Goal: Task Accomplishment & Management: Manage account settings

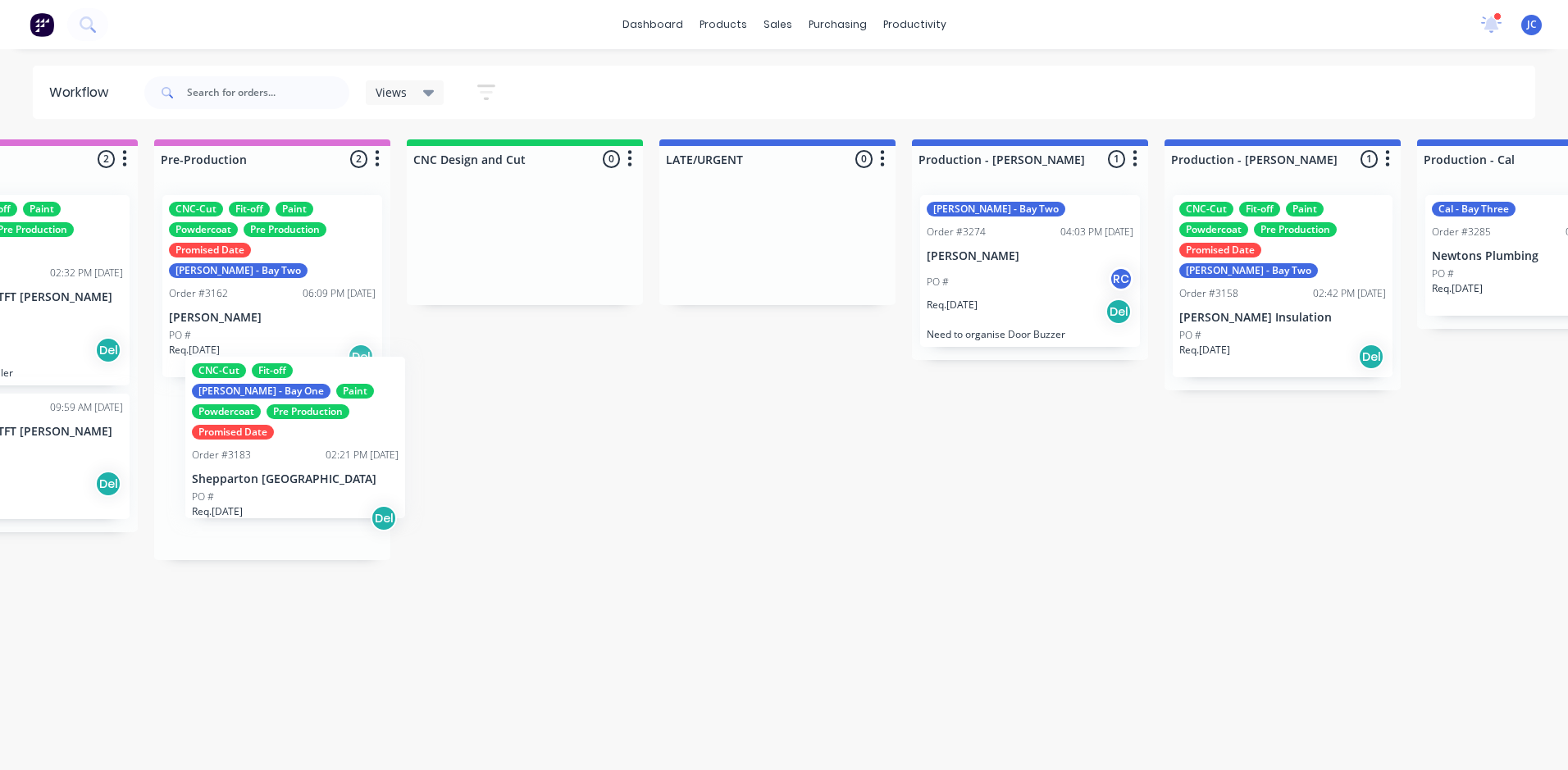
scroll to position [0, 890]
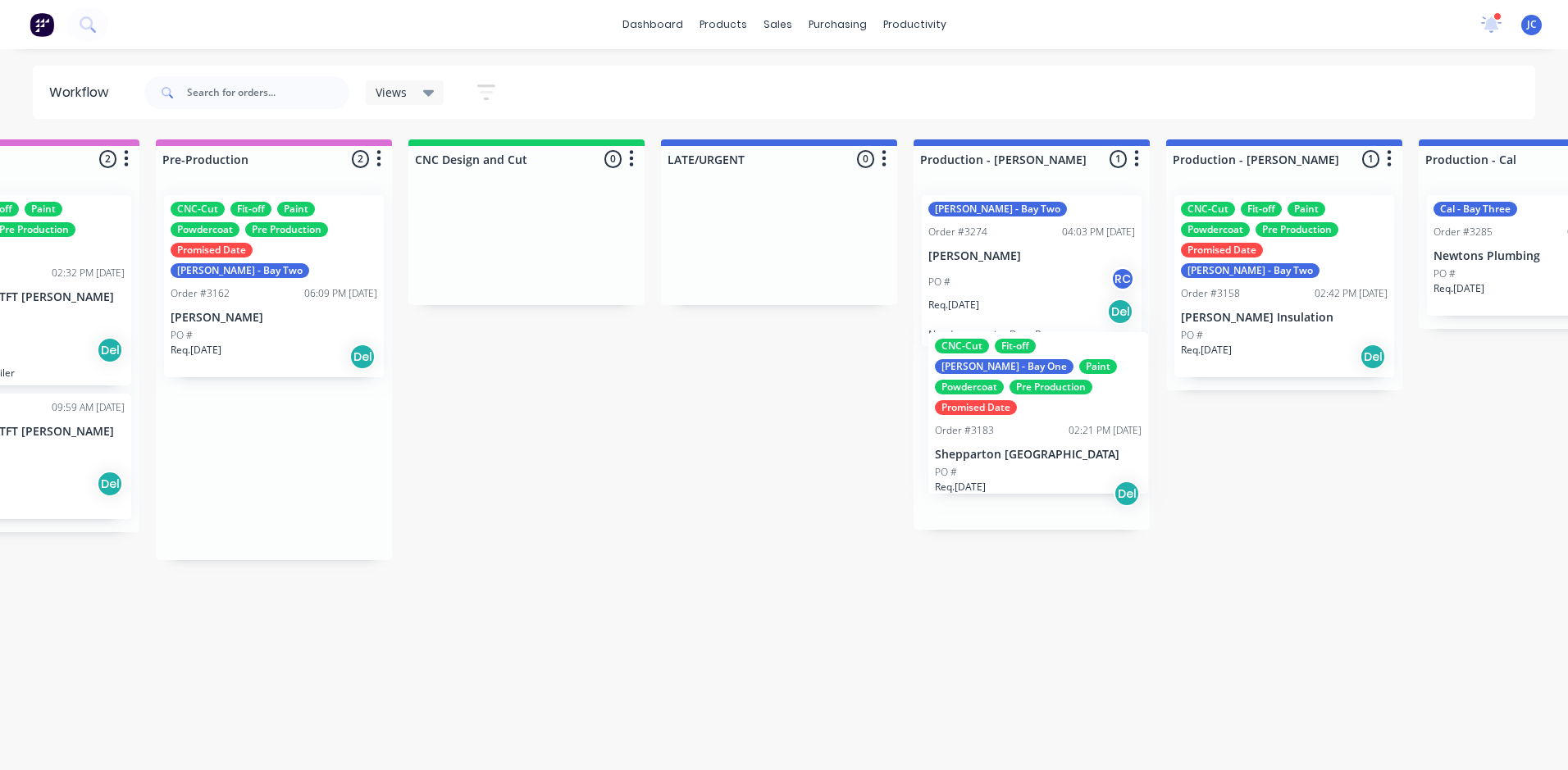
drag, startPoint x: 240, startPoint y: 491, endPoint x: 1021, endPoint y: 466, distance: 781.4
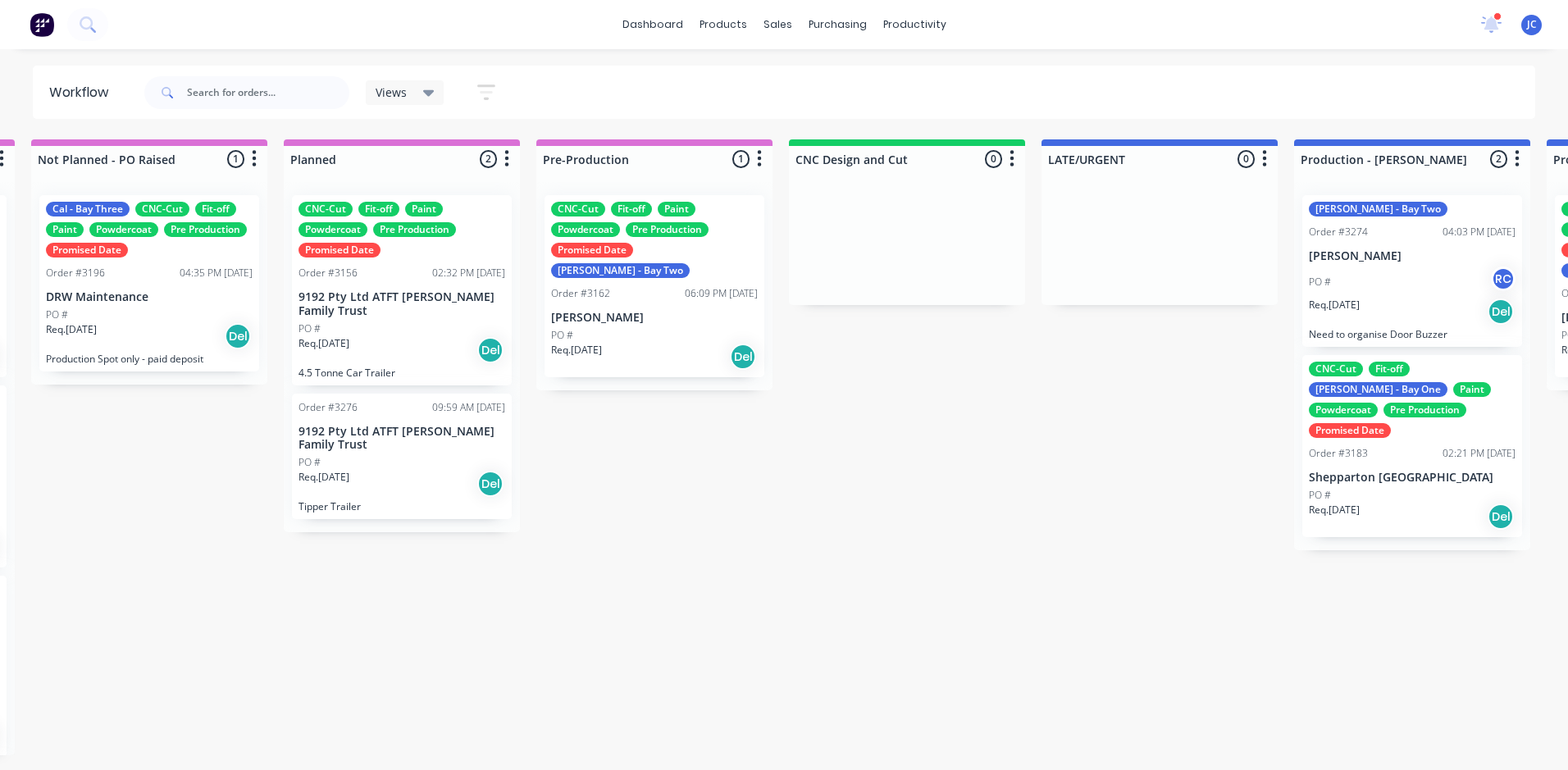
scroll to position [0, 485]
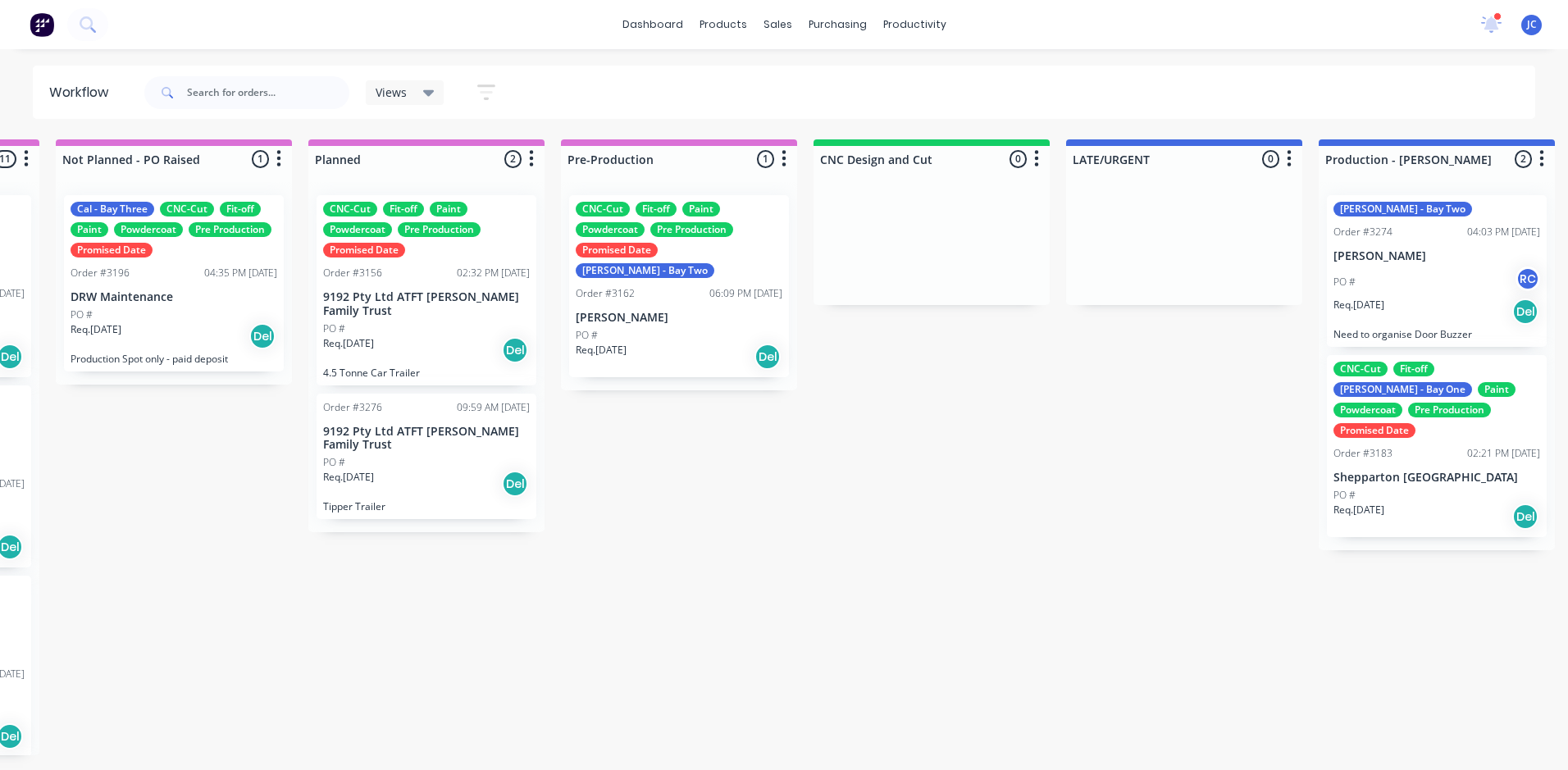
click at [431, 482] on div "Req. [DATE] Del" at bounding box center [426, 483] width 207 height 28
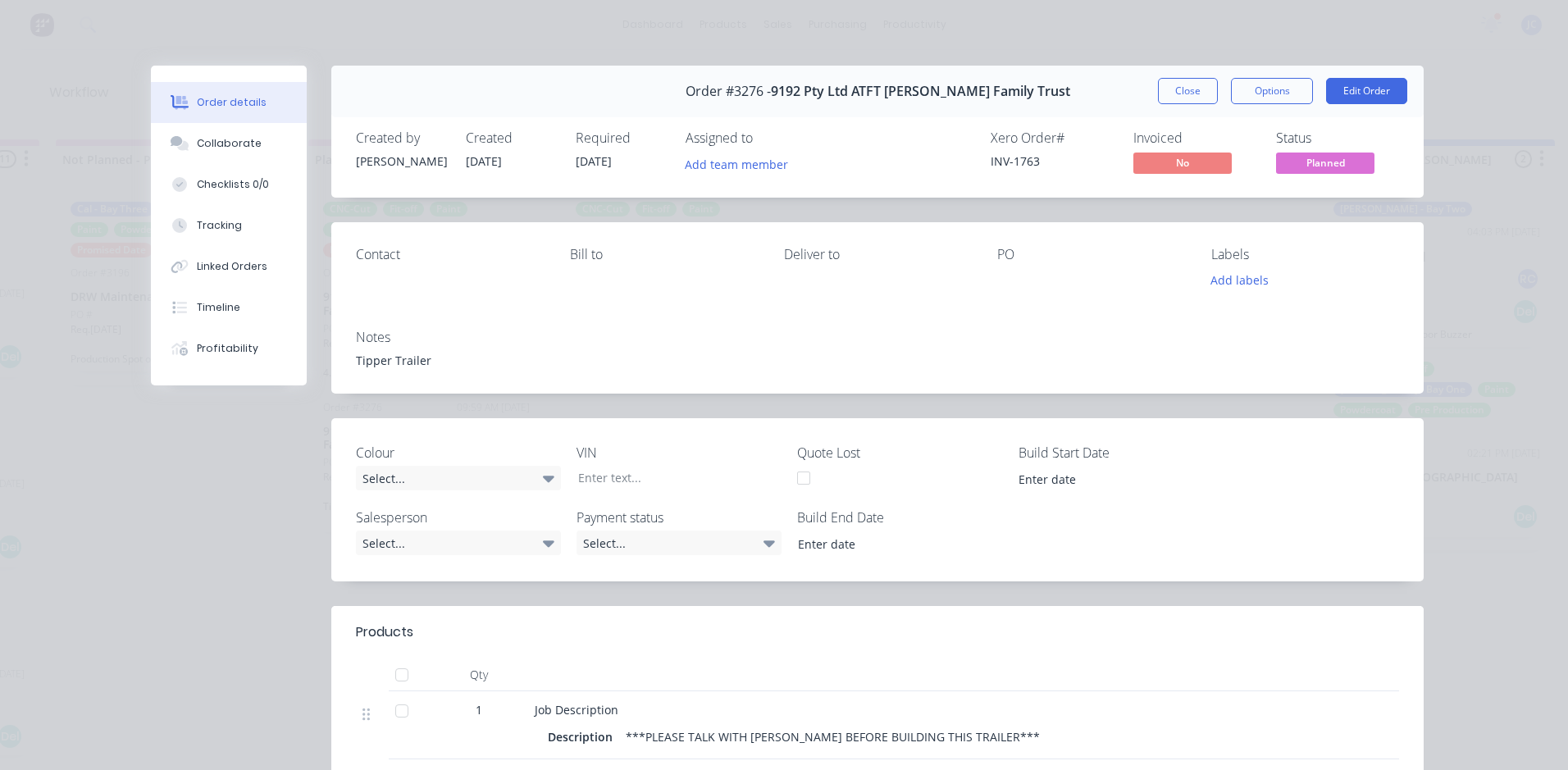
scroll to position [0, 0]
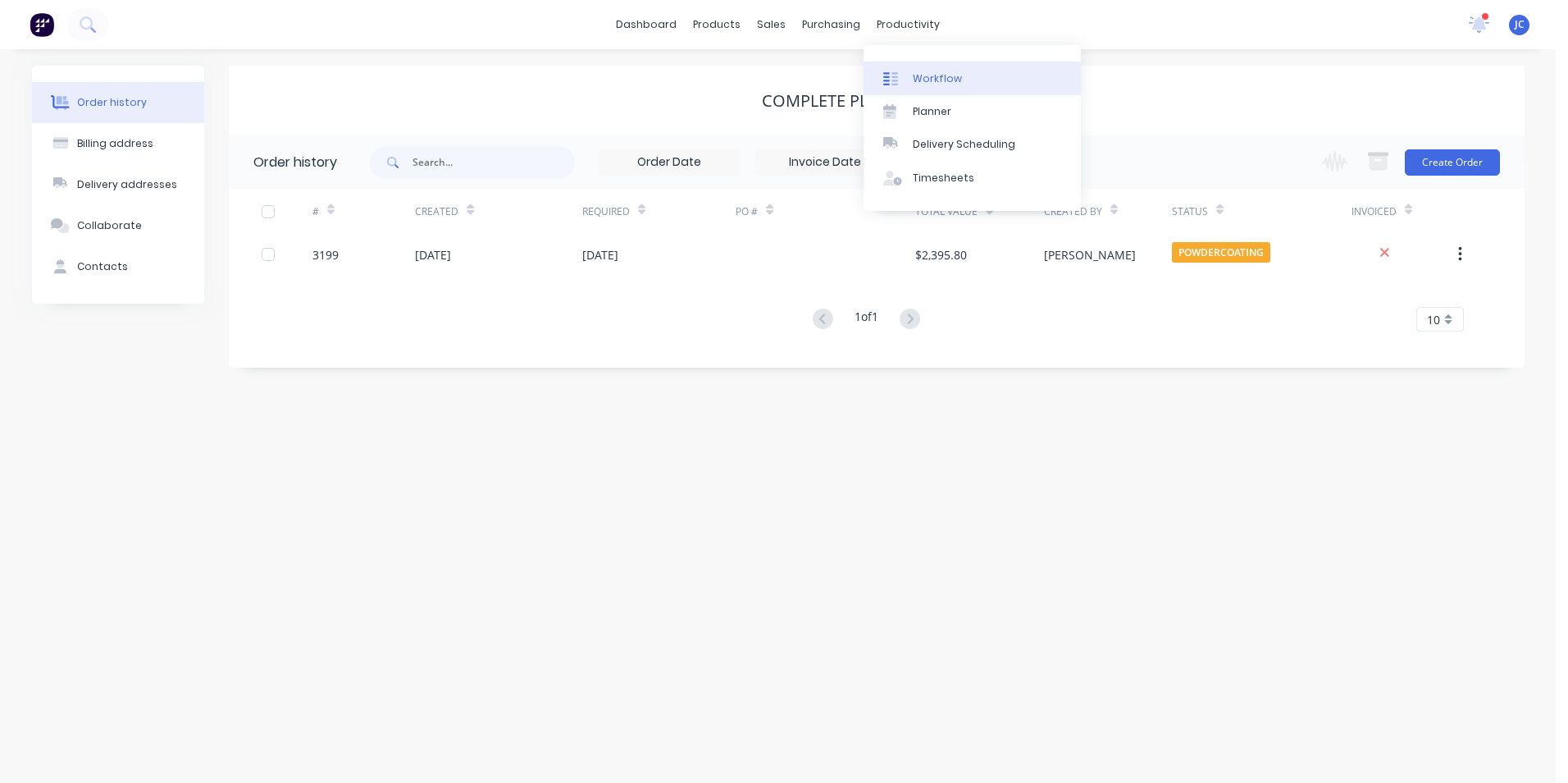
click at [913, 80] on div "Workflow" at bounding box center [937, 78] width 49 height 15
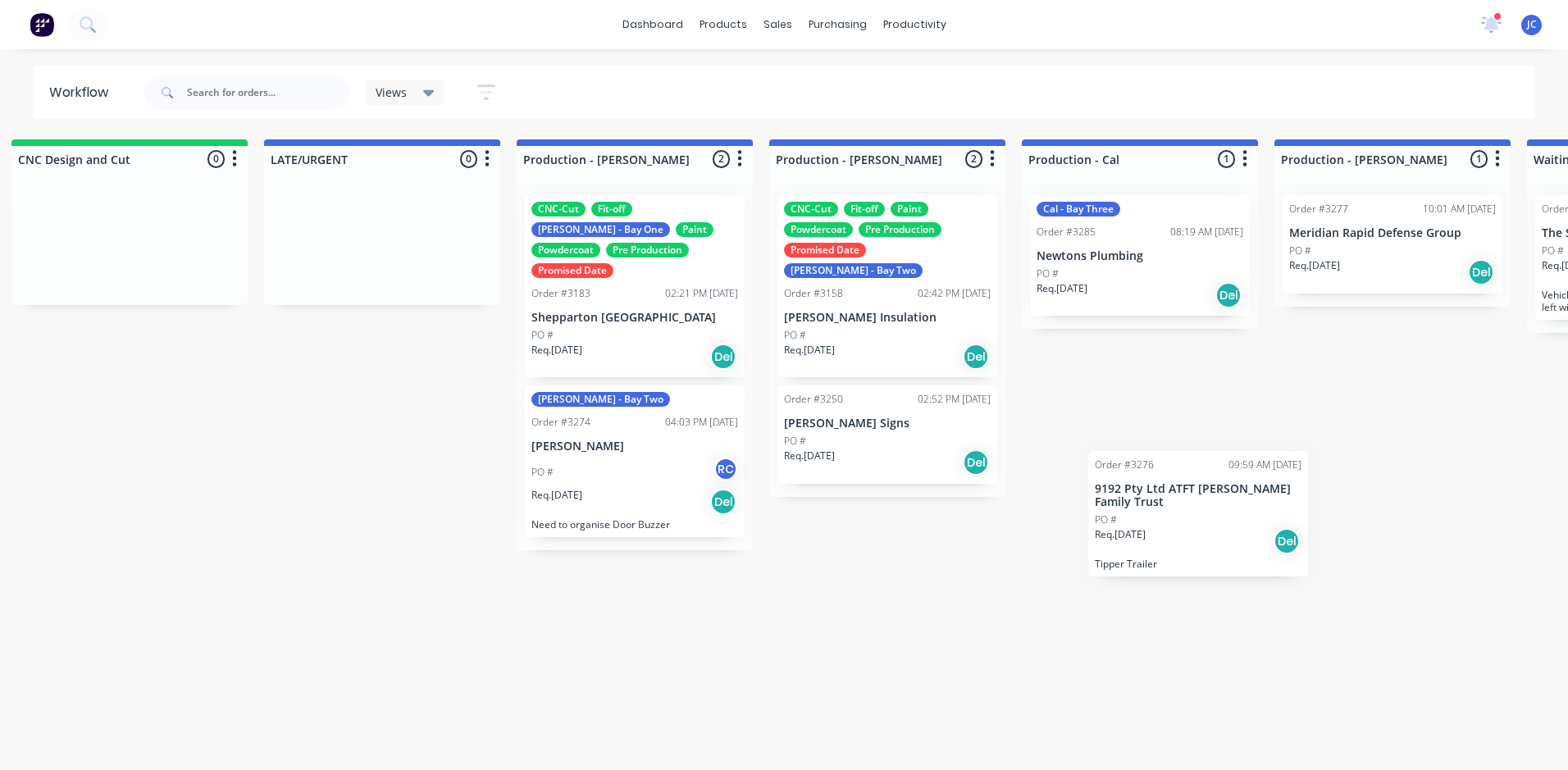
scroll to position [0, 1293]
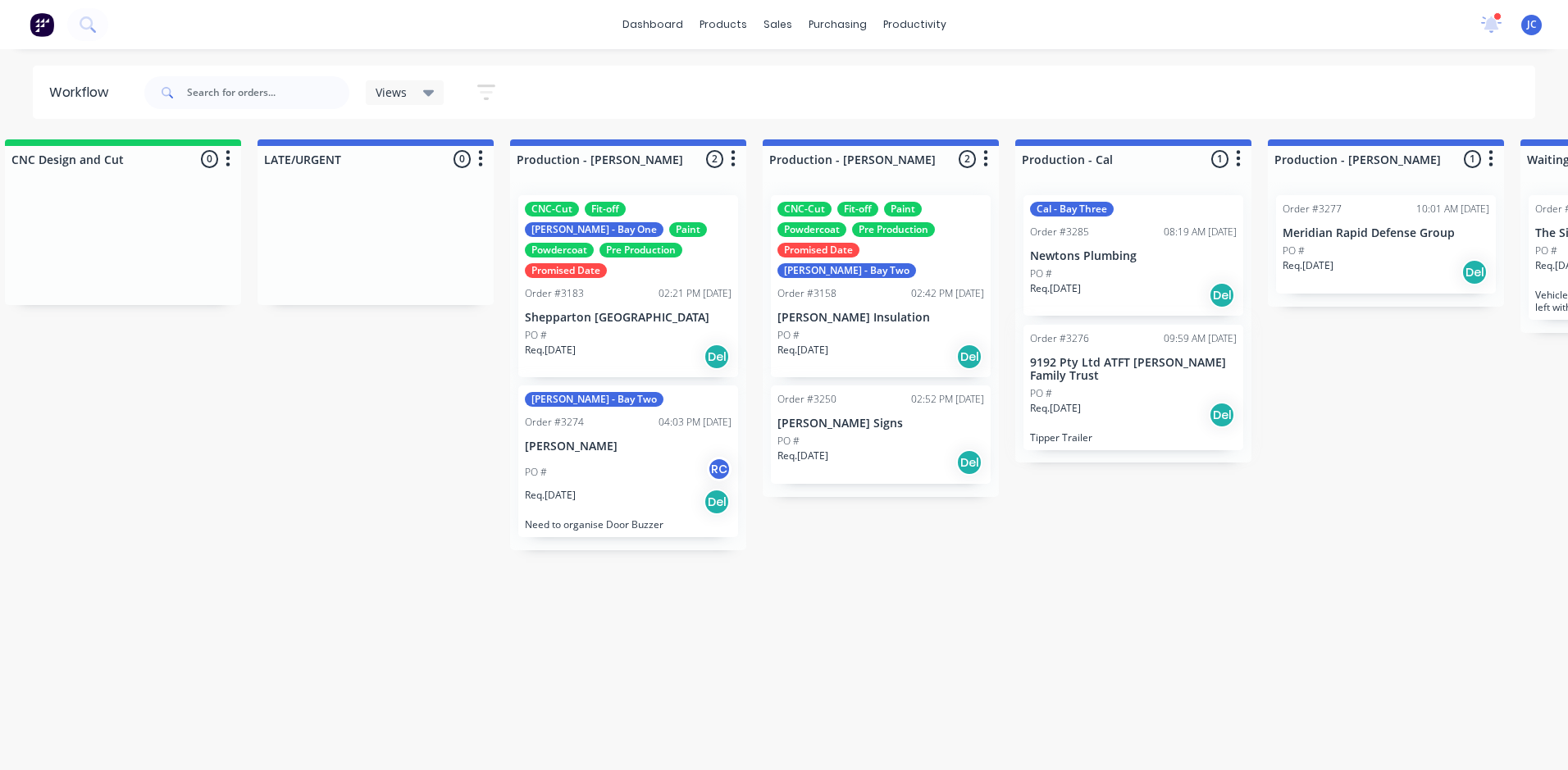
drag, startPoint x: 901, startPoint y: 487, endPoint x: 1130, endPoint y: 417, distance: 239.5
click at [1130, 417] on div "Submitted 18 Sort By Created date Required date Order number Customer name Most…" at bounding box center [1251, 446] width 5113 height 616
click at [902, 448] on div "Req. [DATE] Del" at bounding box center [881, 462] width 207 height 28
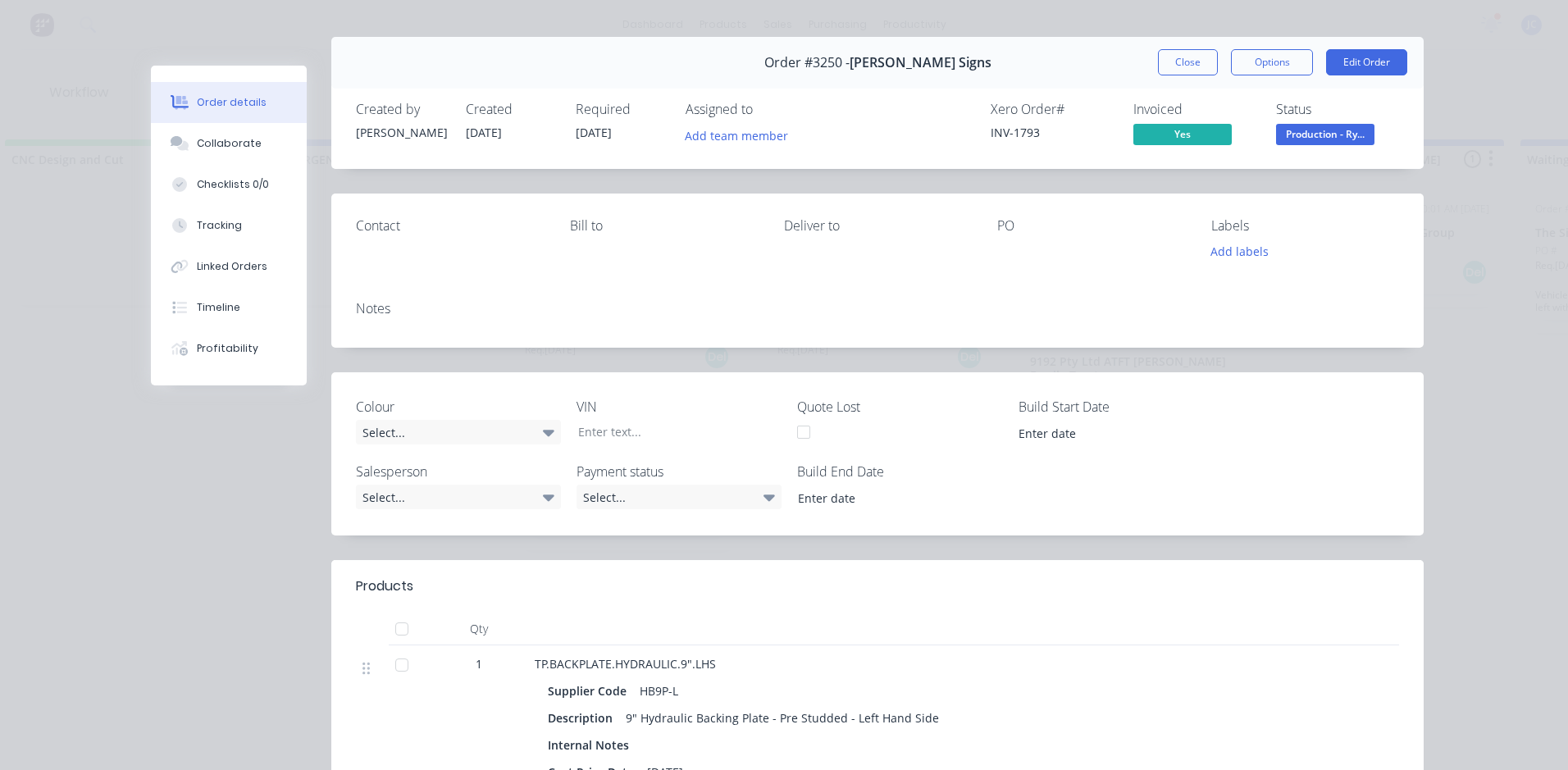
scroll to position [0, 0]
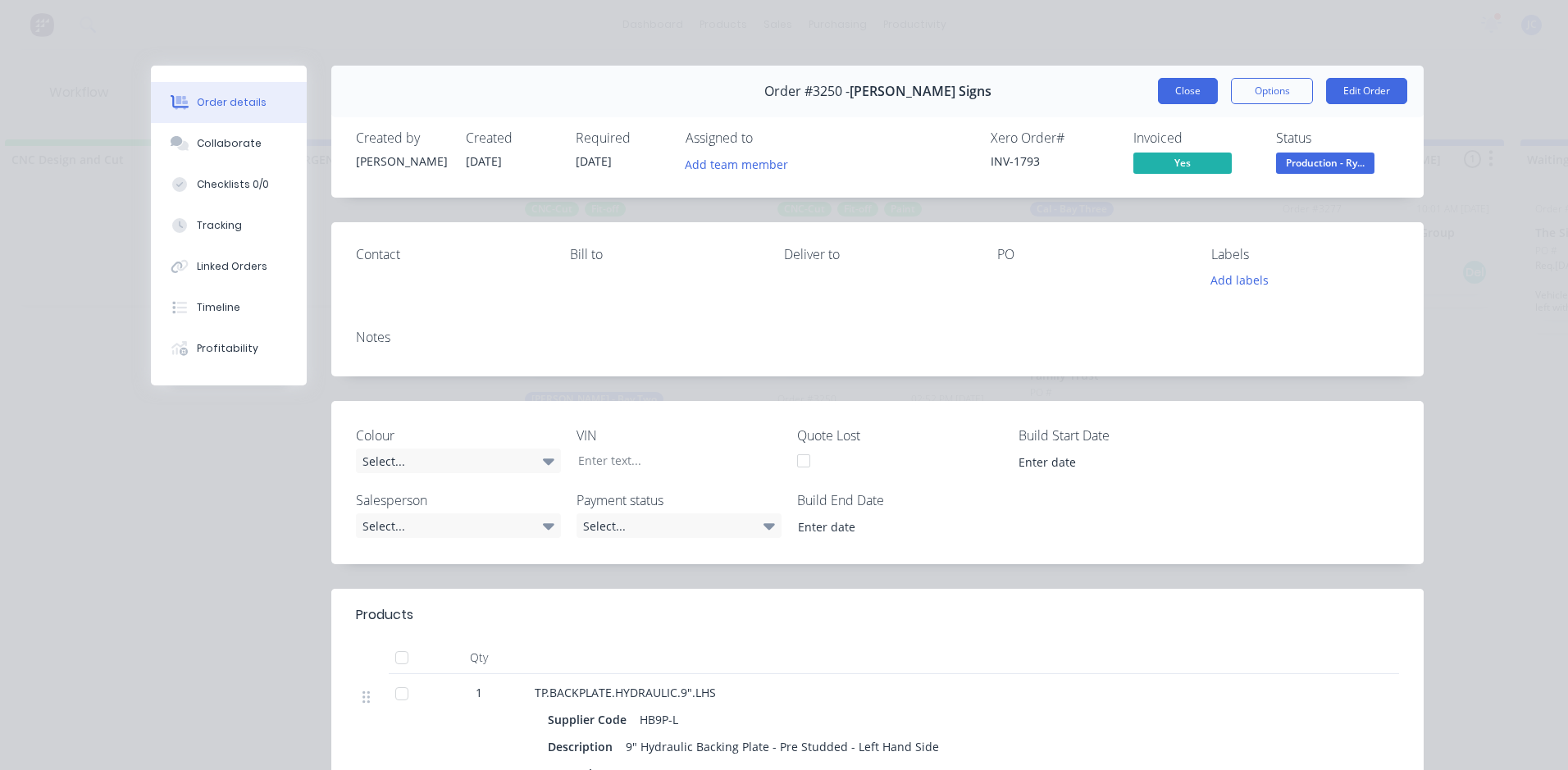
click at [1159, 98] on button "Close" at bounding box center [1187, 90] width 60 height 26
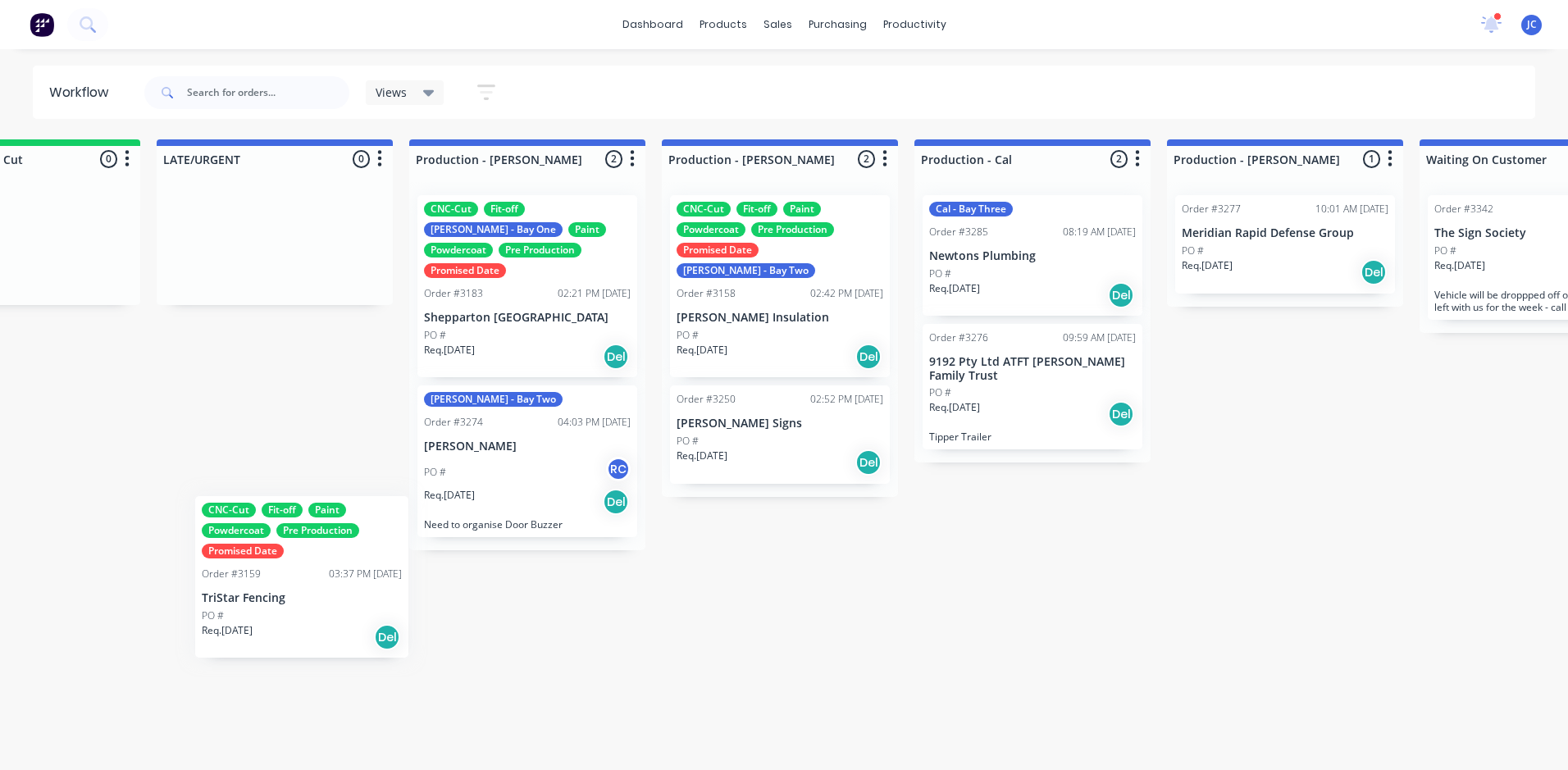
scroll to position [0, 1391]
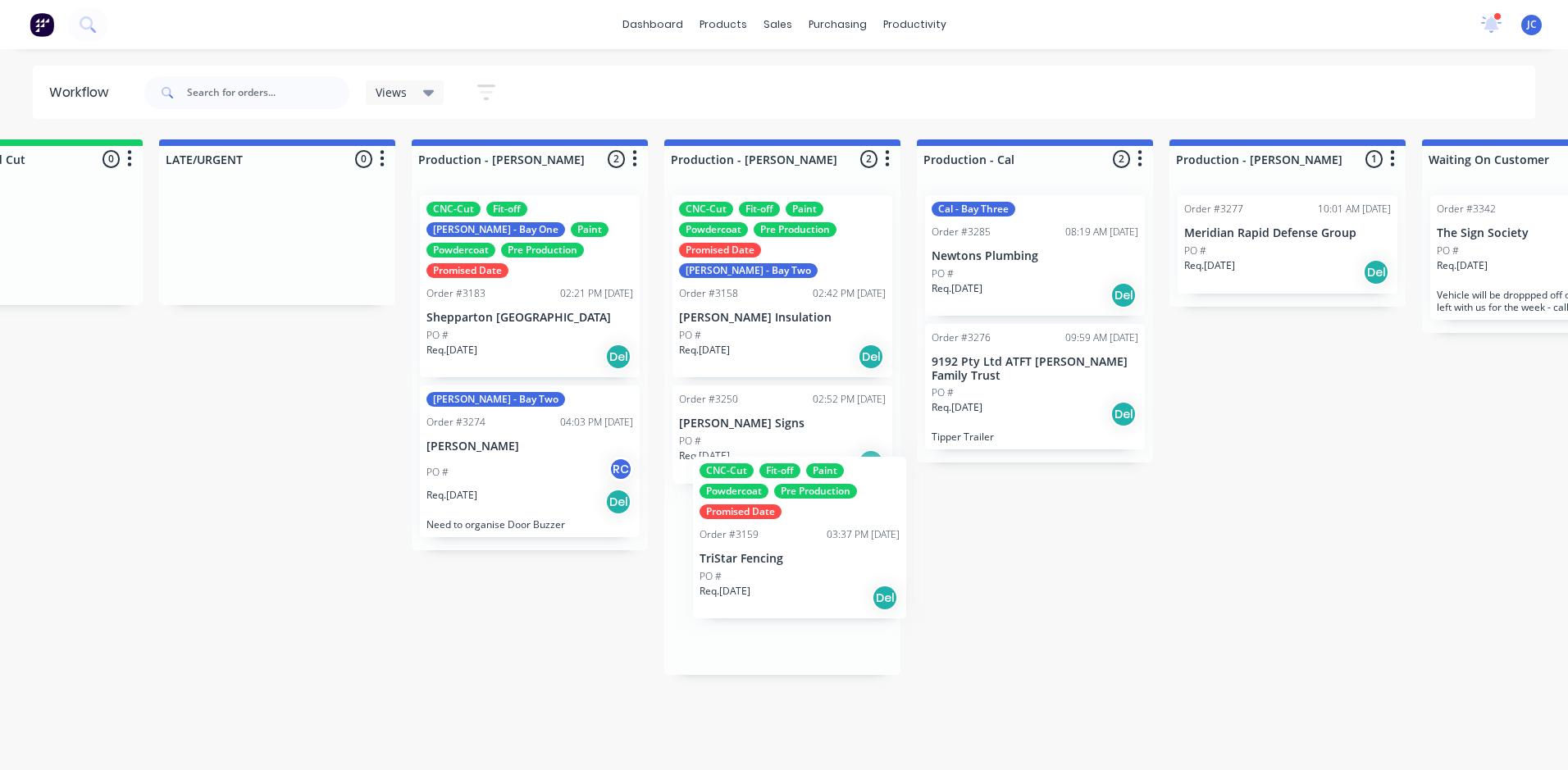
drag, startPoint x: 148, startPoint y: 399, endPoint x: 806, endPoint y: 554, distance: 676.0
click at [809, 553] on div "Submitted 18 Sort By Created date Required date Order number Customer name Most…" at bounding box center [1153, 446] width 5113 height 616
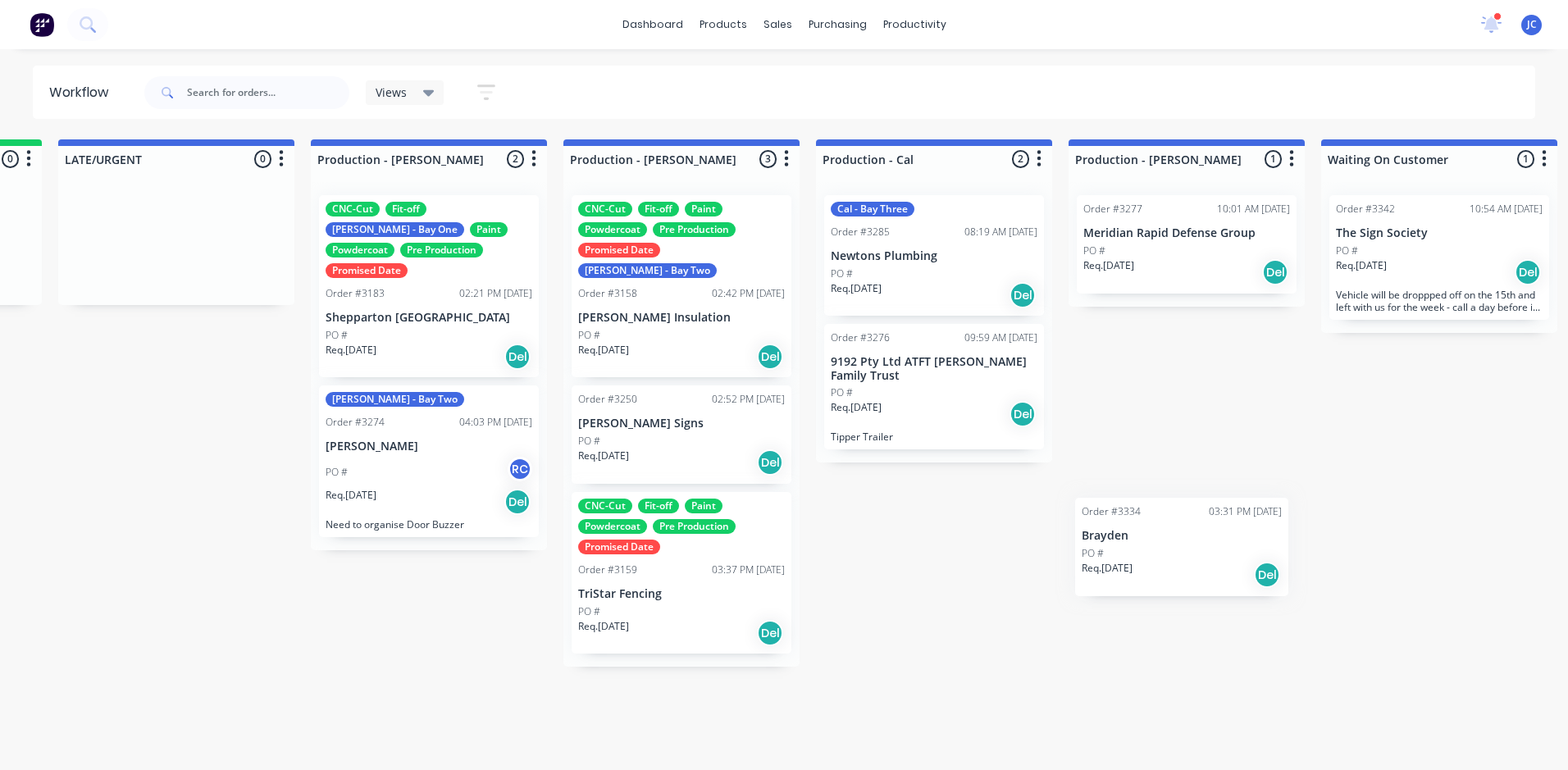
scroll to position [0, 1498]
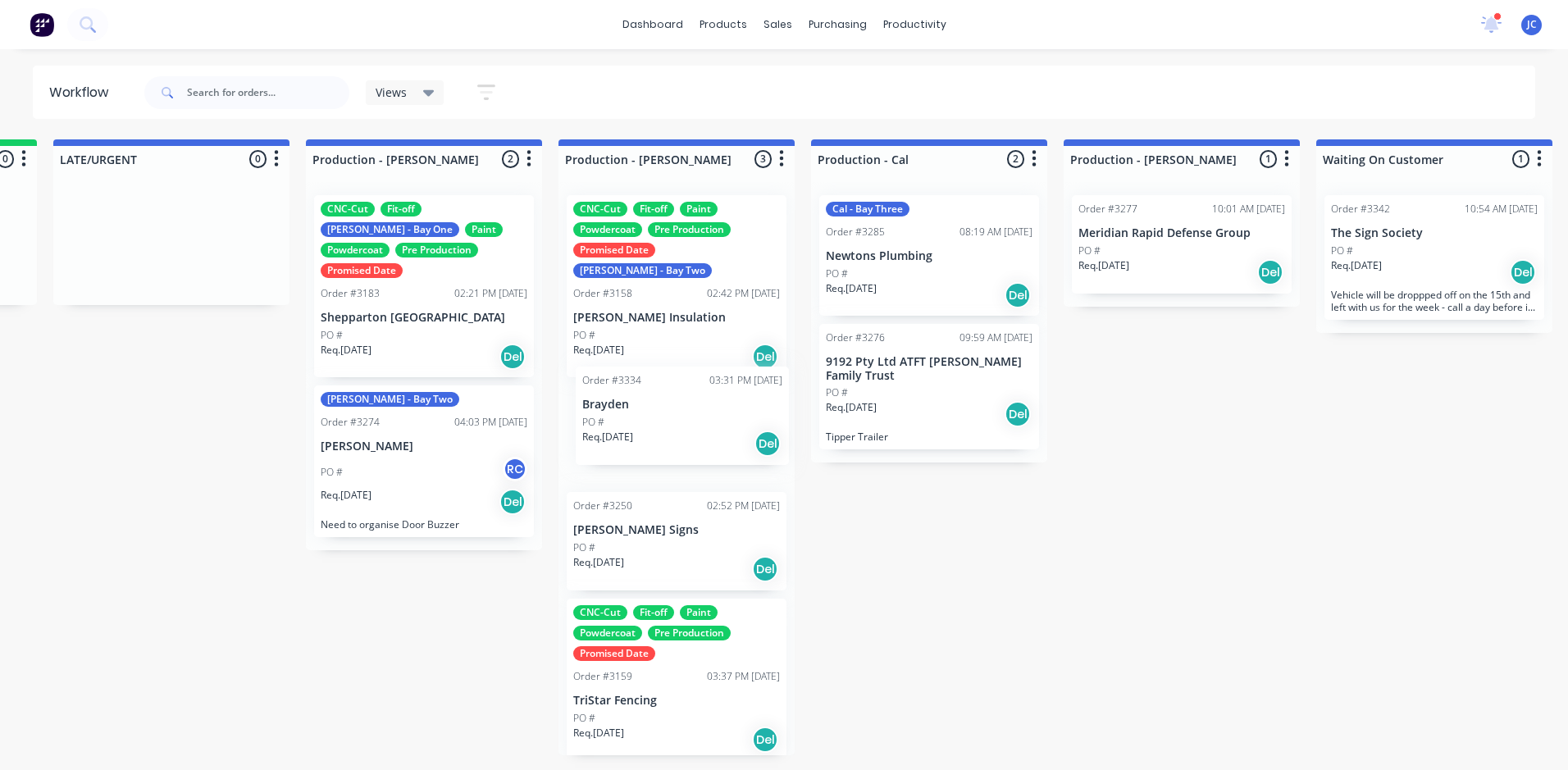
drag, startPoint x: 133, startPoint y: 367, endPoint x: 669, endPoint y: 410, distance: 537.7
click at [669, 410] on div "Submitted 17 Sort By Created date Required date Order number Customer name Most…" at bounding box center [1047, 446] width 5113 height 616
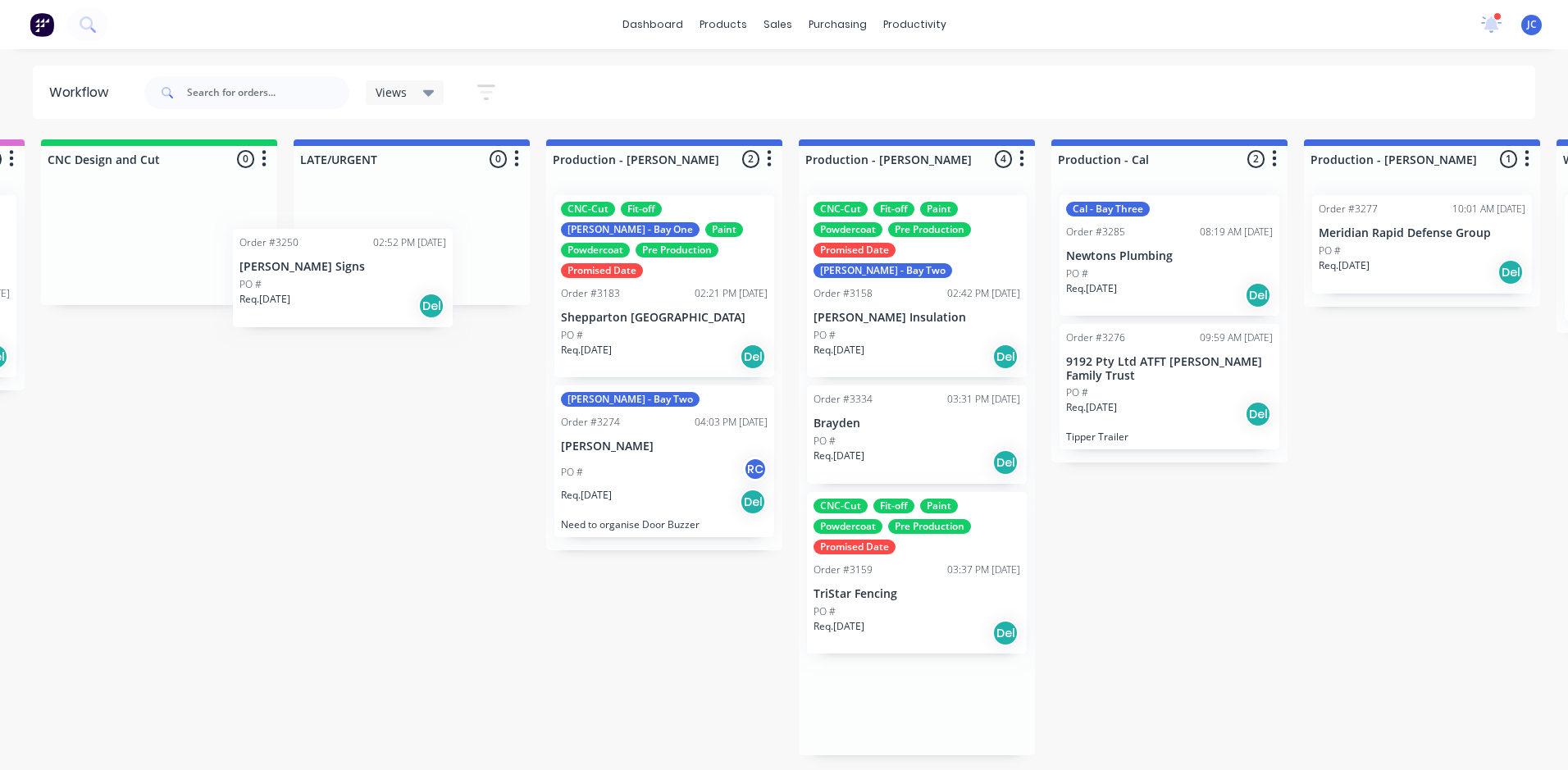
scroll to position [0, 1201]
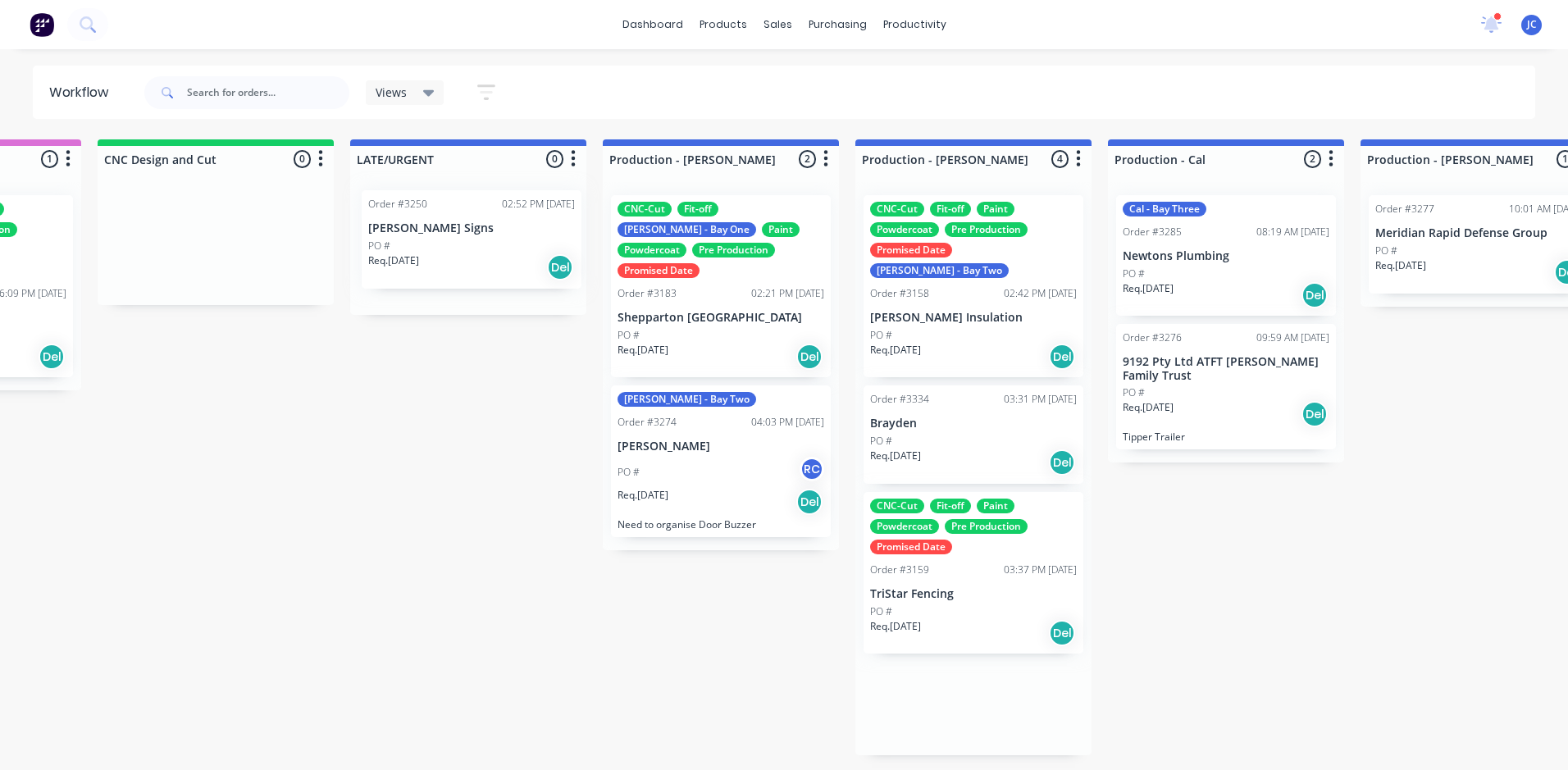
drag, startPoint x: 671, startPoint y: 537, endPoint x: 451, endPoint y: 253, distance: 359.2
click at [451, 253] on div "Submitted 16 Sort By Created date Required date Order number Customer name Most…" at bounding box center [1343, 446] width 5113 height 616
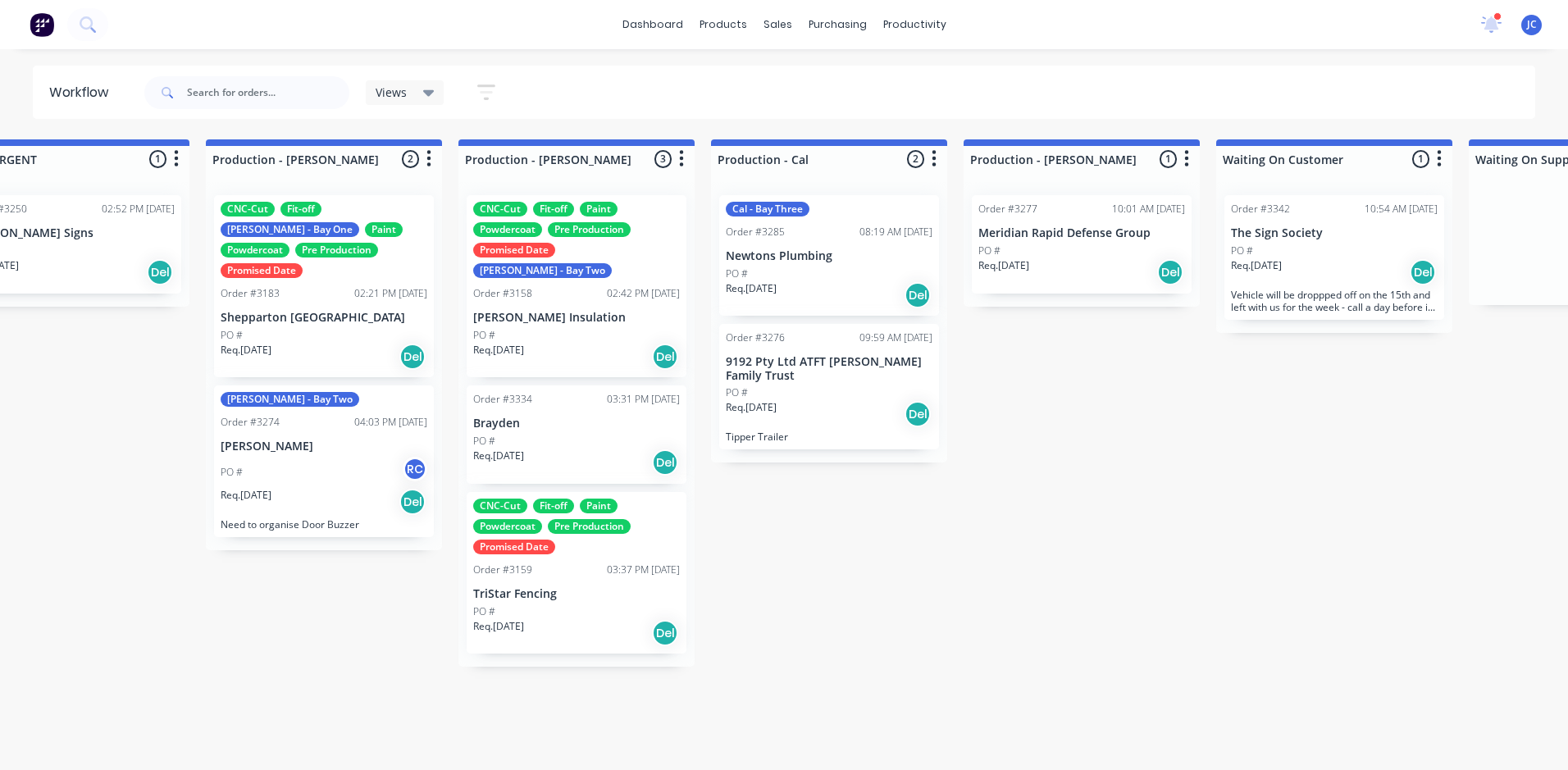
scroll to position [0, 1605]
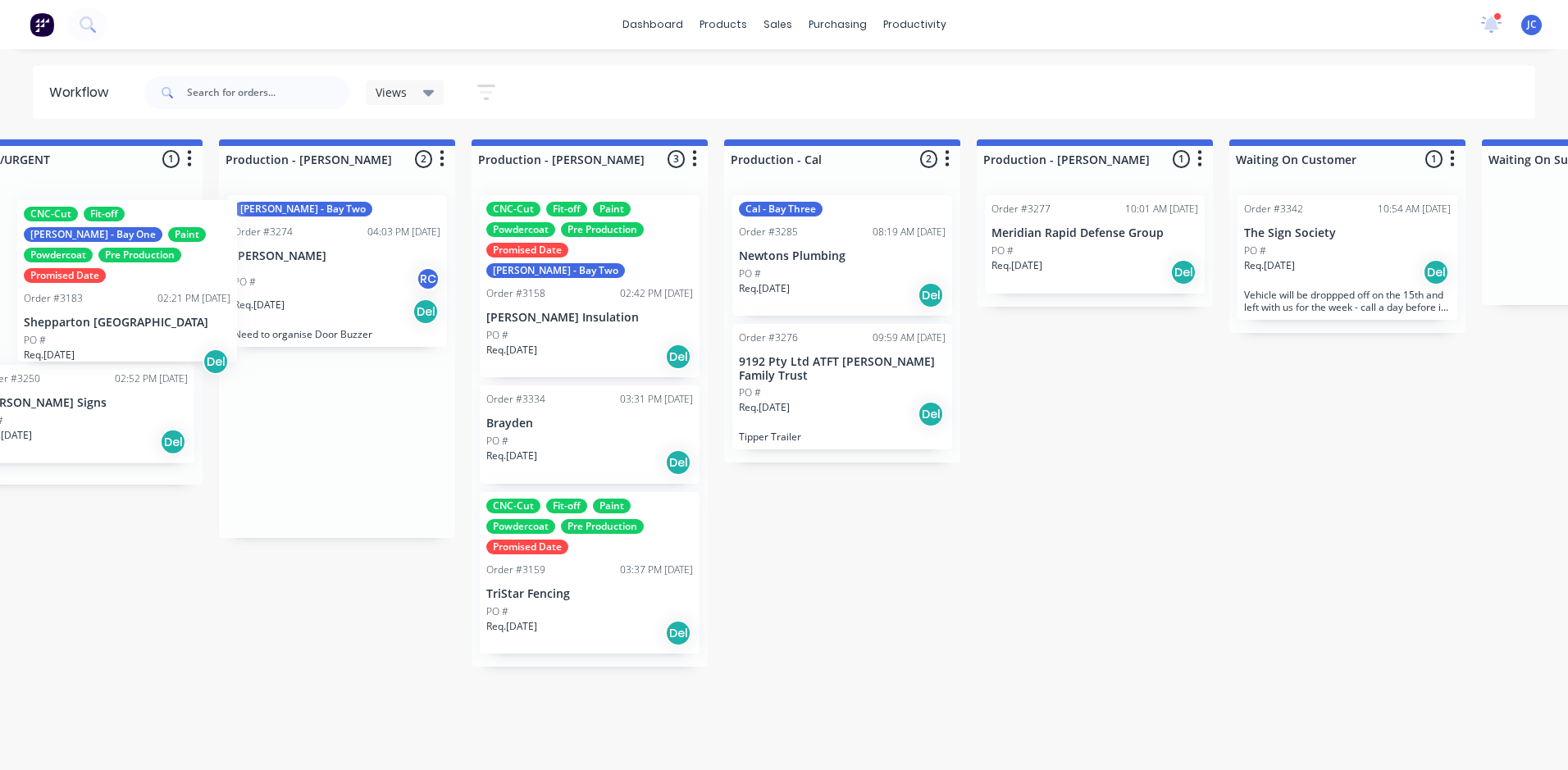
drag, startPoint x: 272, startPoint y: 307, endPoint x: 80, endPoint y: 315, distance: 192.2
click at [80, 315] on div "Submitted 16 Sort By Created date Required date Order number Customer name Most…" at bounding box center [960, 446] width 5113 height 616
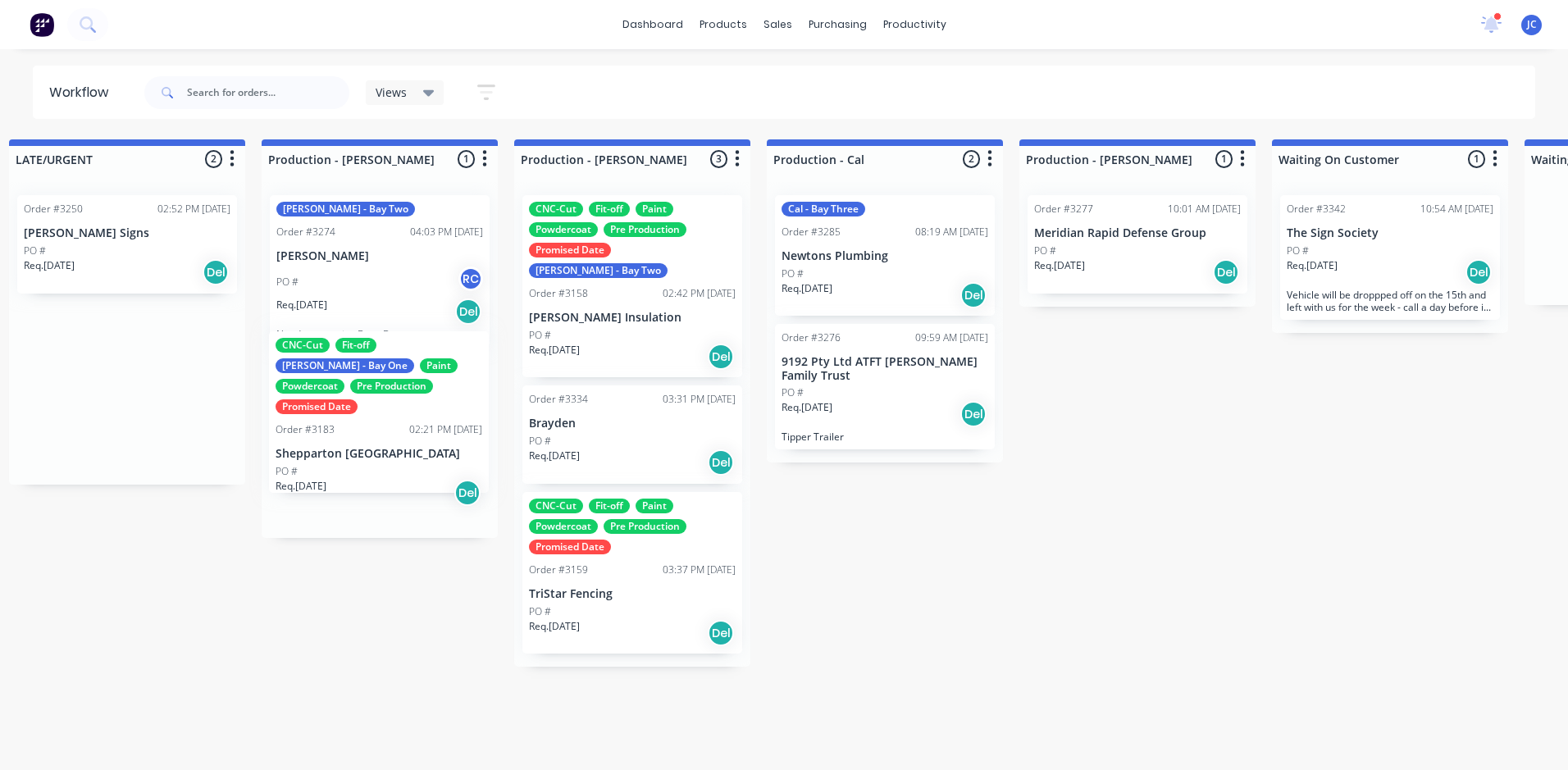
scroll to position [0, 1539]
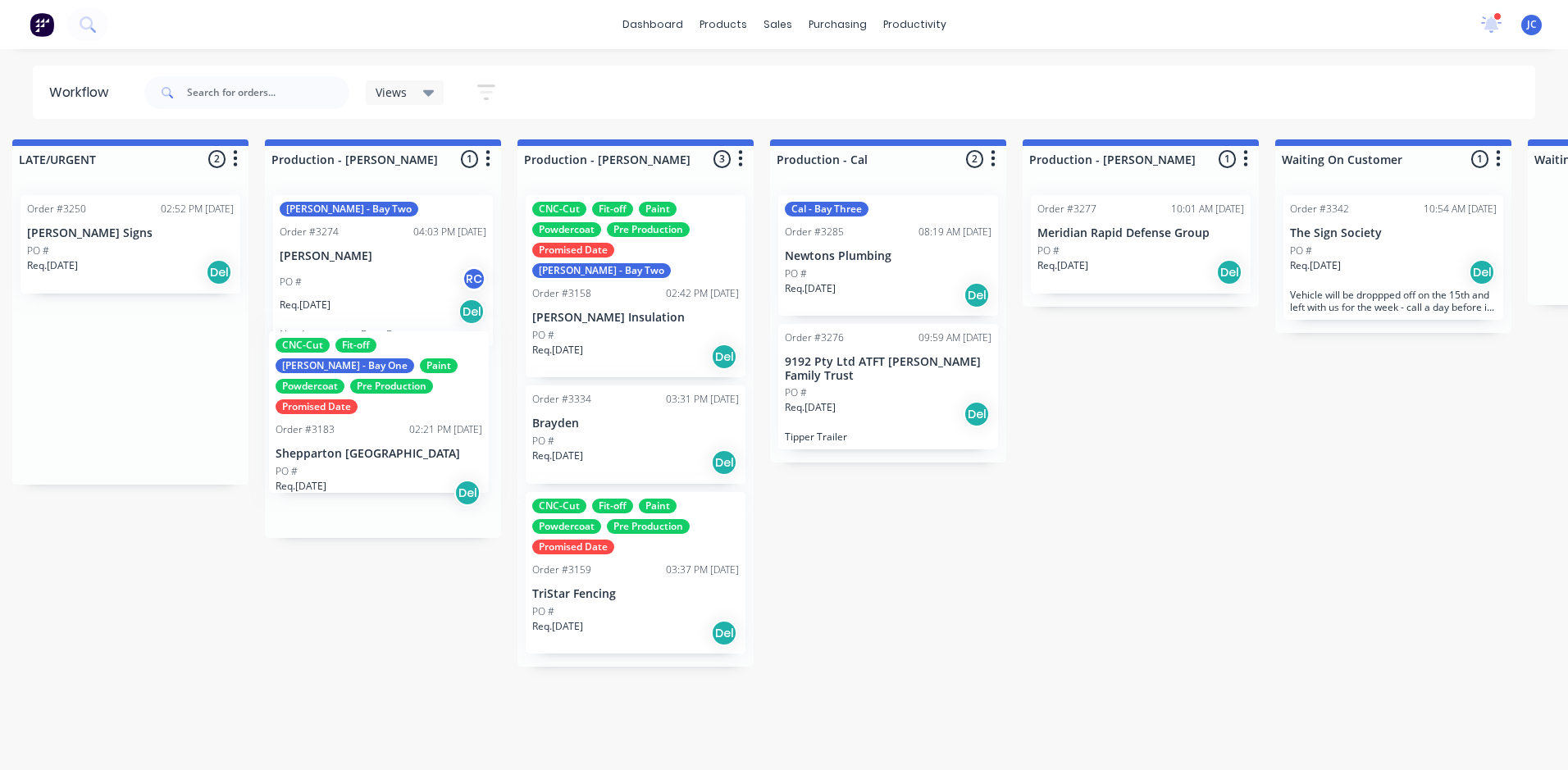
drag, startPoint x: 96, startPoint y: 314, endPoint x: 368, endPoint y: 446, distance: 302.3
click at [368, 446] on div "Submitted 16 Sort By Created date Required date Order number Customer name Most…" at bounding box center [1006, 446] width 5113 height 616
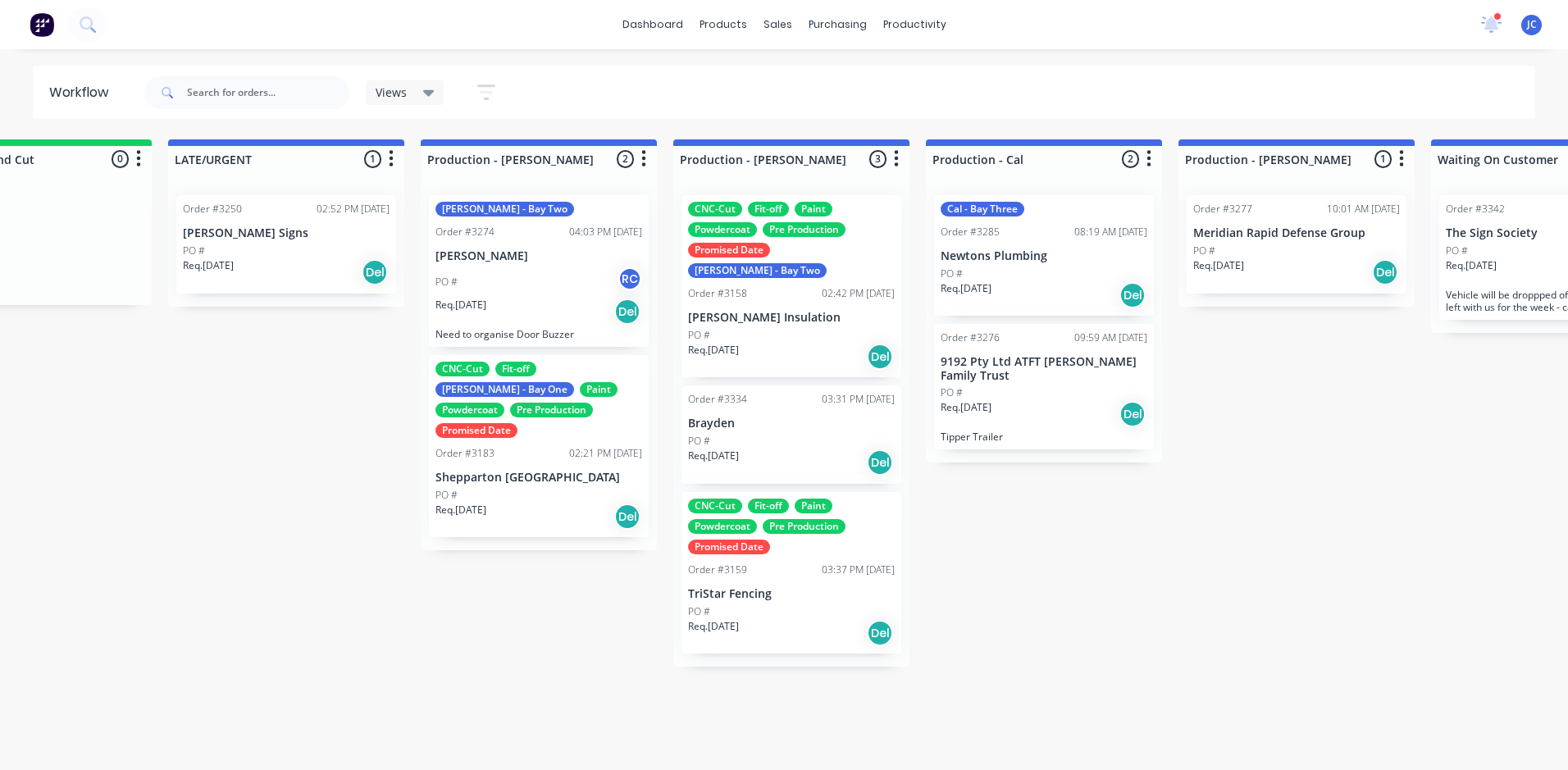
scroll to position [0, 1405]
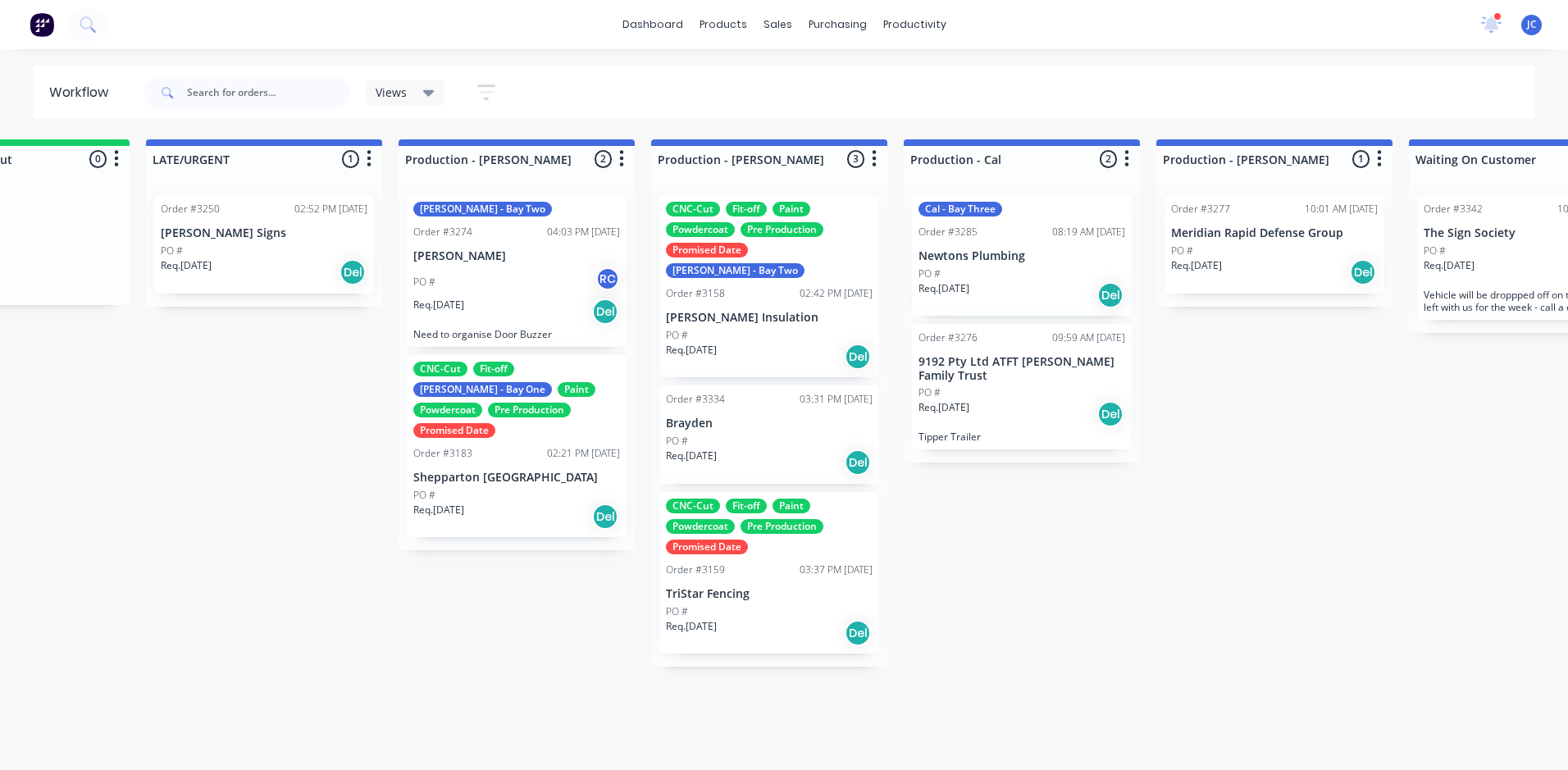
click at [530, 471] on p "Shepparton [GEOGRAPHIC_DATA]" at bounding box center [517, 478] width 207 height 14
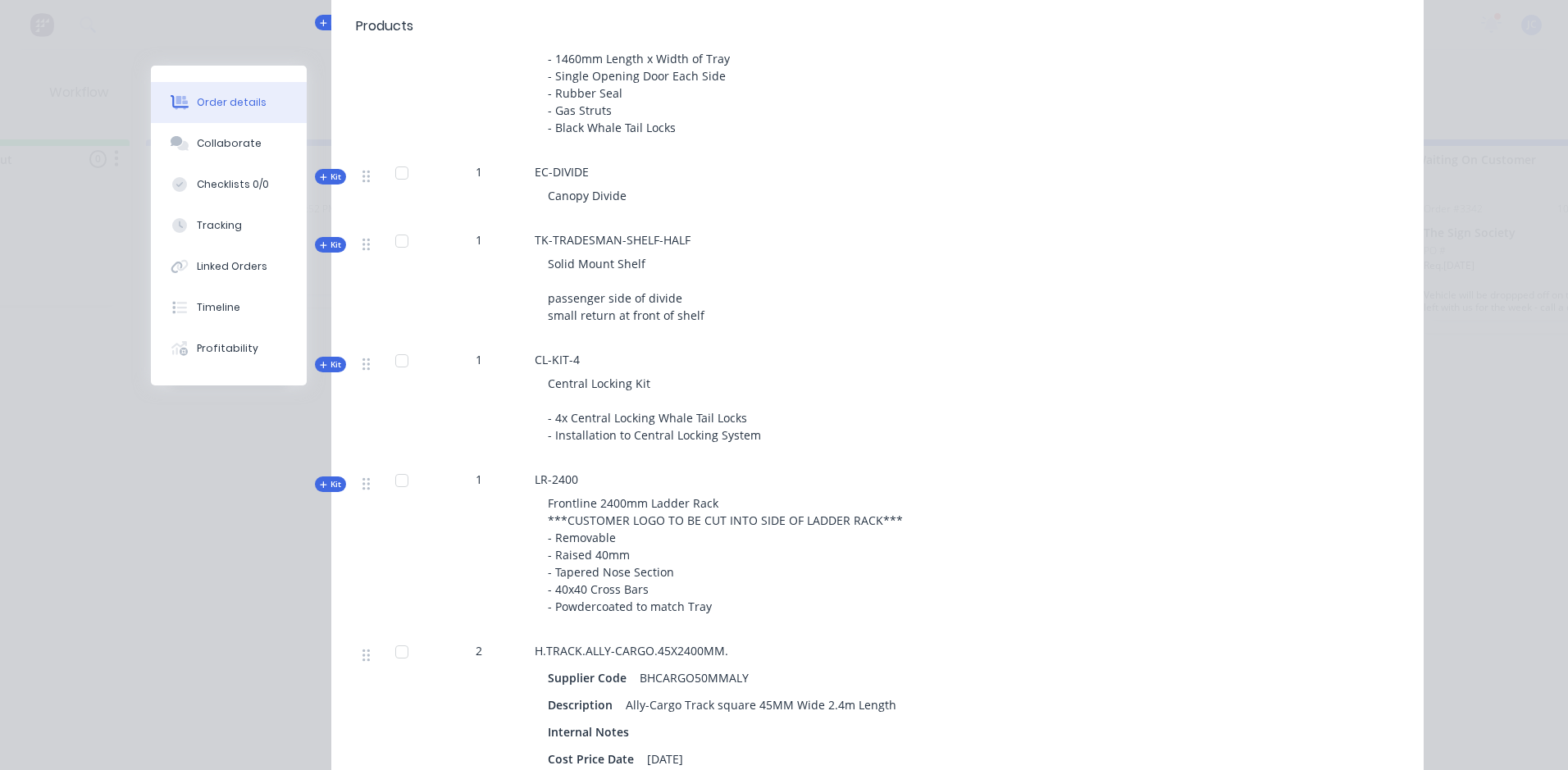
scroll to position [1476, 0]
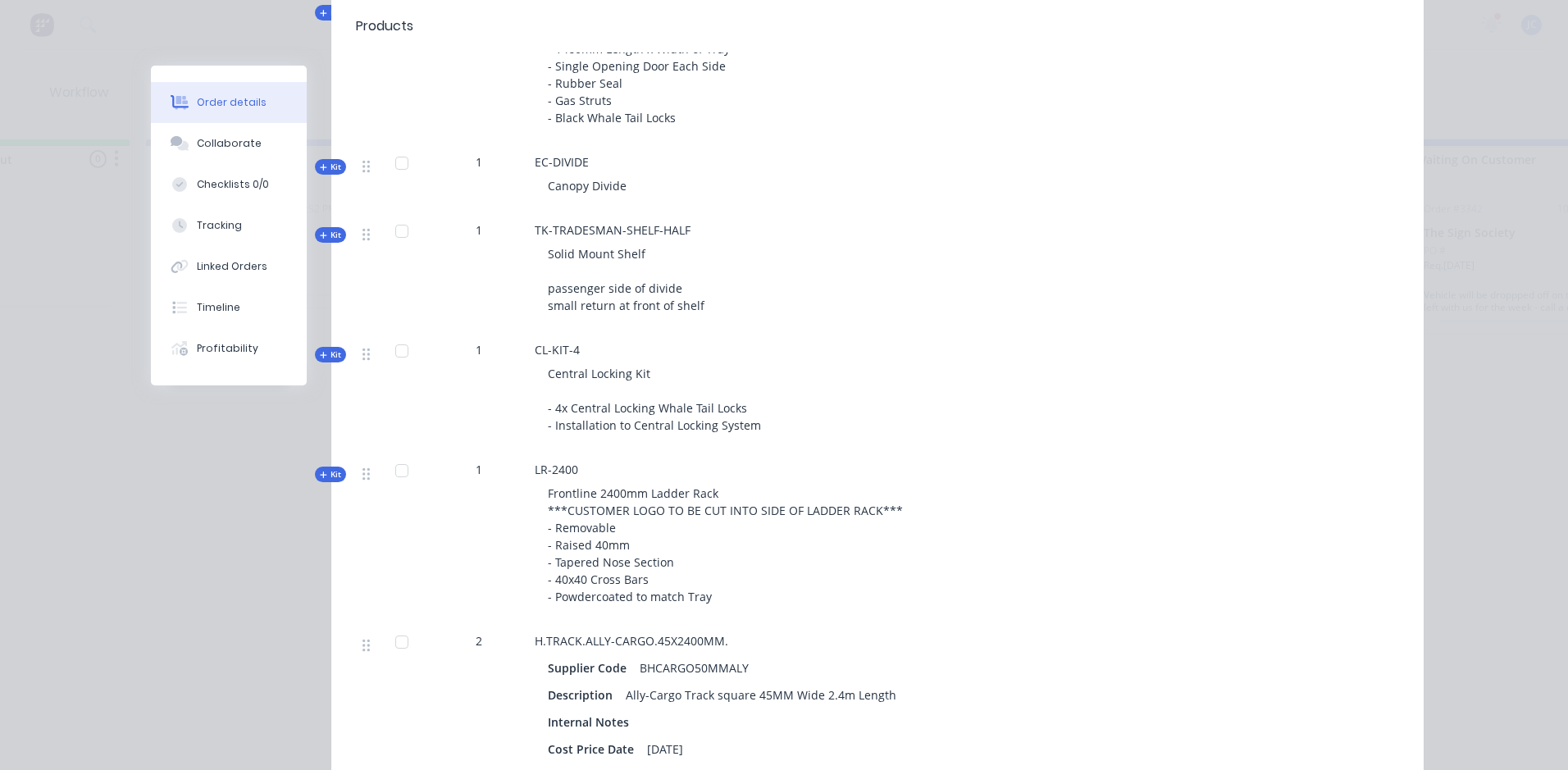
click at [1288, 49] on header "Products" at bounding box center [877, 26] width 1092 height 53
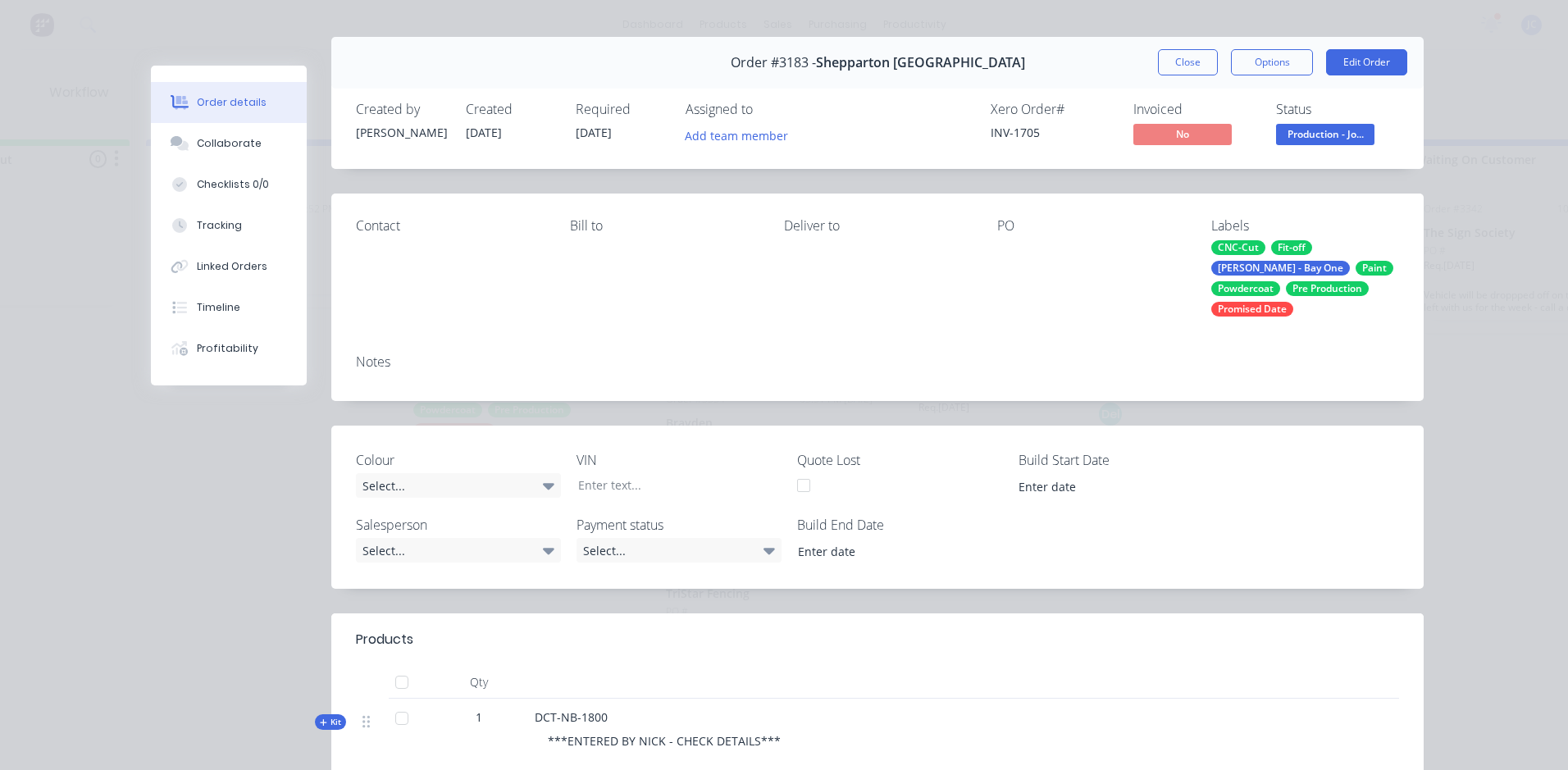
scroll to position [0, 0]
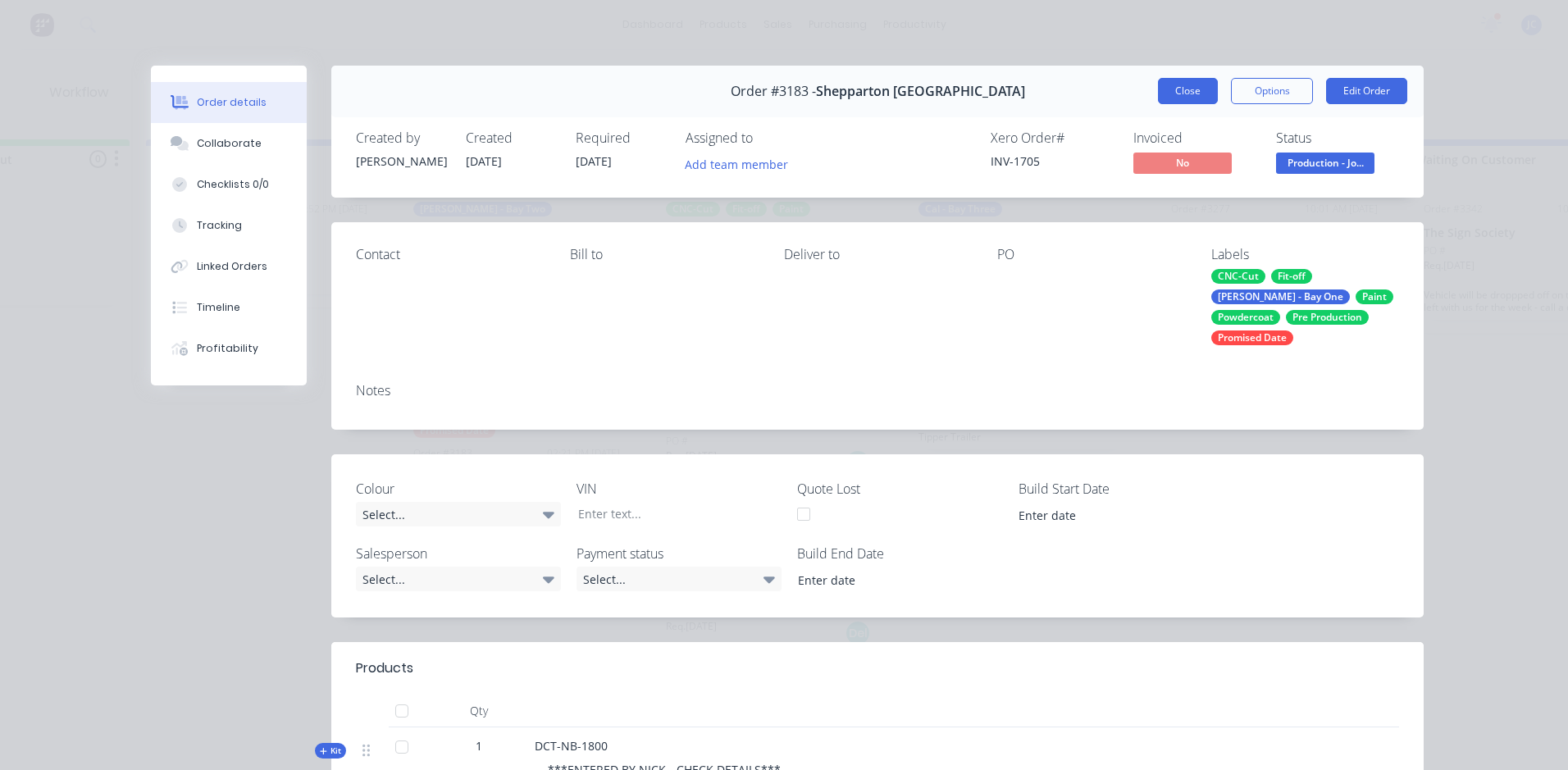
click at [1186, 94] on button "Close" at bounding box center [1187, 90] width 60 height 26
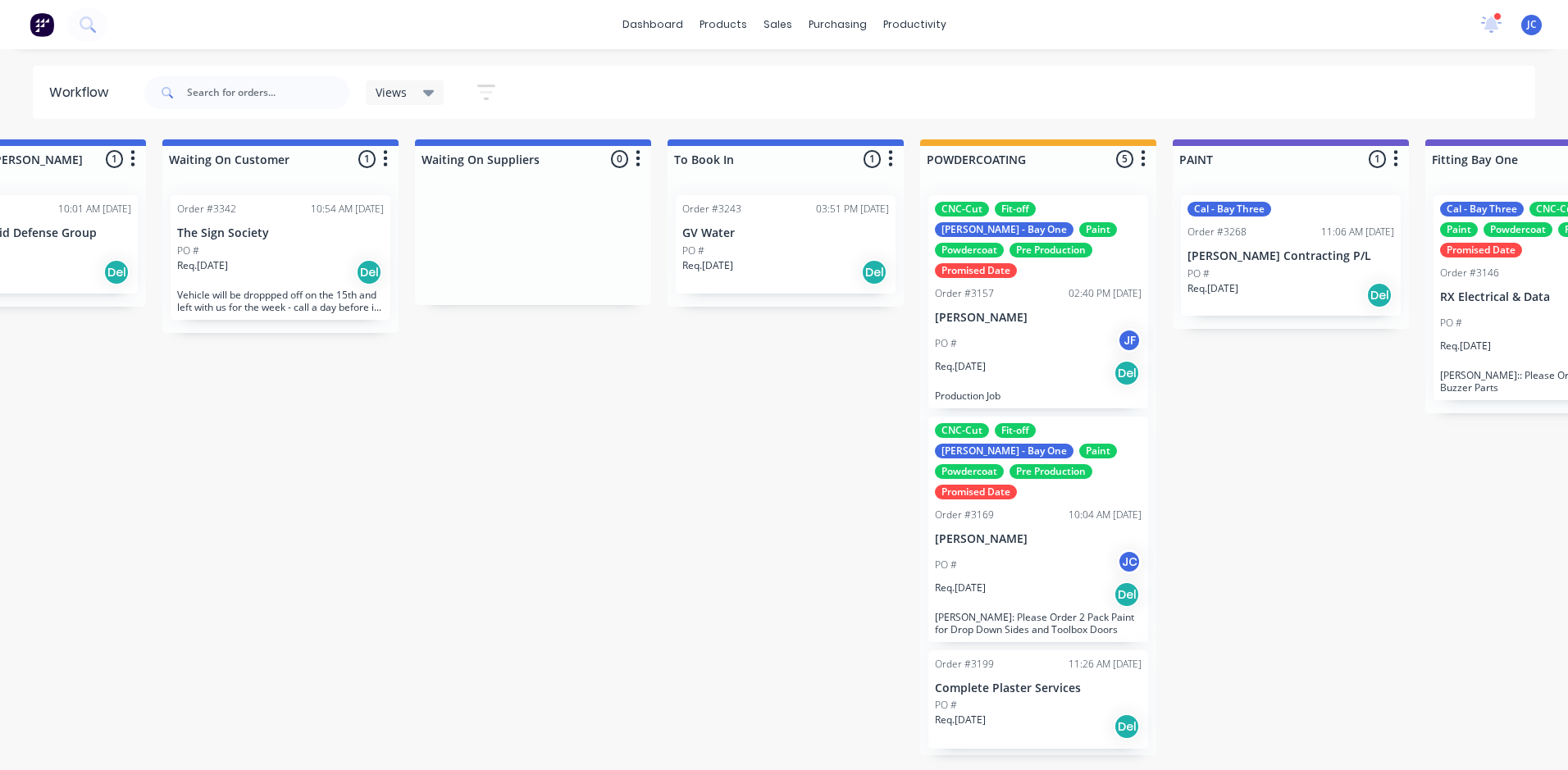
scroll to position [0, 2659]
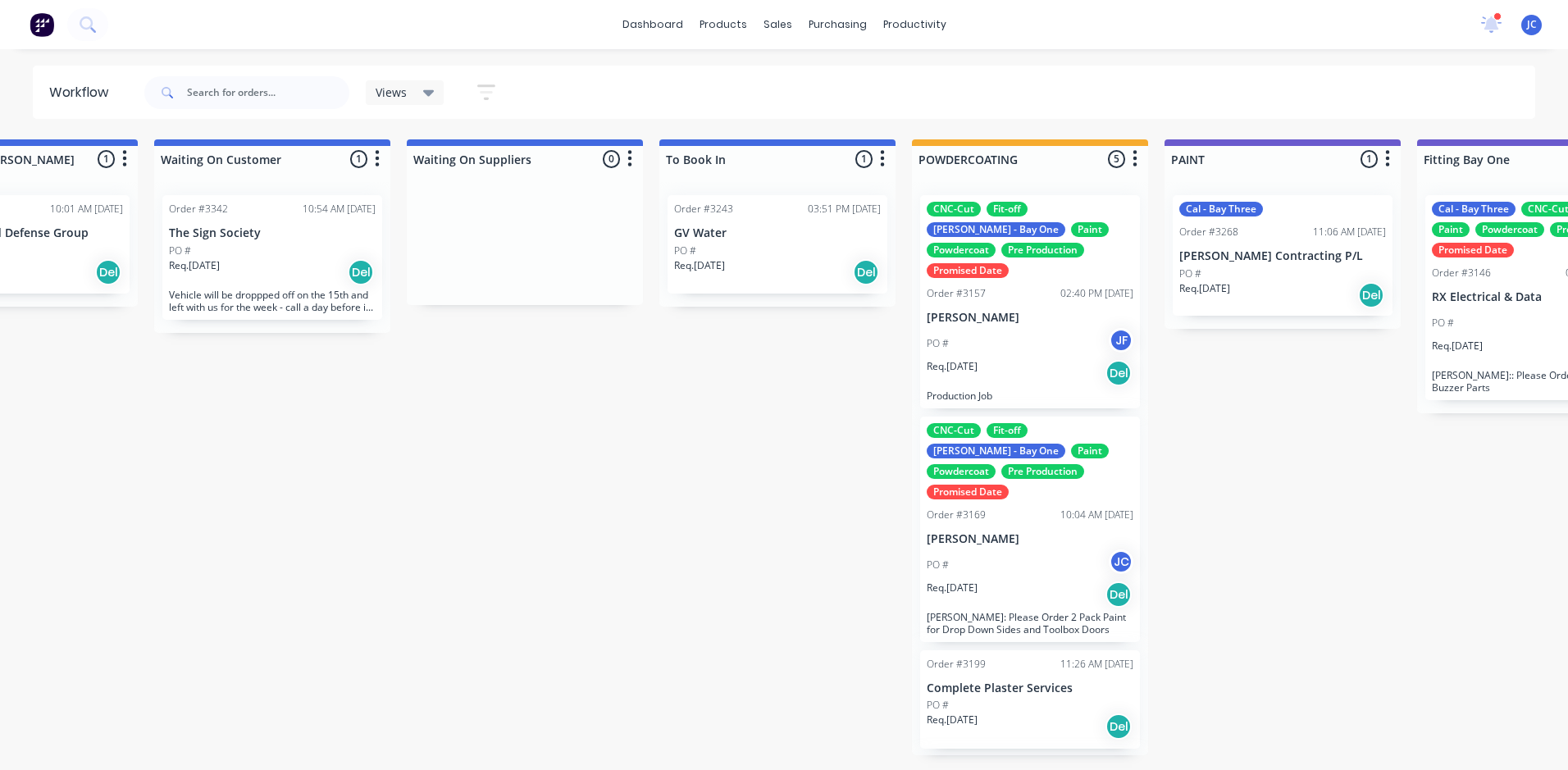
click at [795, 234] on p "GV Water" at bounding box center [777, 233] width 207 height 14
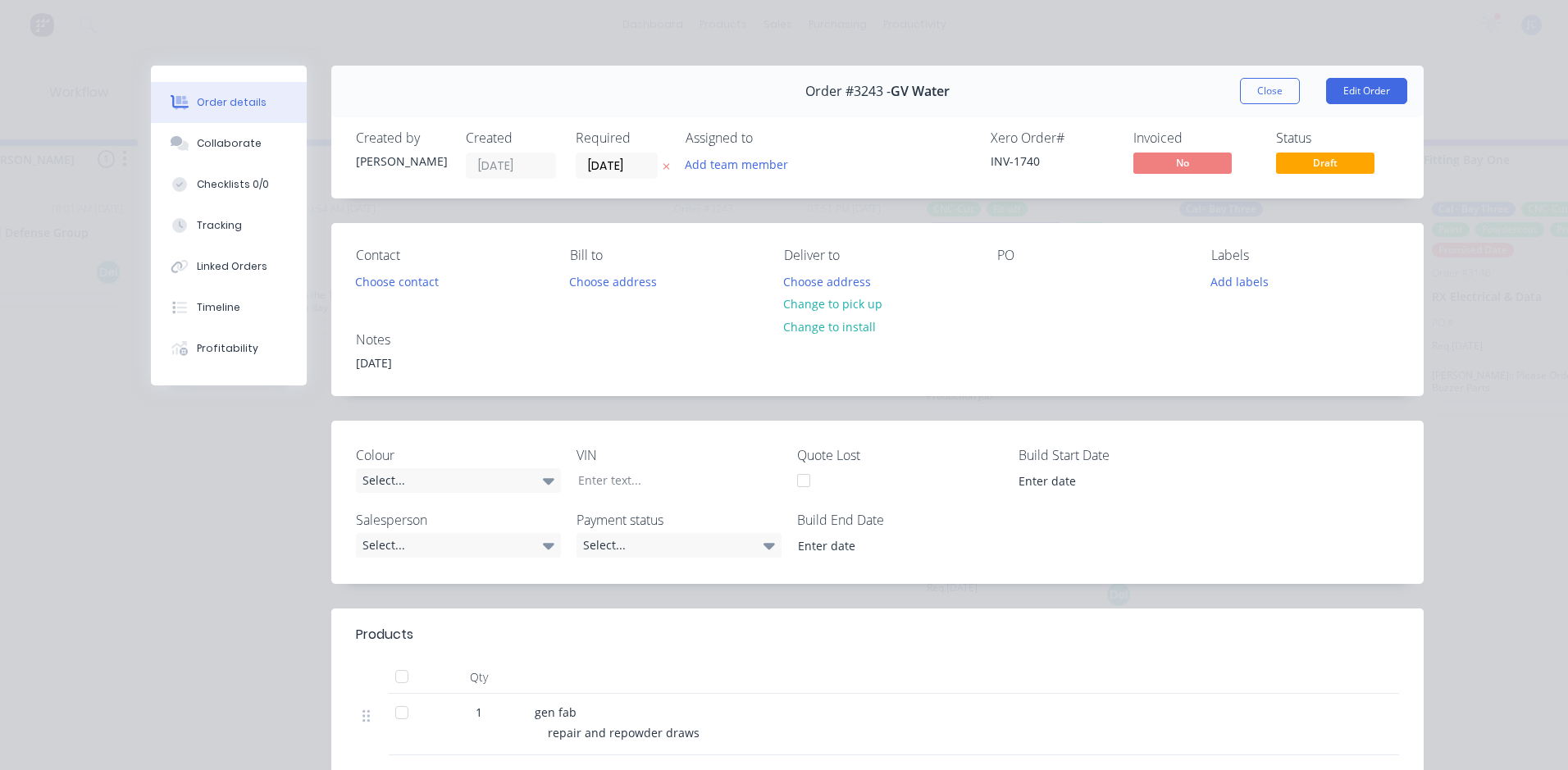
click at [1265, 94] on button "Close" at bounding box center [1269, 90] width 60 height 26
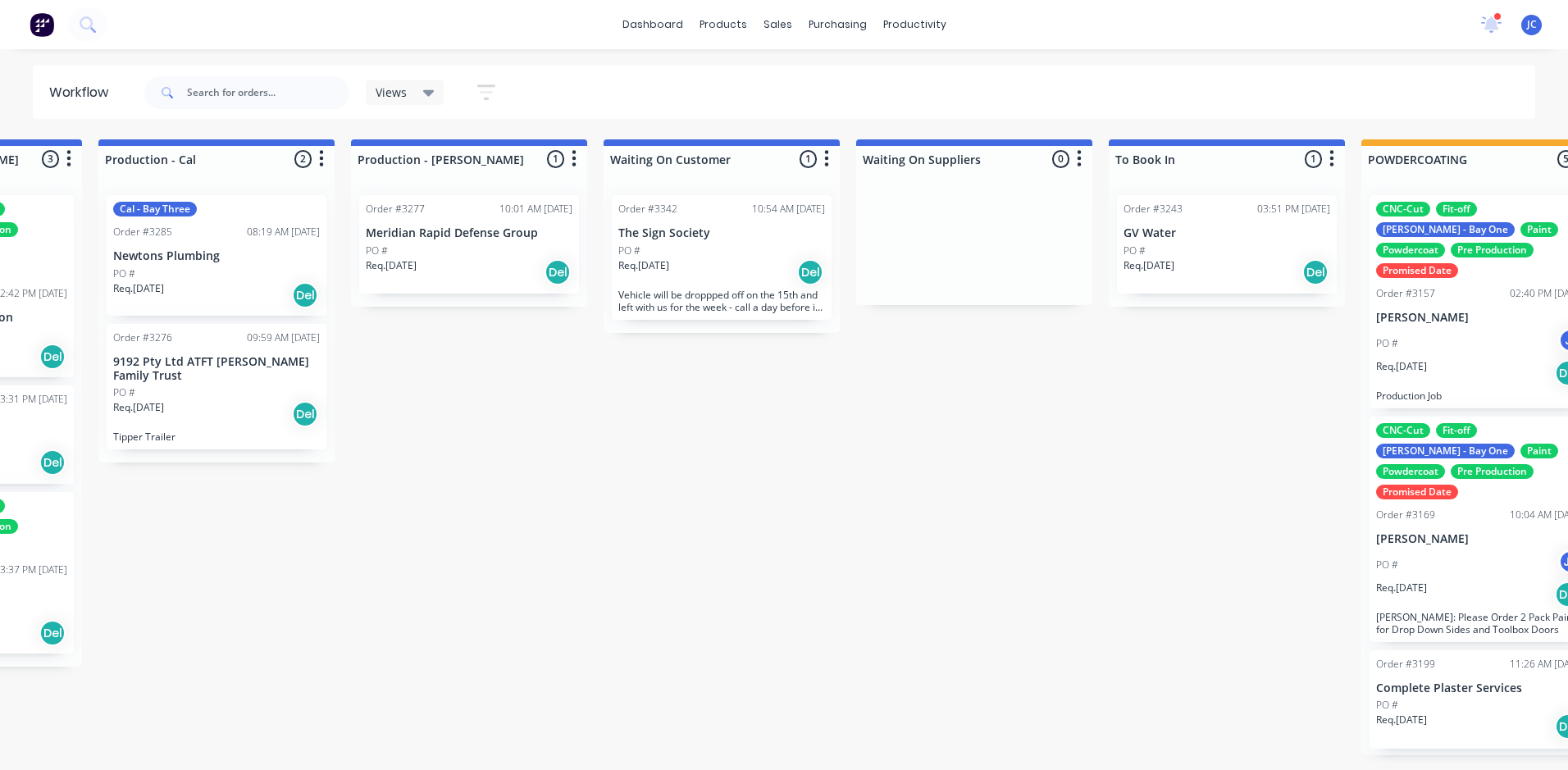
scroll to position [0, 2212]
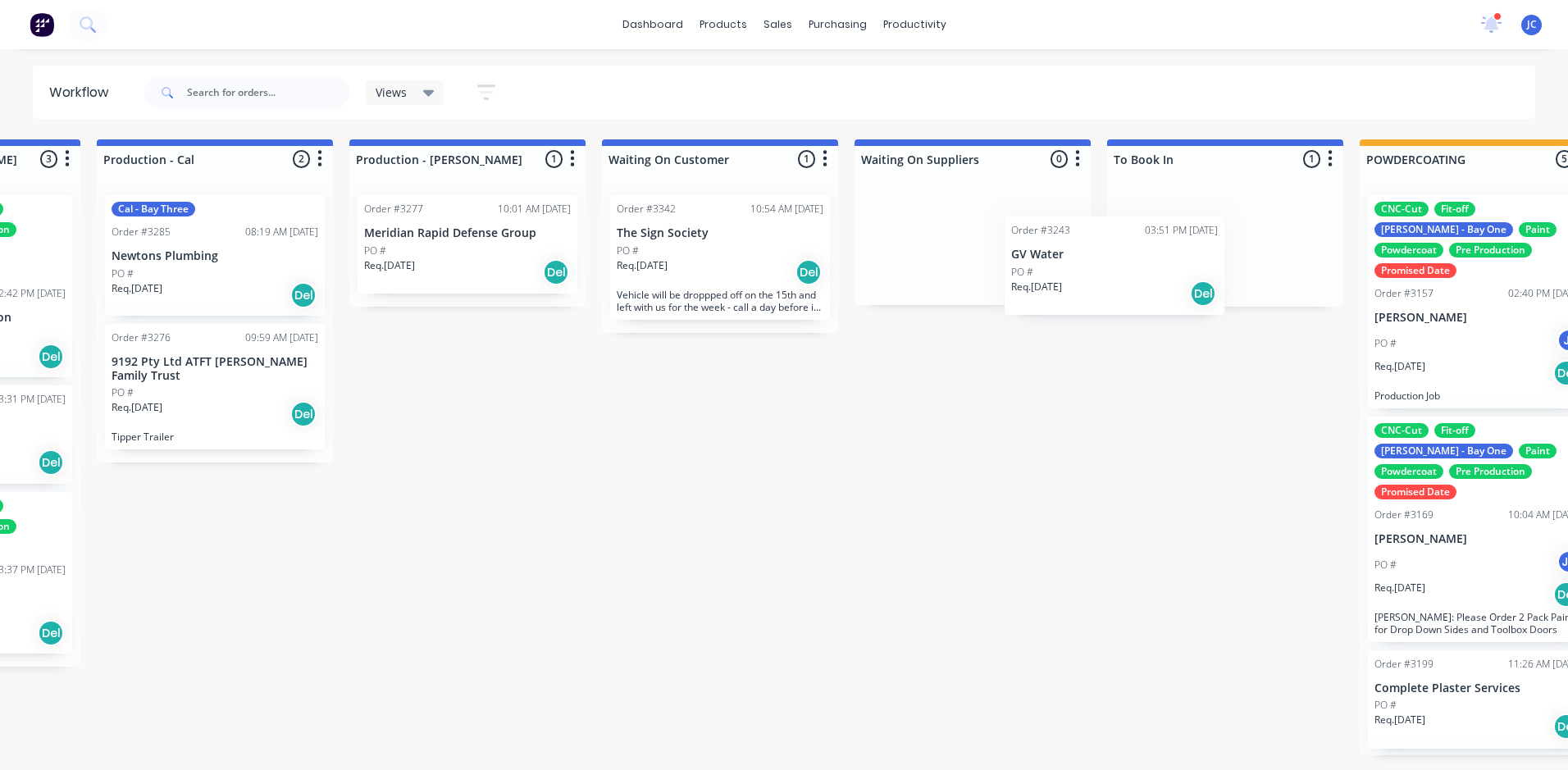
drag, startPoint x: 1159, startPoint y: 231, endPoint x: 1022, endPoint y: 249, distance: 138.2
click at [1032, 251] on div "Submitted 16 Sort By Created date Required date Order number Customer name Most…" at bounding box center [332, 446] width 5113 height 616
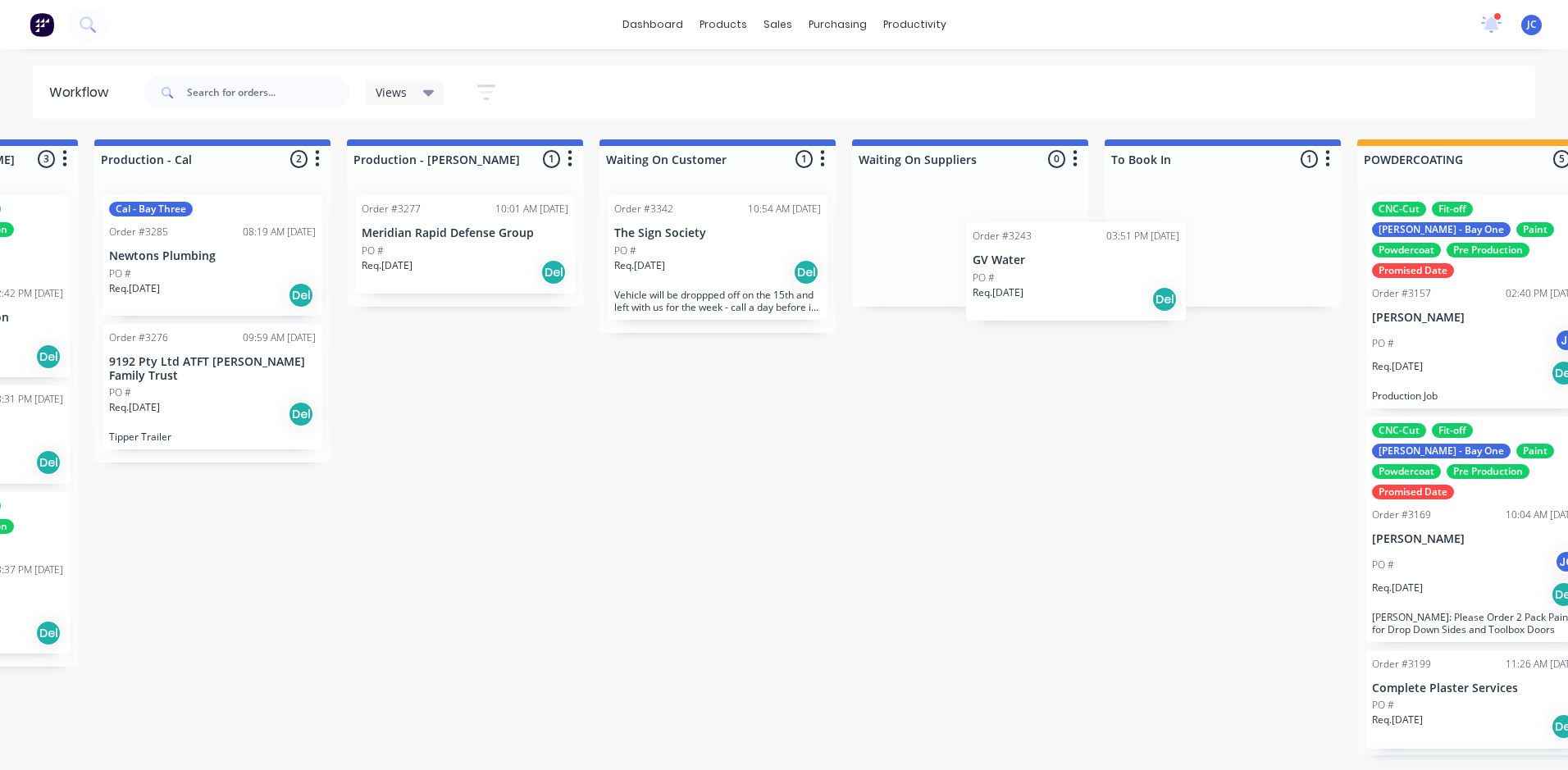
drag, startPoint x: 1071, startPoint y: 255, endPoint x: 939, endPoint y: 202, distance: 142.2
click at [941, 206] on div "Submitted 16 Sort By Created date Required date Order number Customer name Most…" at bounding box center [330, 446] width 5113 height 616
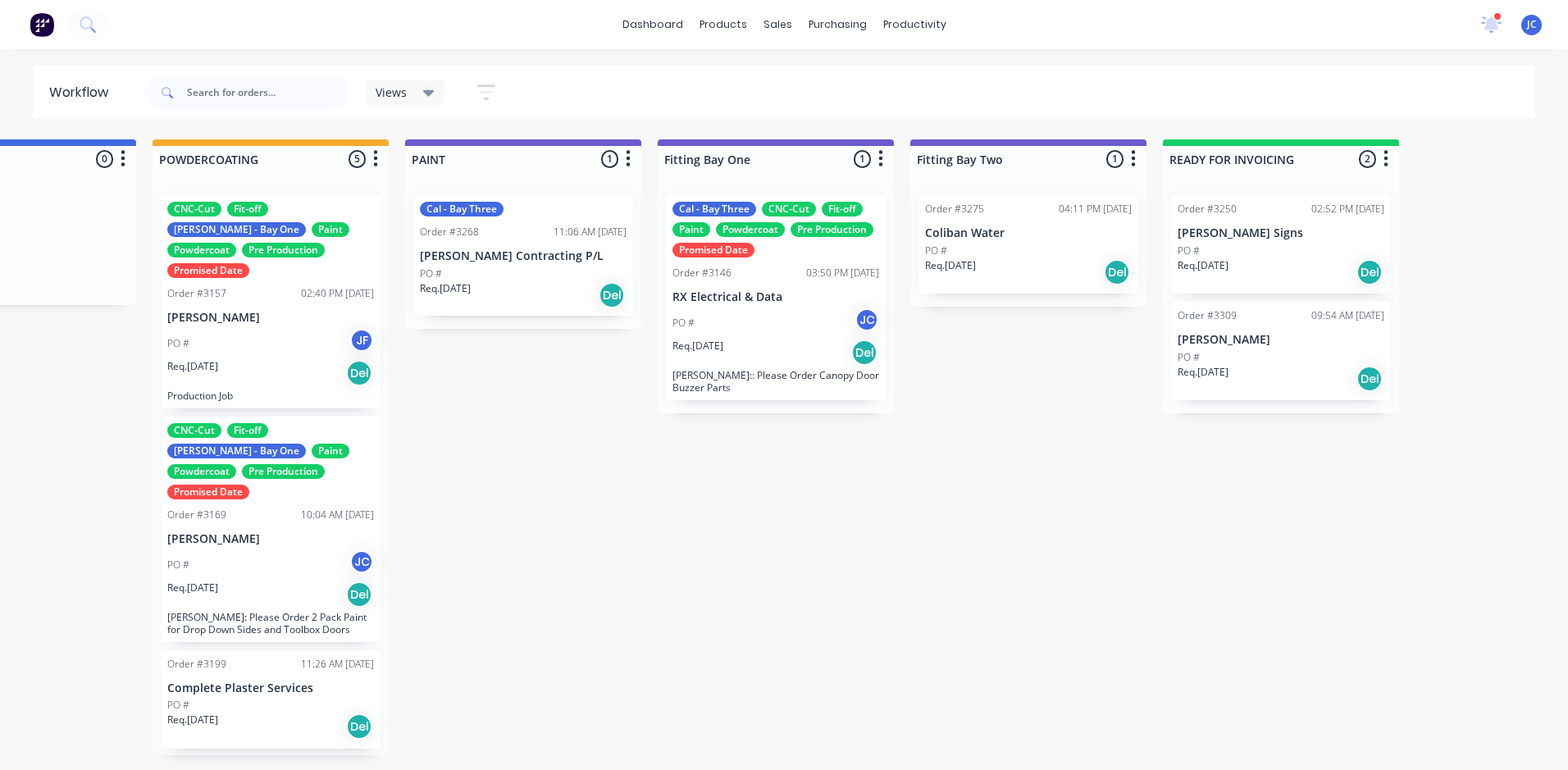
scroll to position [0, 3427]
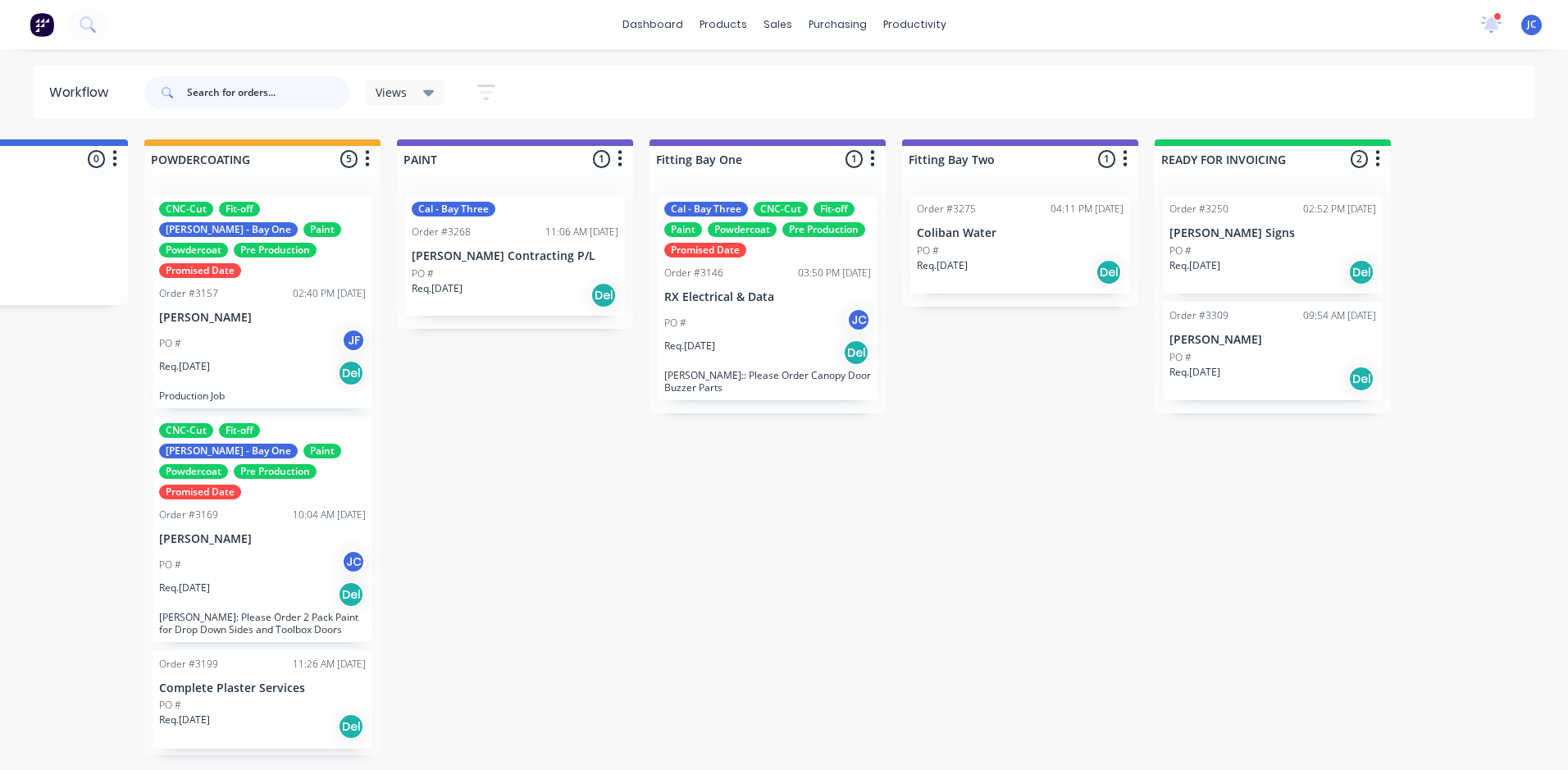
click at [271, 92] on input "text" at bounding box center [268, 93] width 162 height 33
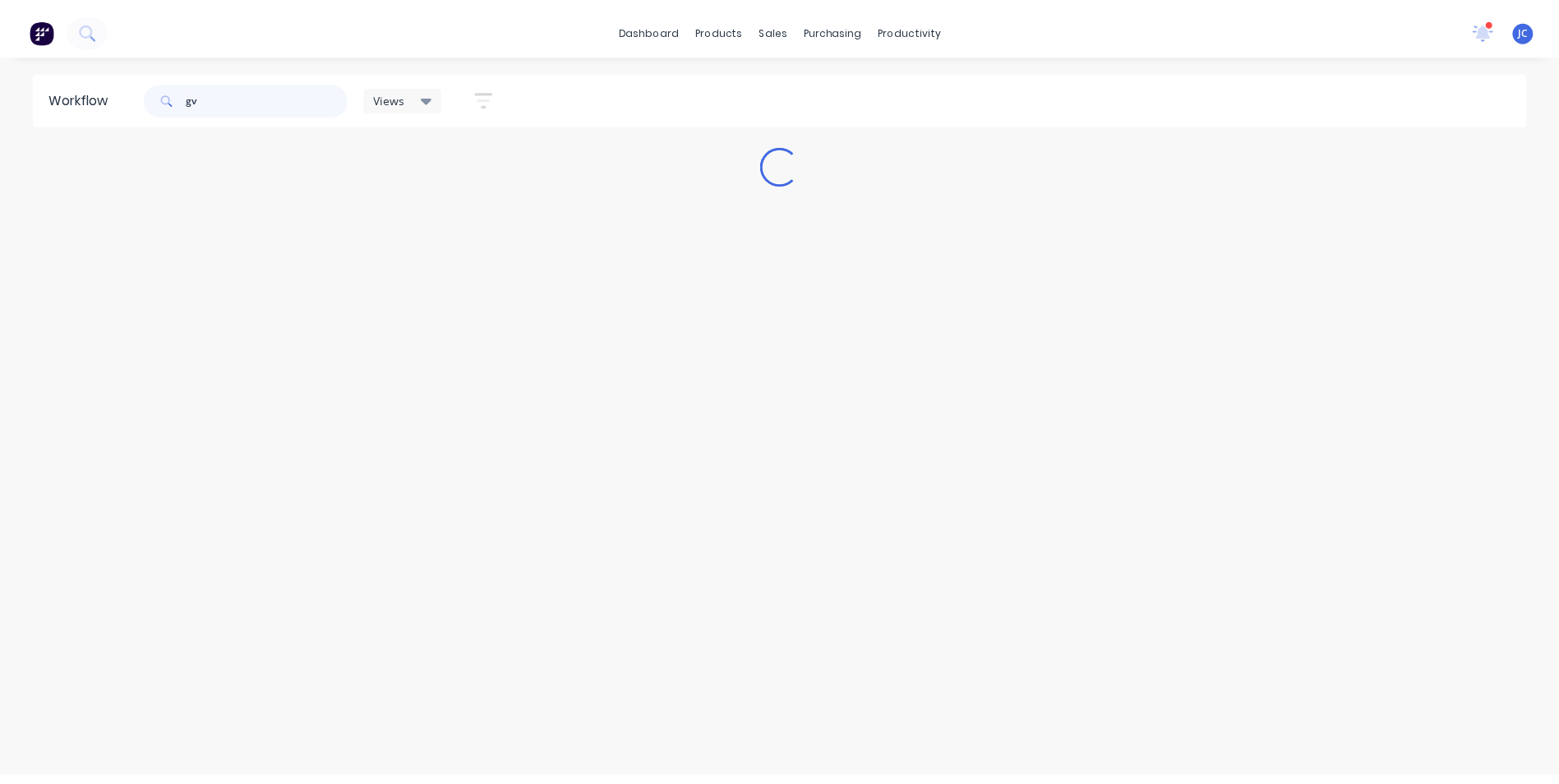
scroll to position [0, 0]
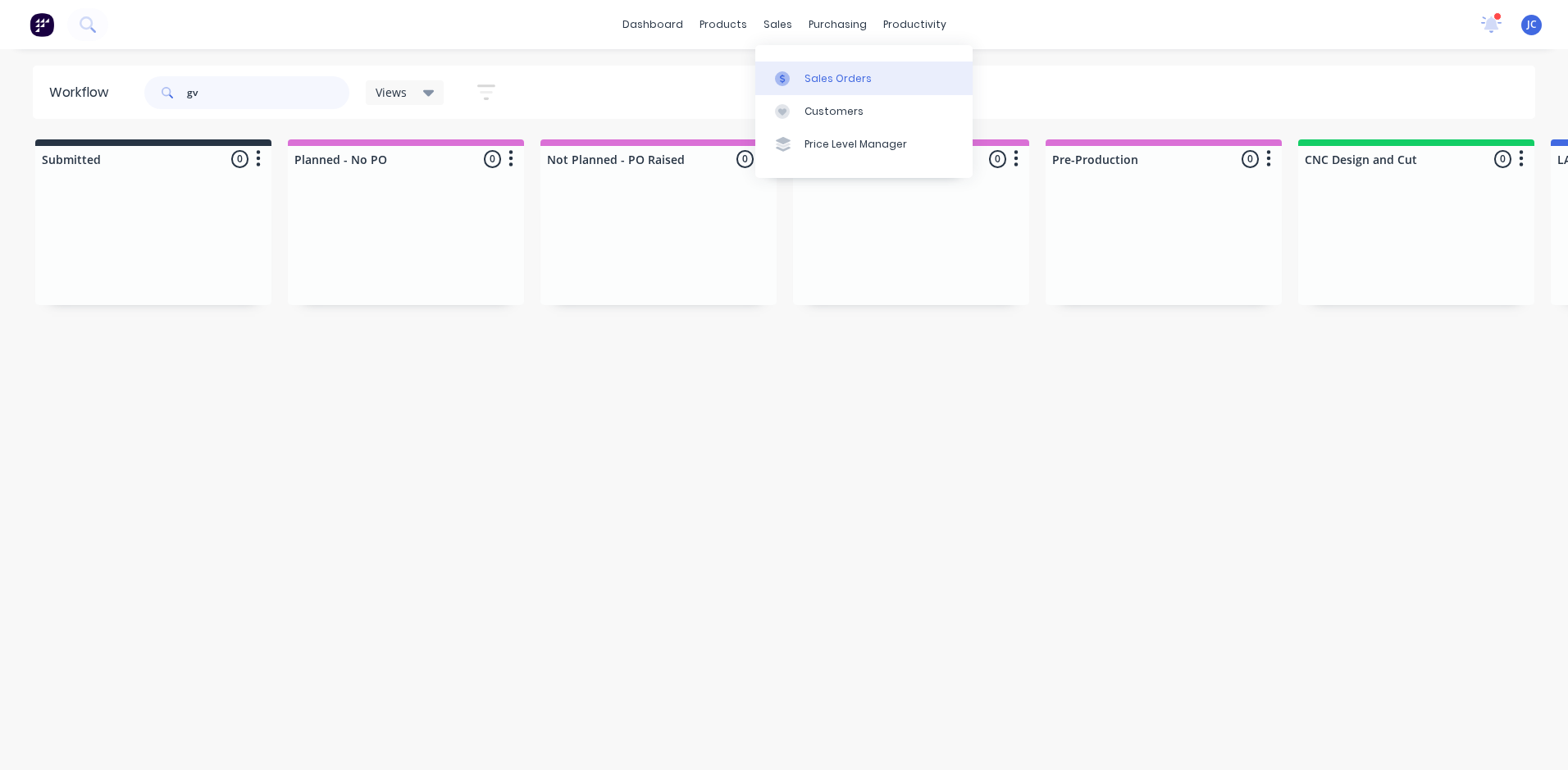
type input "gv"
click at [810, 81] on div "Sales Orders" at bounding box center [837, 78] width 67 height 15
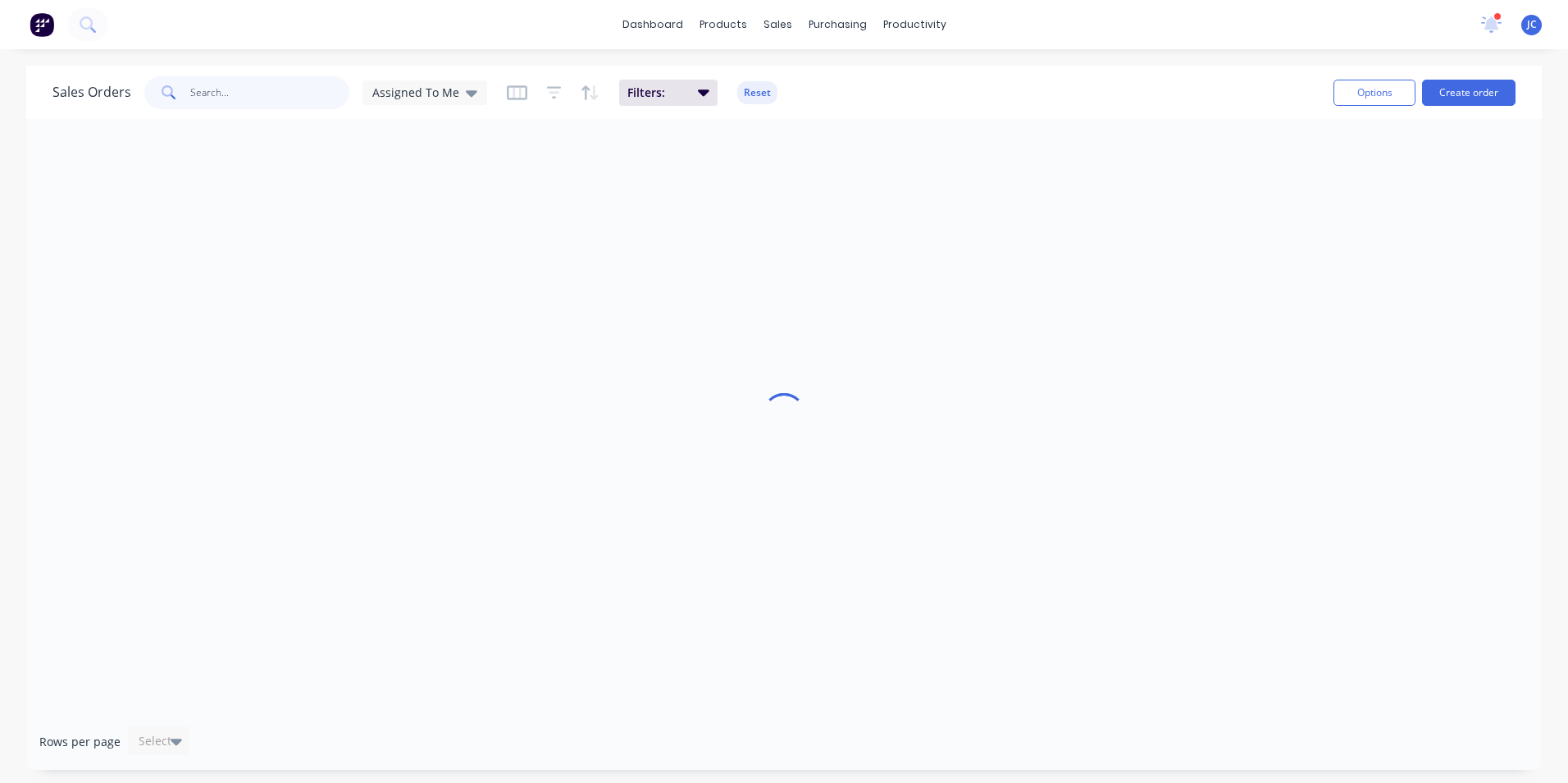
click at [193, 87] on input "text" at bounding box center [269, 93] width 160 height 33
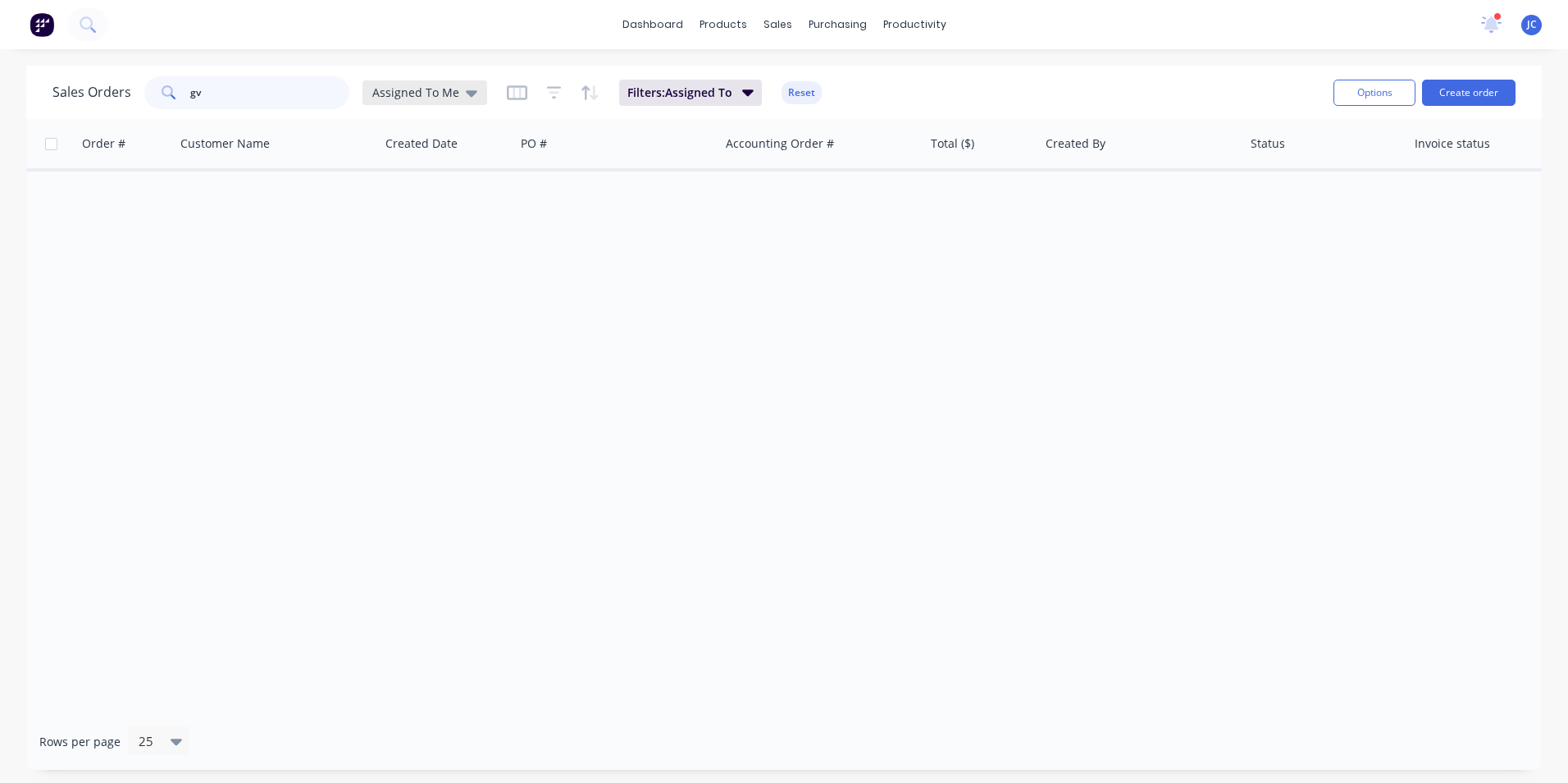
type input "gv"
click at [444, 87] on span "Assigned To Me" at bounding box center [416, 92] width 87 height 17
click at [471, 233] on button "None" at bounding box center [461, 232] width 187 height 19
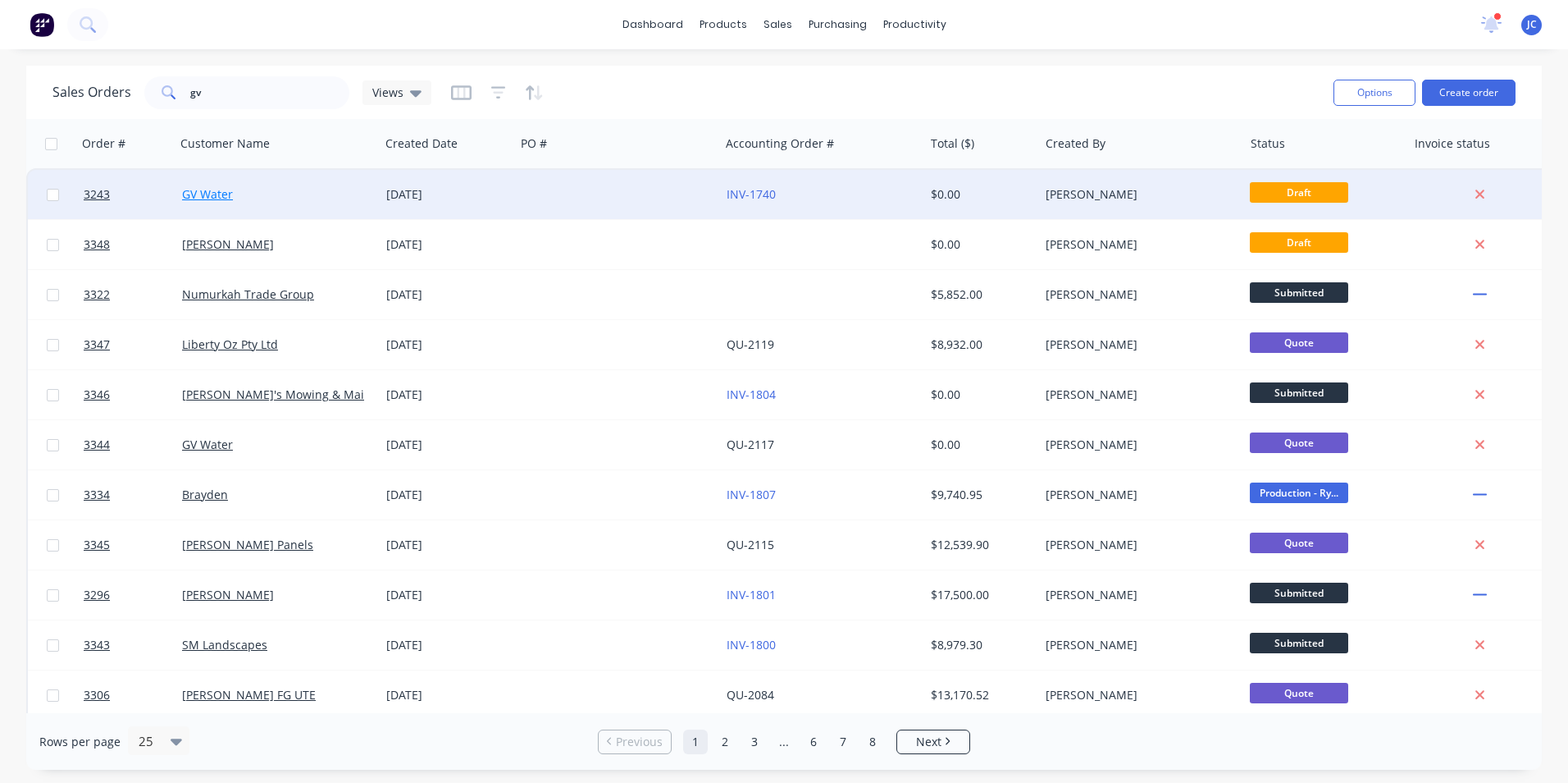
click at [222, 201] on link "GV Water" at bounding box center [207, 194] width 51 height 15
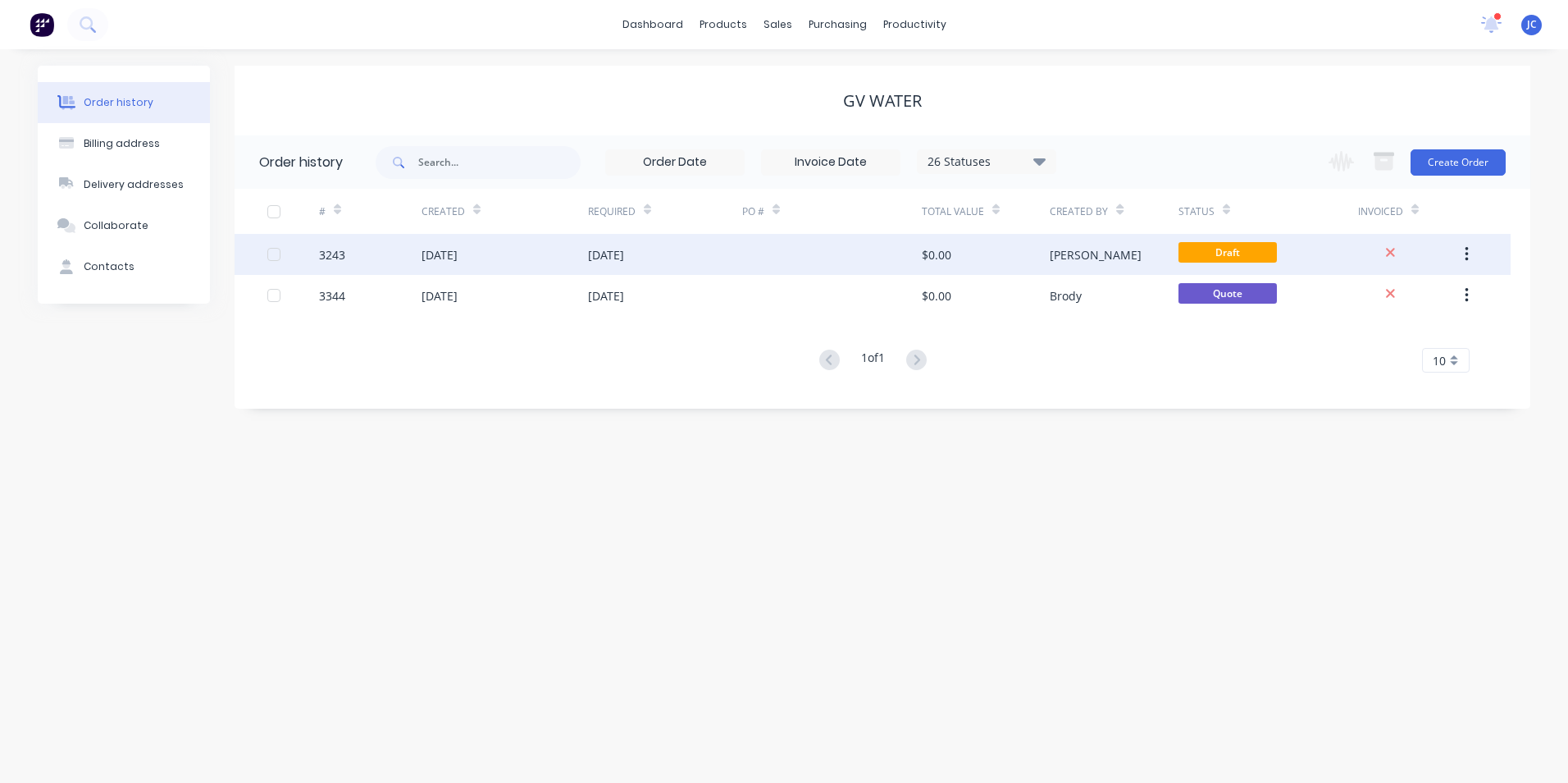
click at [1006, 261] on div "$0.00" at bounding box center [986, 254] width 128 height 41
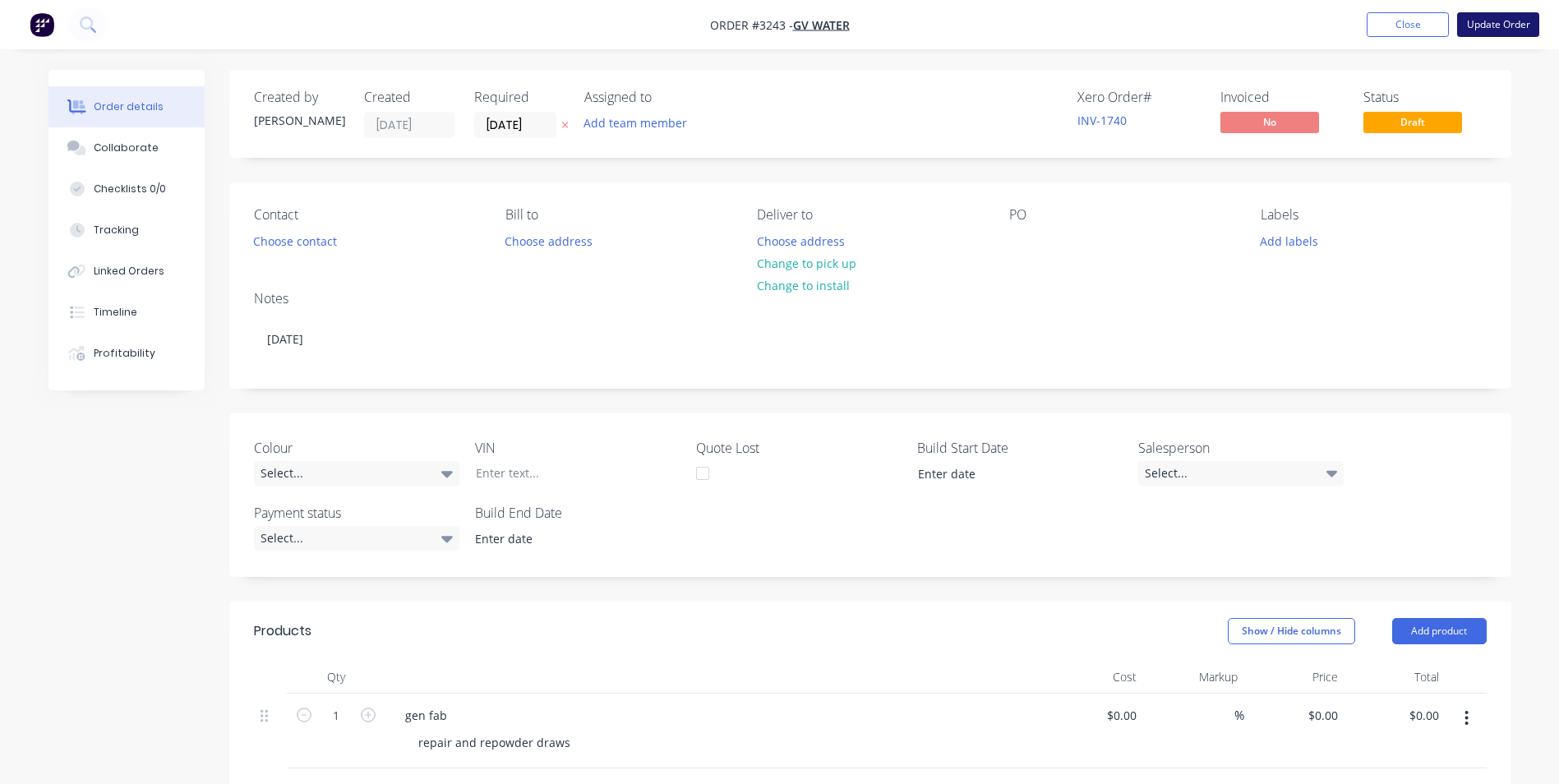
click at [1504, 24] on button "Update Order" at bounding box center [1498, 25] width 82 height 25
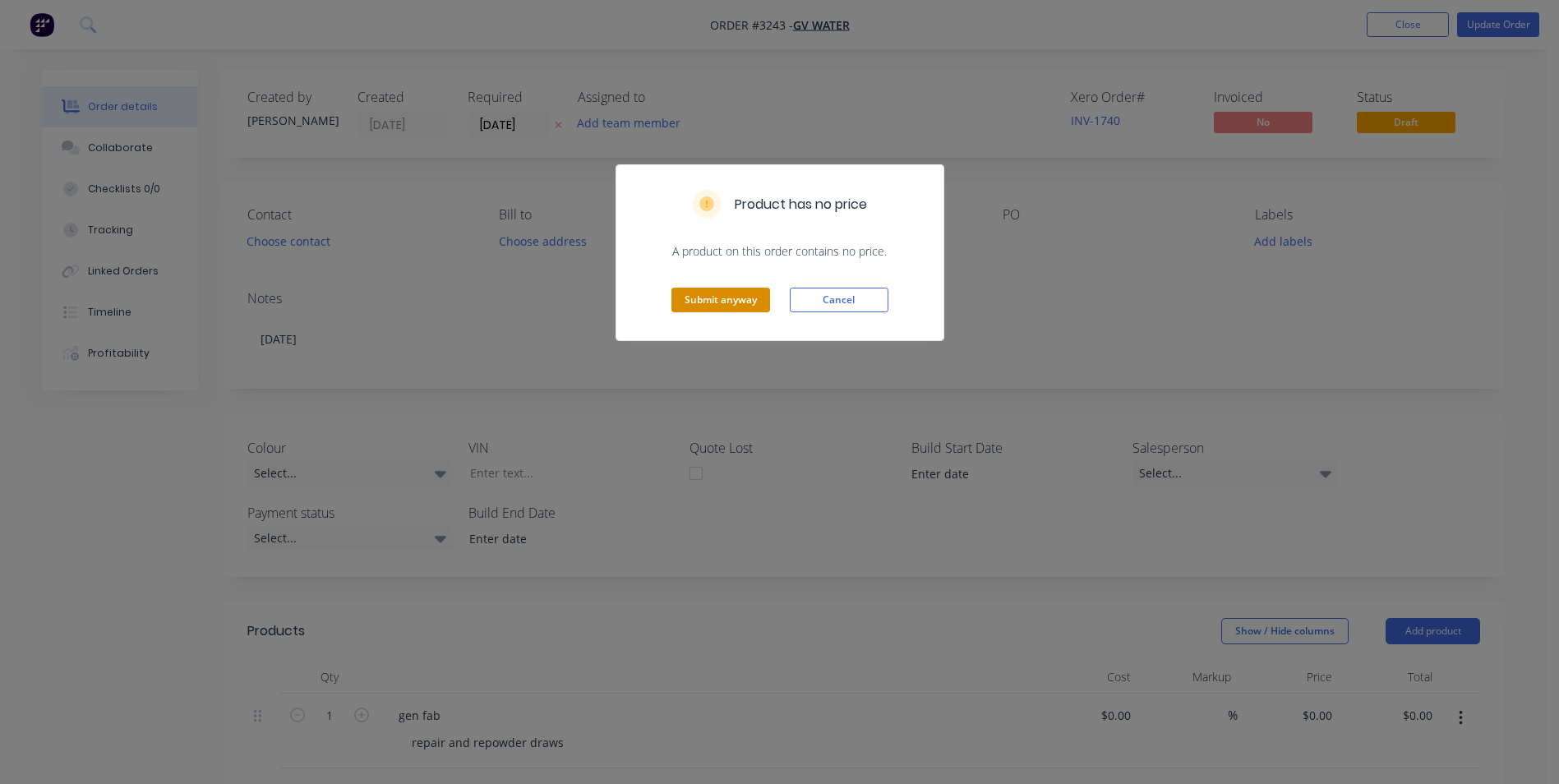
click at [749, 292] on button "Submit anyway" at bounding box center [721, 300] width 98 height 25
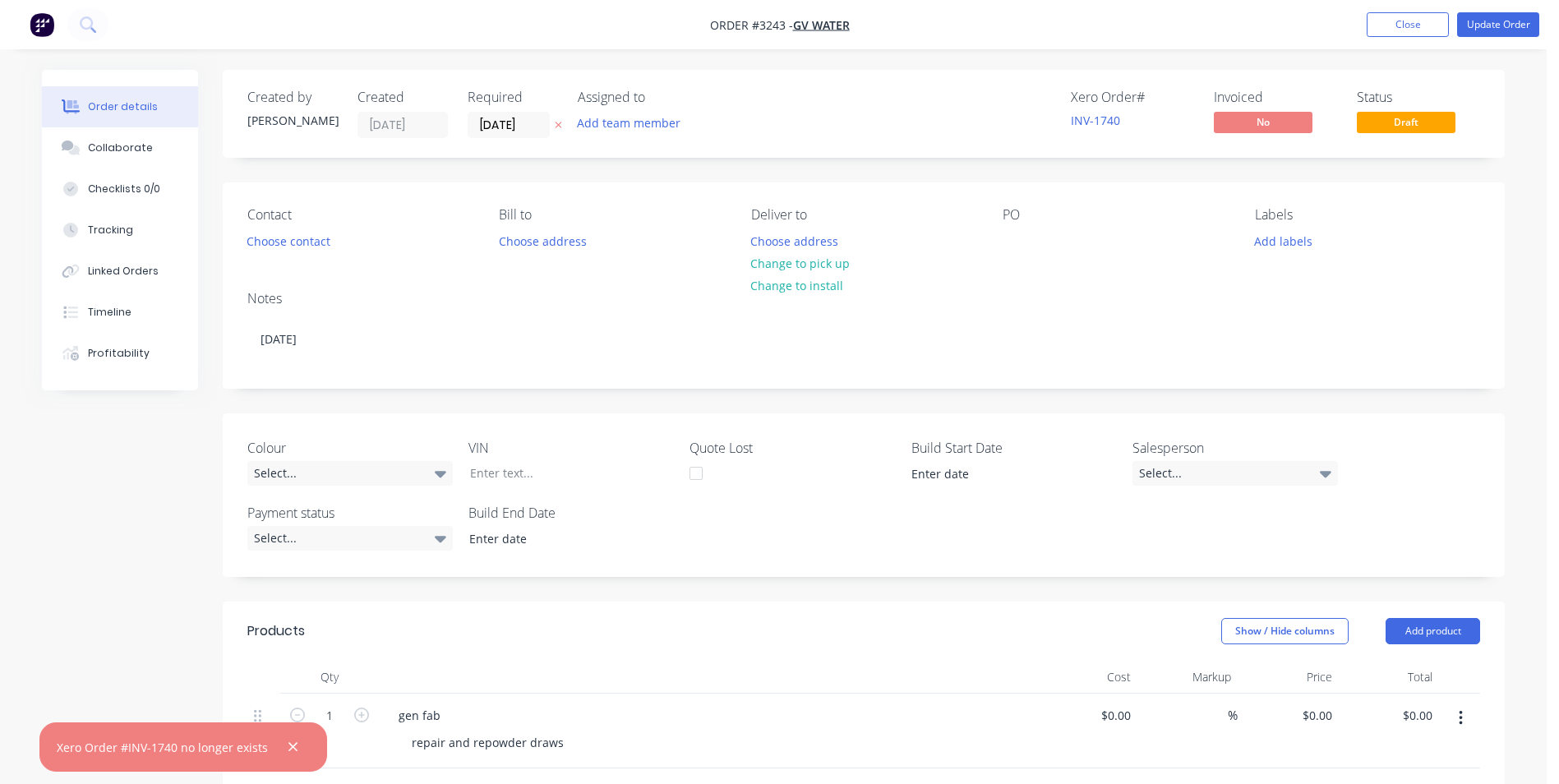
click at [1435, 516] on div "Colour Select... VIN Quote Lost Build Start Date Salesperson Select... Payment …" at bounding box center [863, 495] width 1282 height 163
drag, startPoint x: 1398, startPoint y: 22, endPoint x: 1389, endPoint y: 24, distance: 9.2
click at [1397, 21] on button "Close" at bounding box center [1408, 25] width 82 height 25
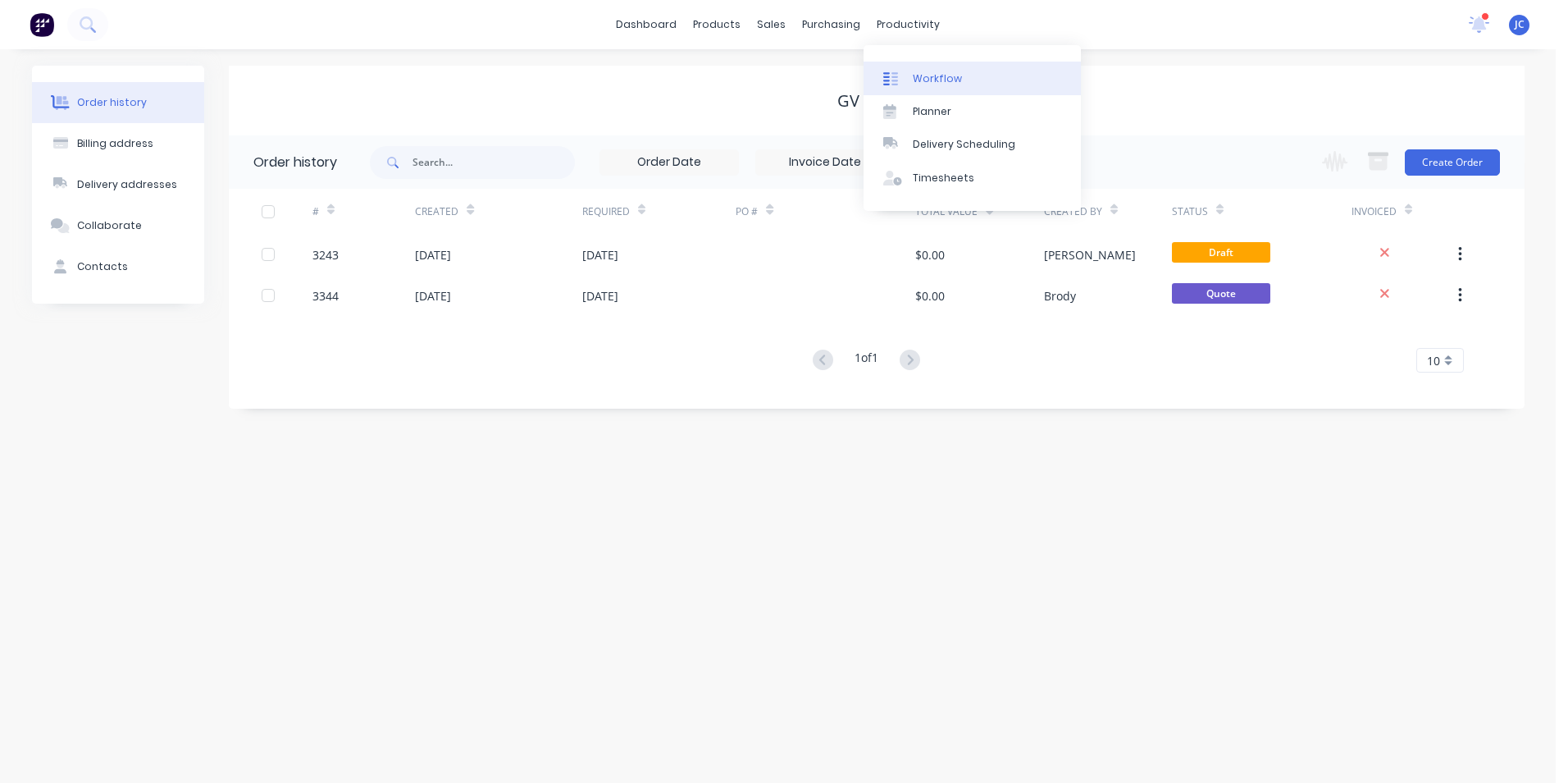
click at [938, 66] on link "Workflow" at bounding box center [973, 78] width 218 height 33
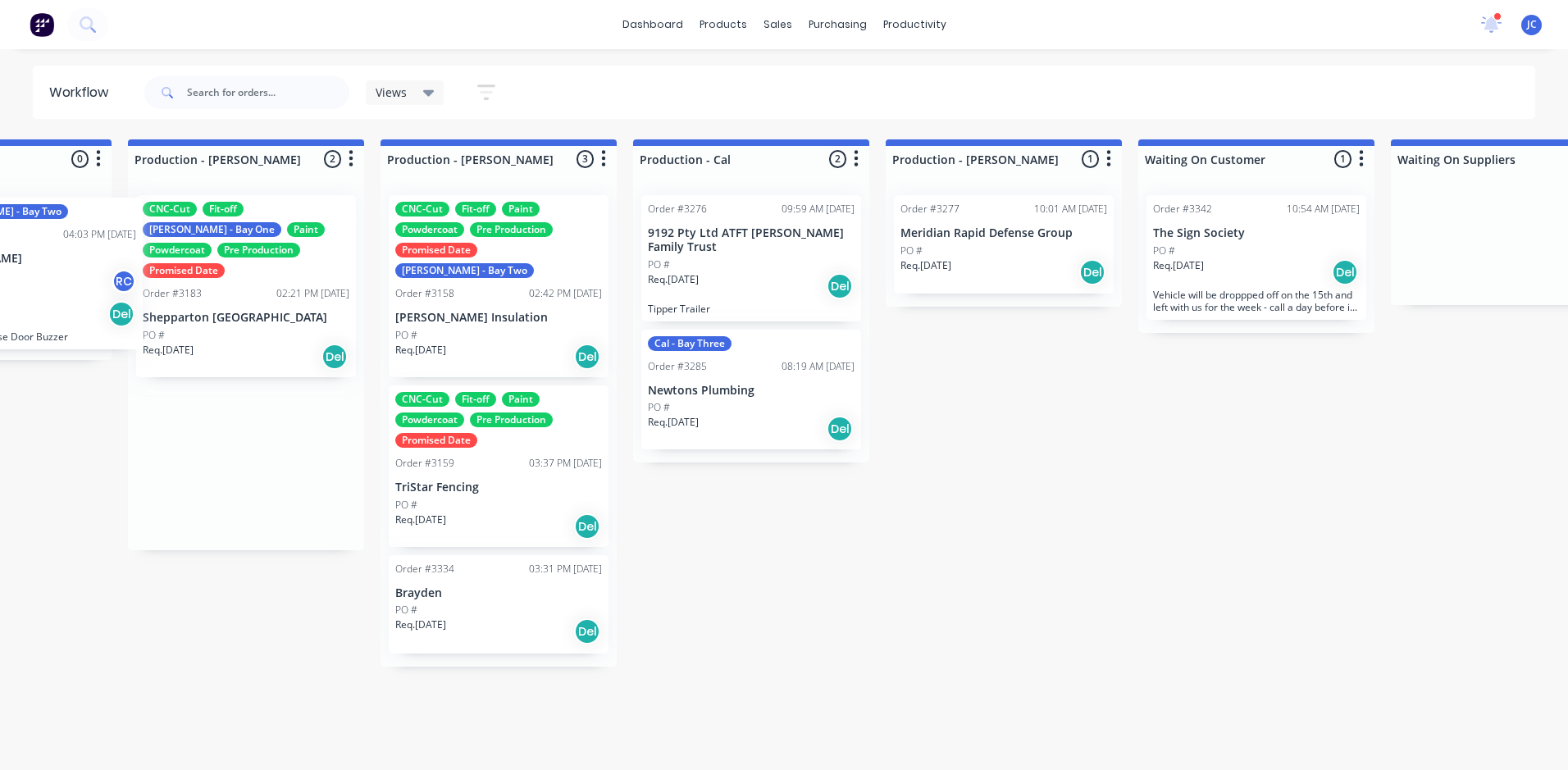
scroll to position [0, 1665]
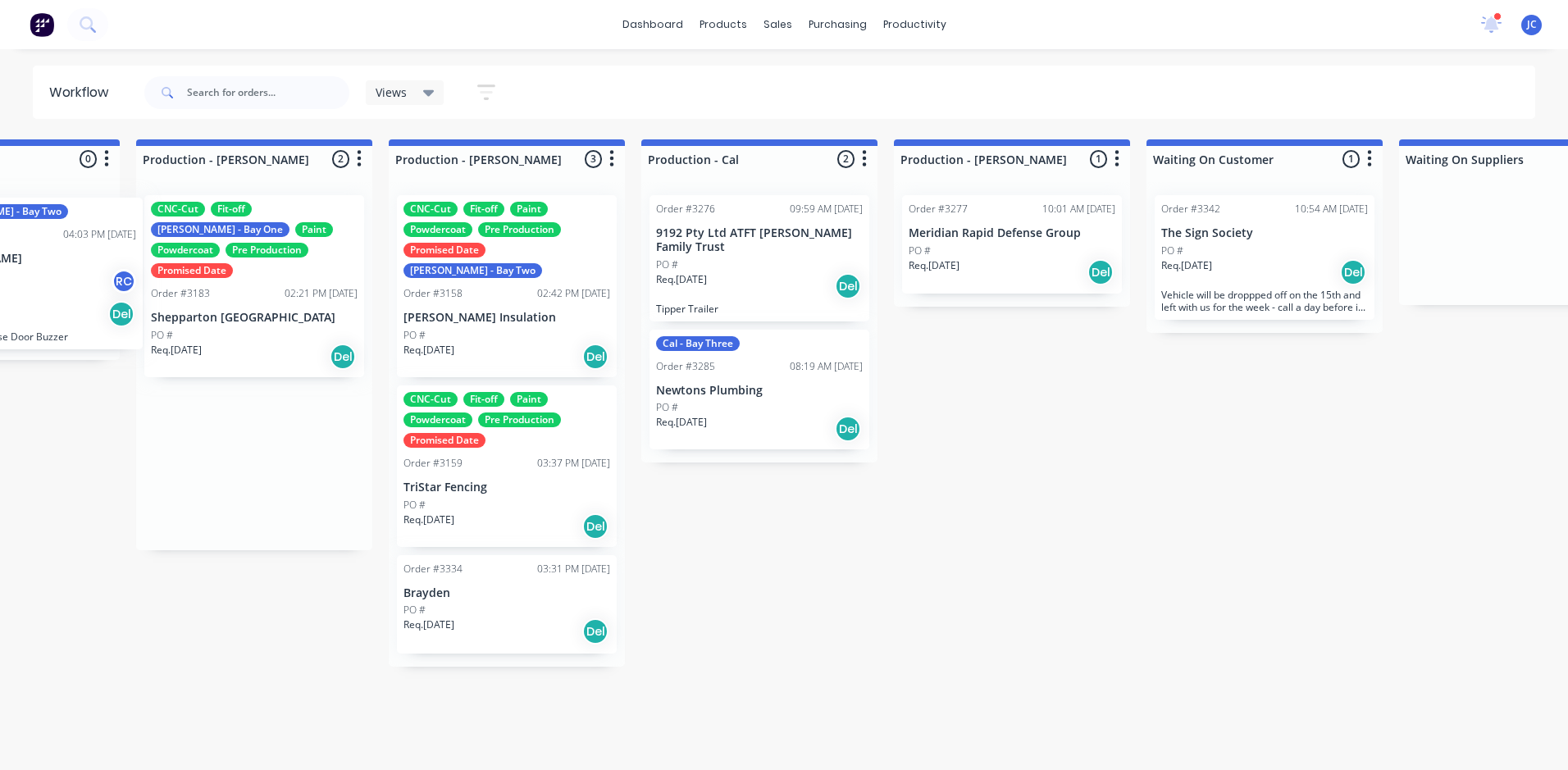
drag, startPoint x: 221, startPoint y: 474, endPoint x: 0, endPoint y: 261, distance: 306.9
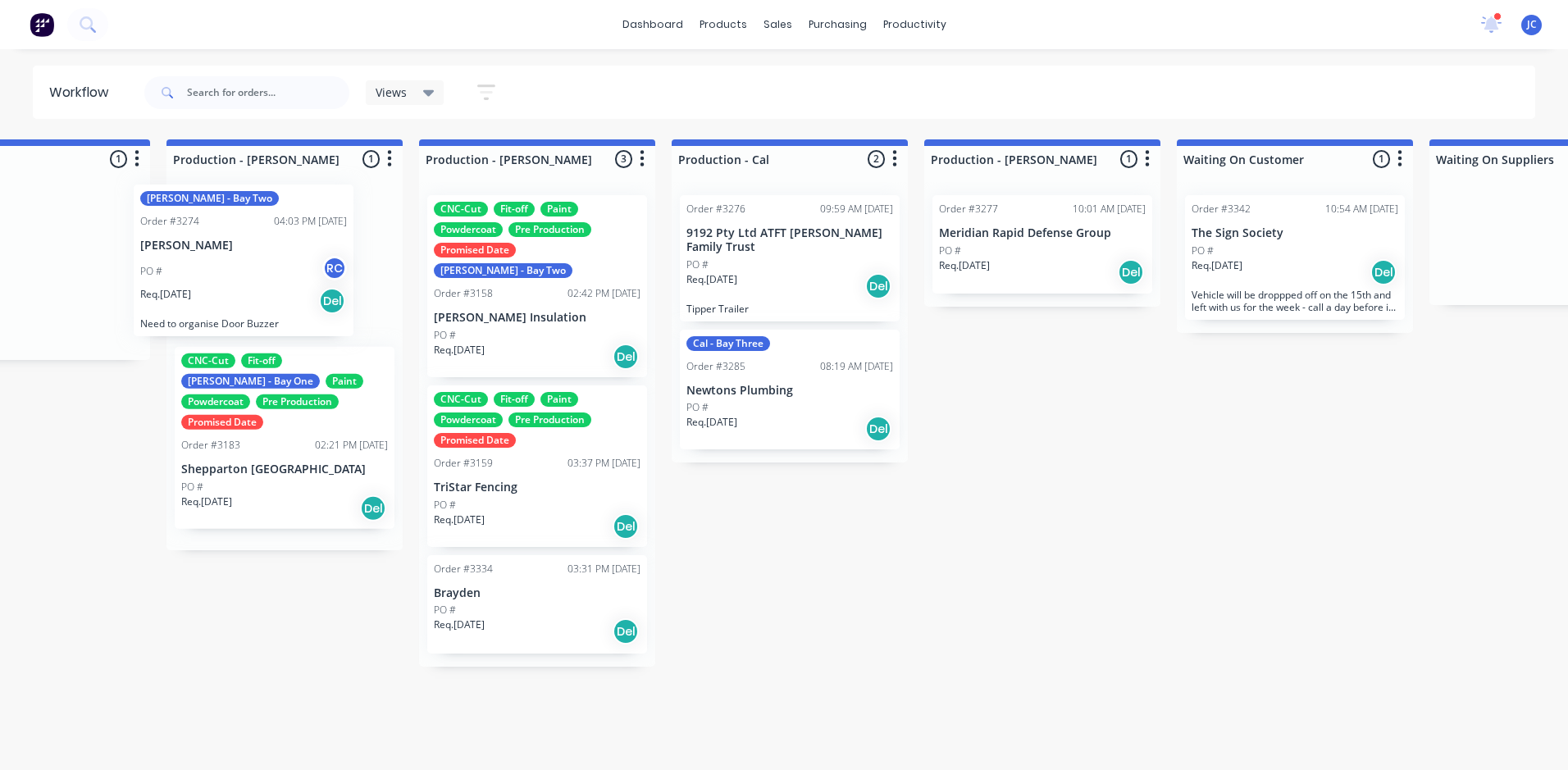
drag, startPoint x: 19, startPoint y: 284, endPoint x: 283, endPoint y: 270, distance: 264.4
click at [282, 268] on div "Submitted 16 Sort By Created date Required date Order number Customer name Most…" at bounding box center [907, 446] width 5113 height 616
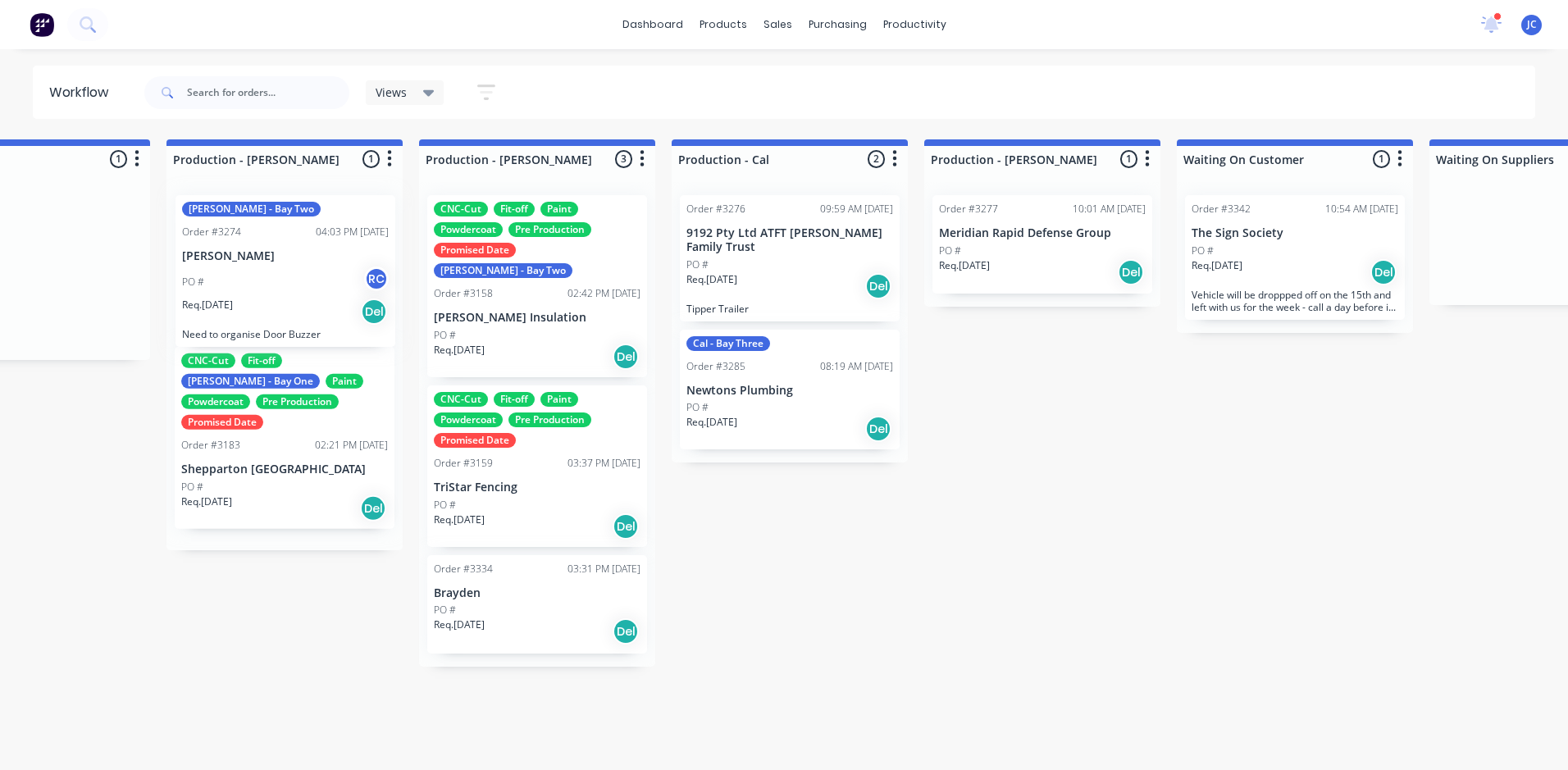
scroll to position [0, 1636]
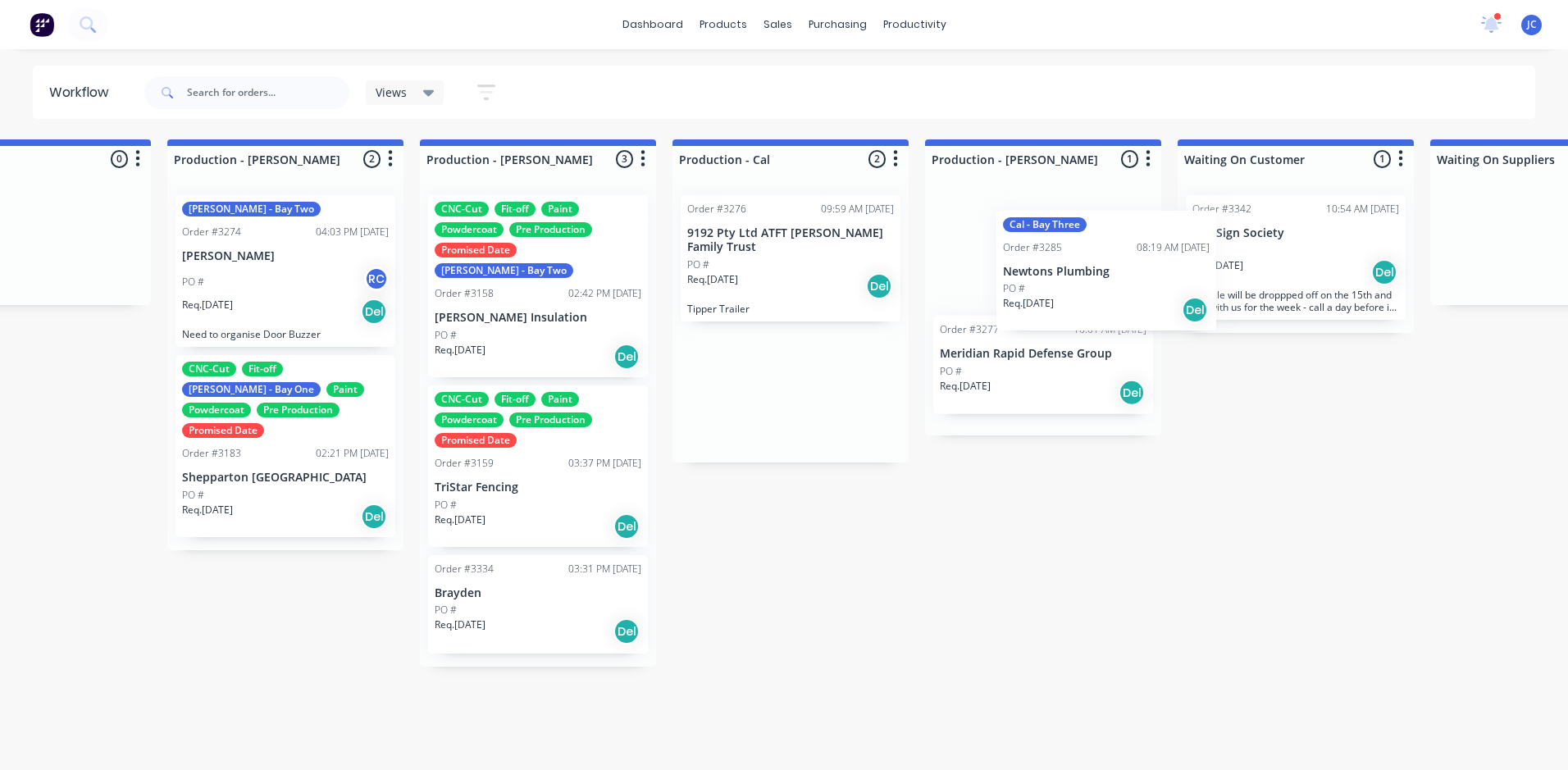
drag, startPoint x: 815, startPoint y: 375, endPoint x: 1136, endPoint y: 251, distance: 344.1
click at [1134, 251] on div "Submitted 16 Sort By Created date Required date Order number Customer name Most…" at bounding box center [908, 446] width 5113 height 616
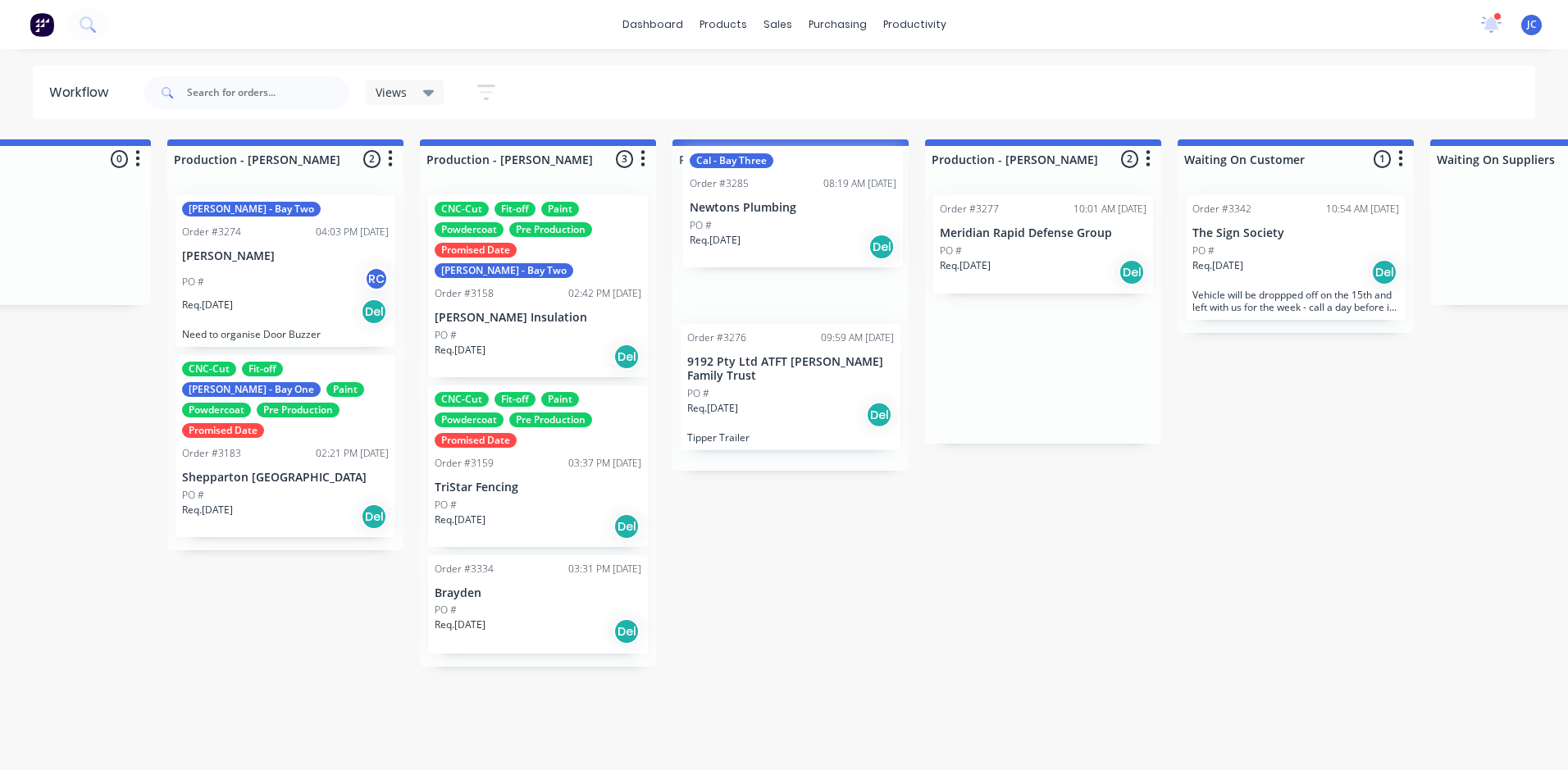
drag, startPoint x: 1106, startPoint y: 254, endPoint x: 845, endPoint y: 231, distance: 262.0
click at [845, 219] on div "Submitted 16 Sort By Created date Required date Order number Customer name Most…" at bounding box center [908, 446] width 5113 height 616
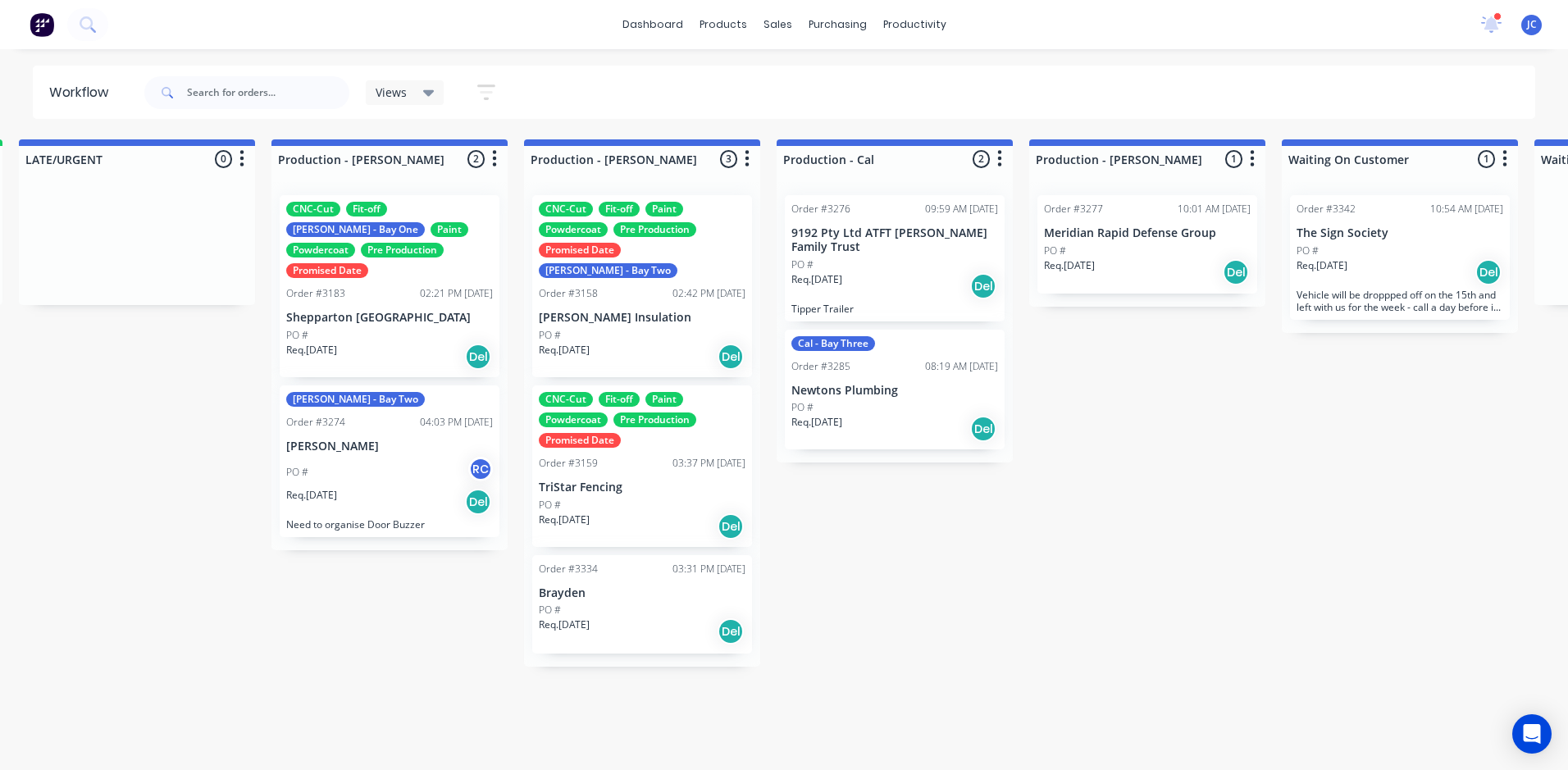
scroll to position [0, 1537]
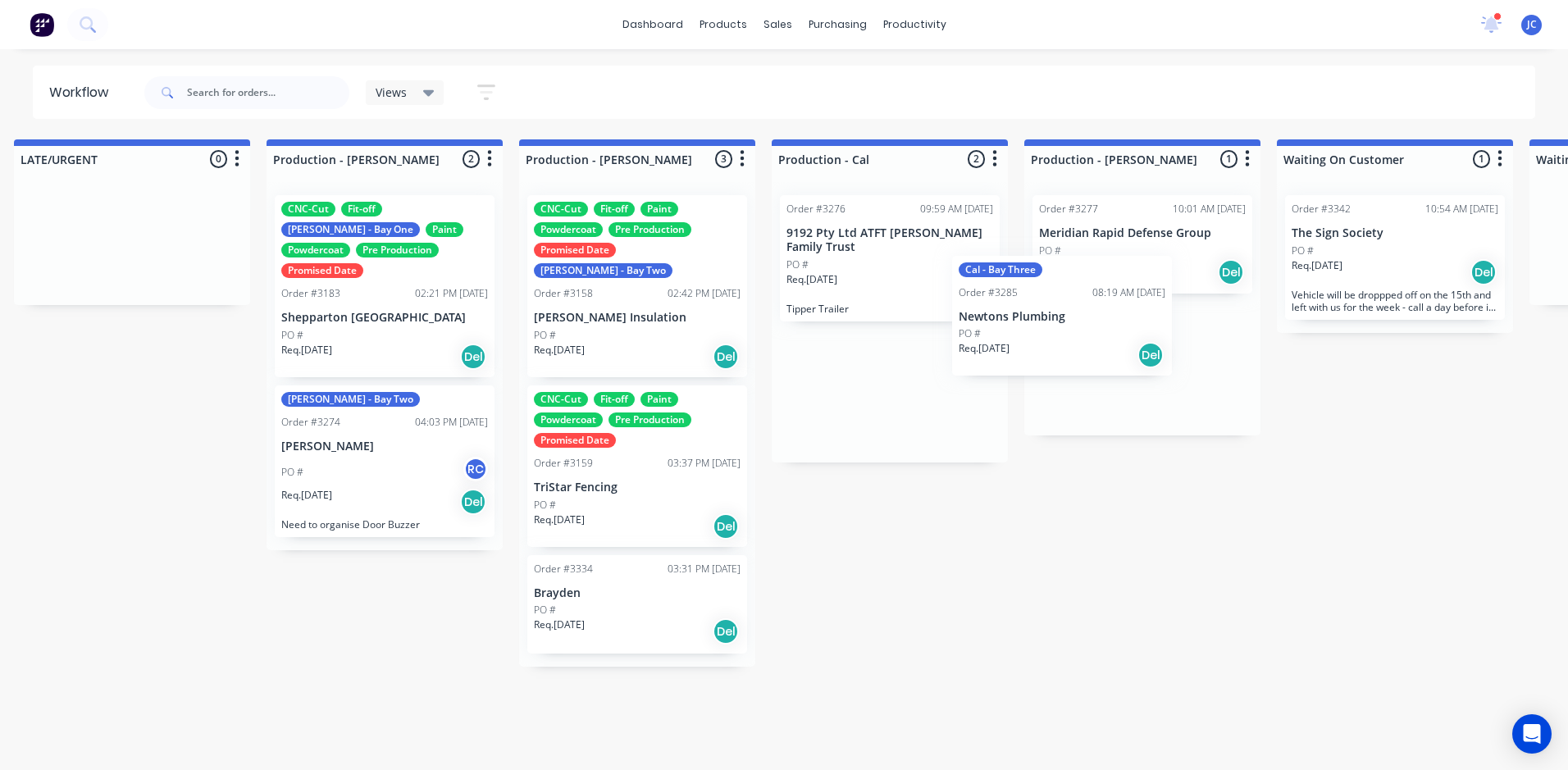
drag, startPoint x: 880, startPoint y: 425, endPoint x: 1092, endPoint y: 292, distance: 250.3
click at [1091, 292] on div "Submitted 16 Sort By Created date Required date Order number Customer name Most…" at bounding box center [1007, 446] width 5113 height 616
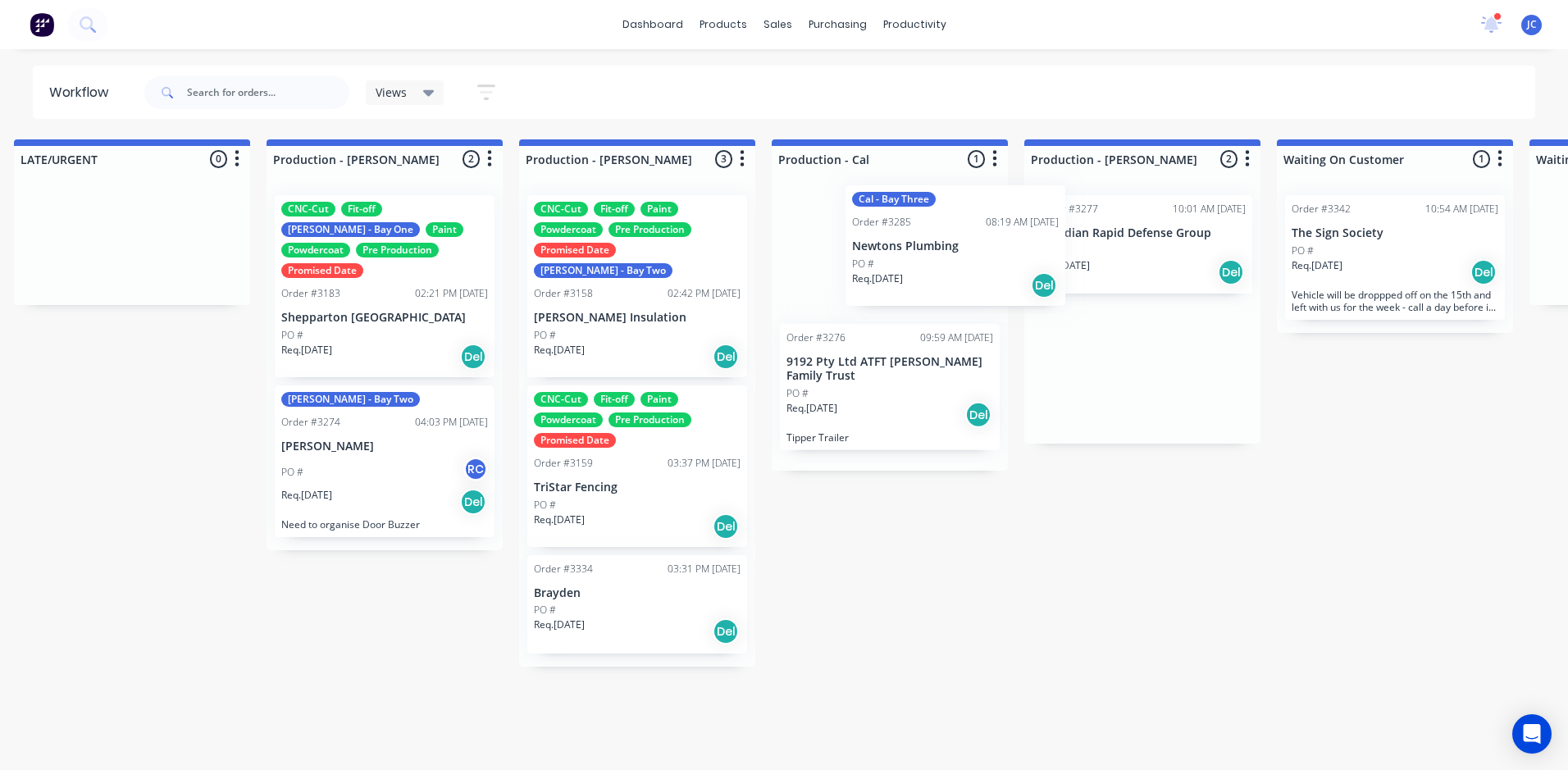
click at [776, 261] on div "Submitted 16 Sort By Created date Required date Order number Customer name Most…" at bounding box center [1007, 446] width 5113 height 616
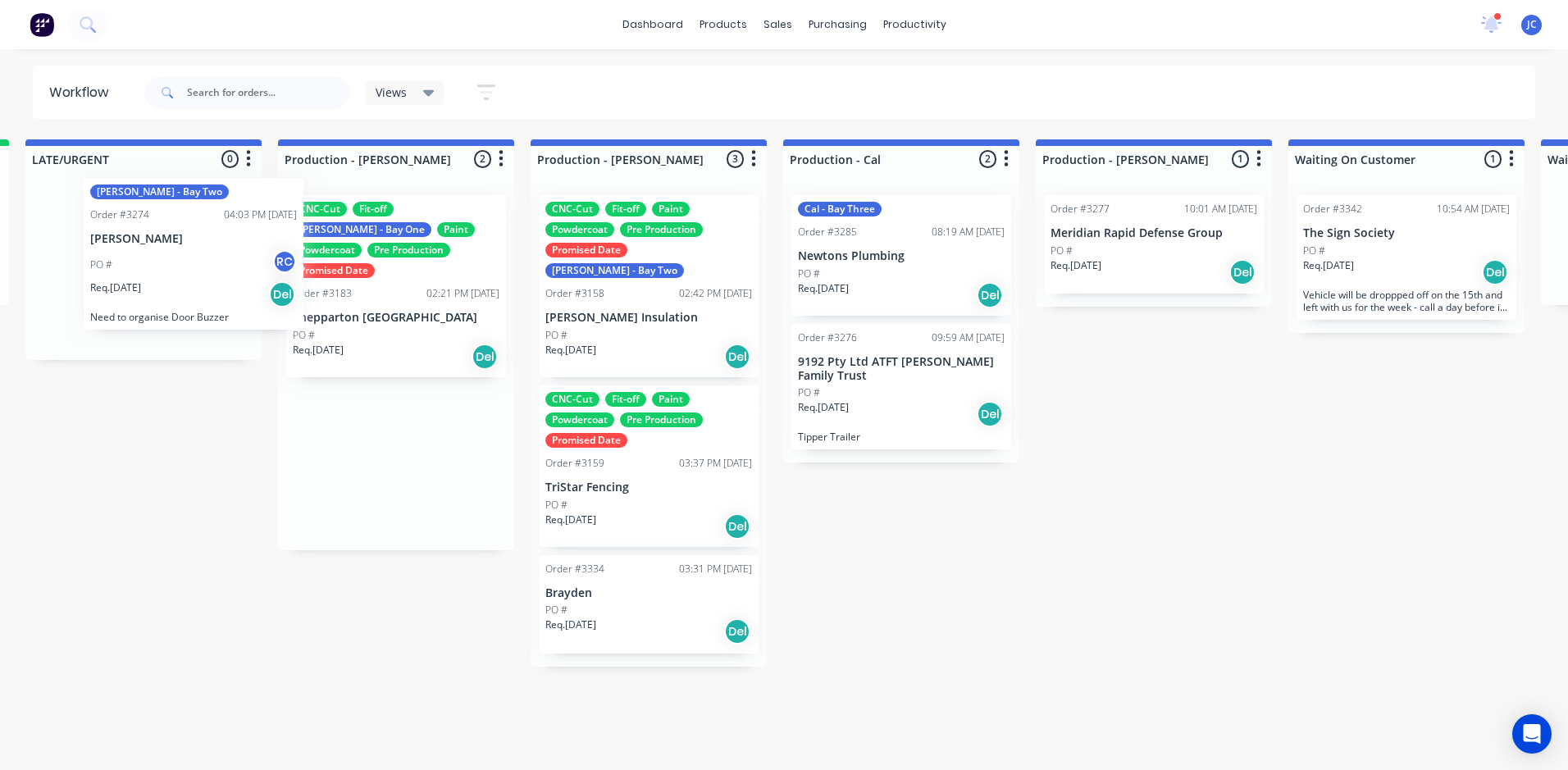
drag, startPoint x: 353, startPoint y: 433, endPoint x: 152, endPoint y: 238, distance: 280.0
click at [152, 238] on div "Submitted 16 Sort By Created date Required date Order number Customer name Most…" at bounding box center [1019, 446] width 5113 height 616
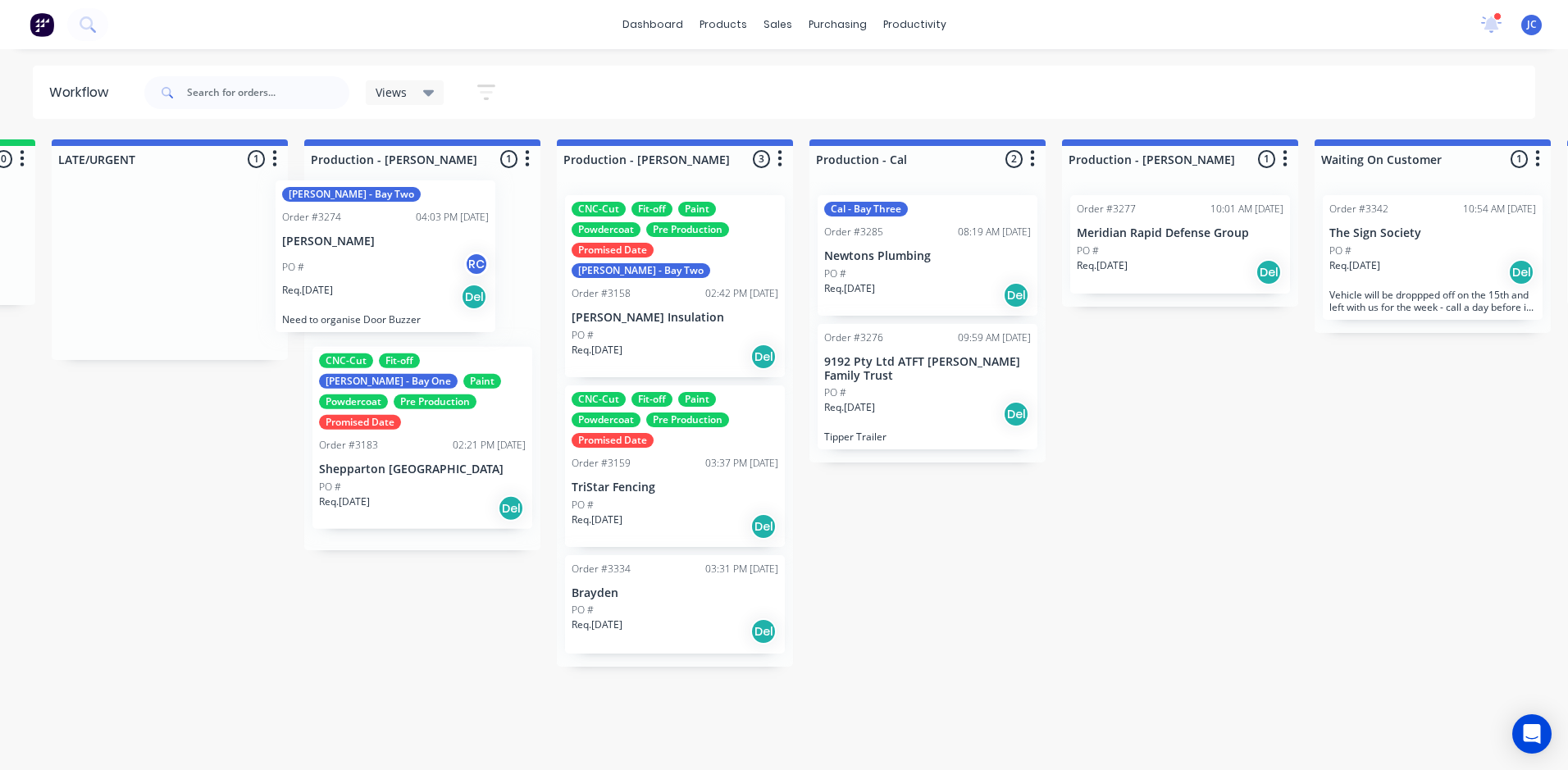
scroll to position [0, 1495]
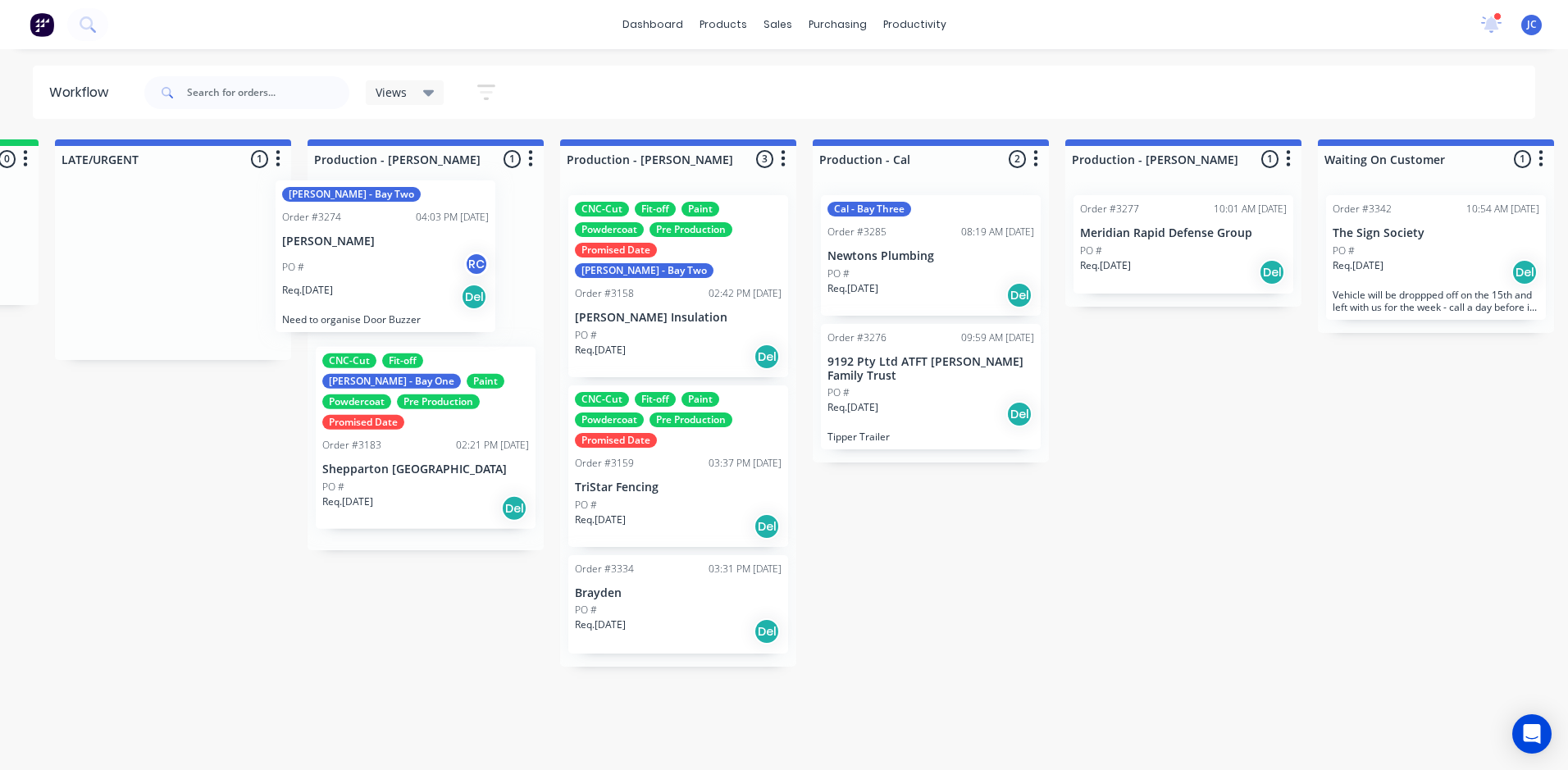
drag, startPoint x: 151, startPoint y: 238, endPoint x: 439, endPoint y: 235, distance: 288.0
click at [415, 221] on div "Submitted 16 Sort By Created date Required date Order number Customer name Most…" at bounding box center [1048, 446] width 5113 height 616
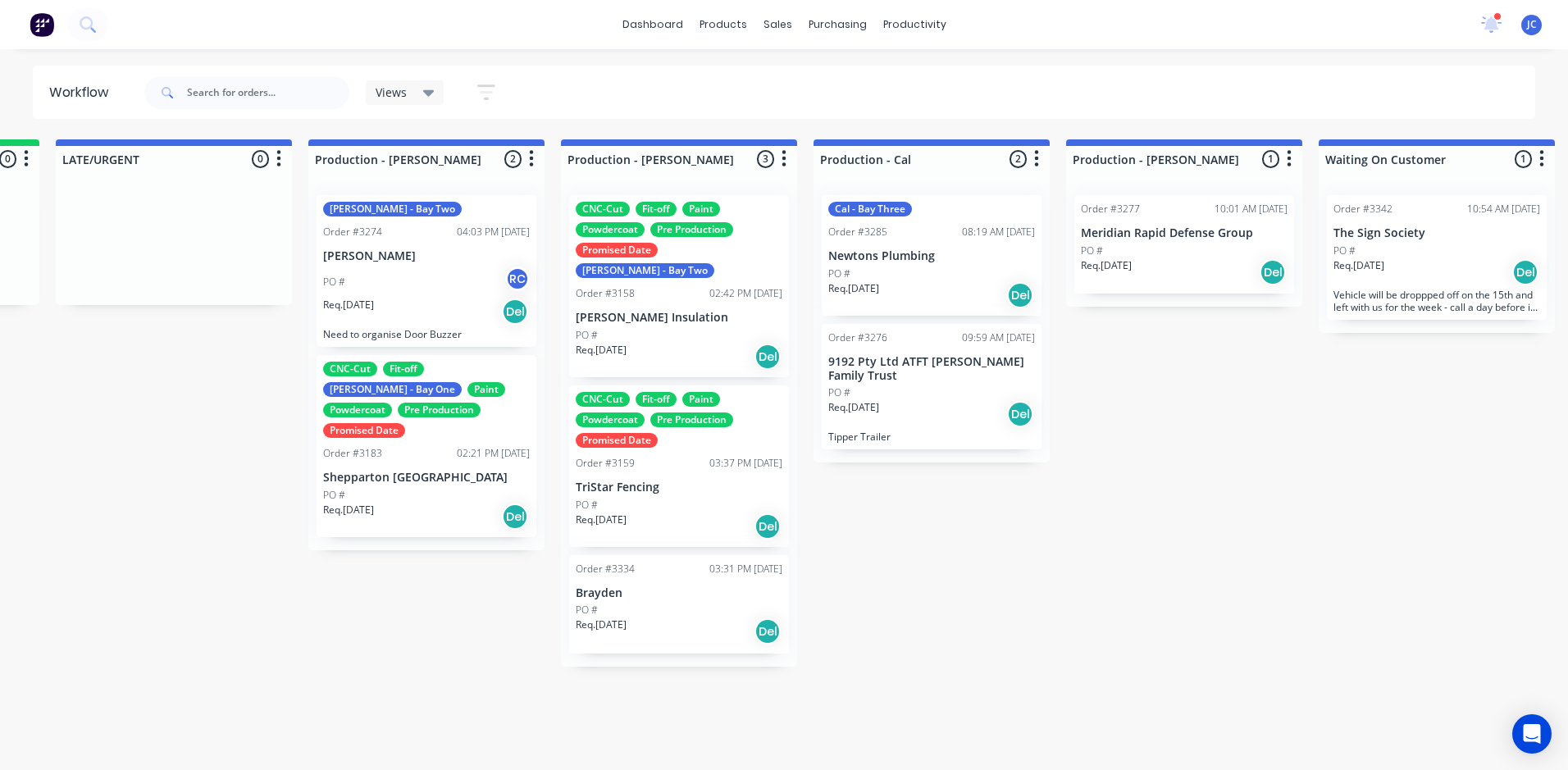
click at [681, 618] on div "Req. 03/09/25 Del" at bounding box center [679, 631] width 207 height 28
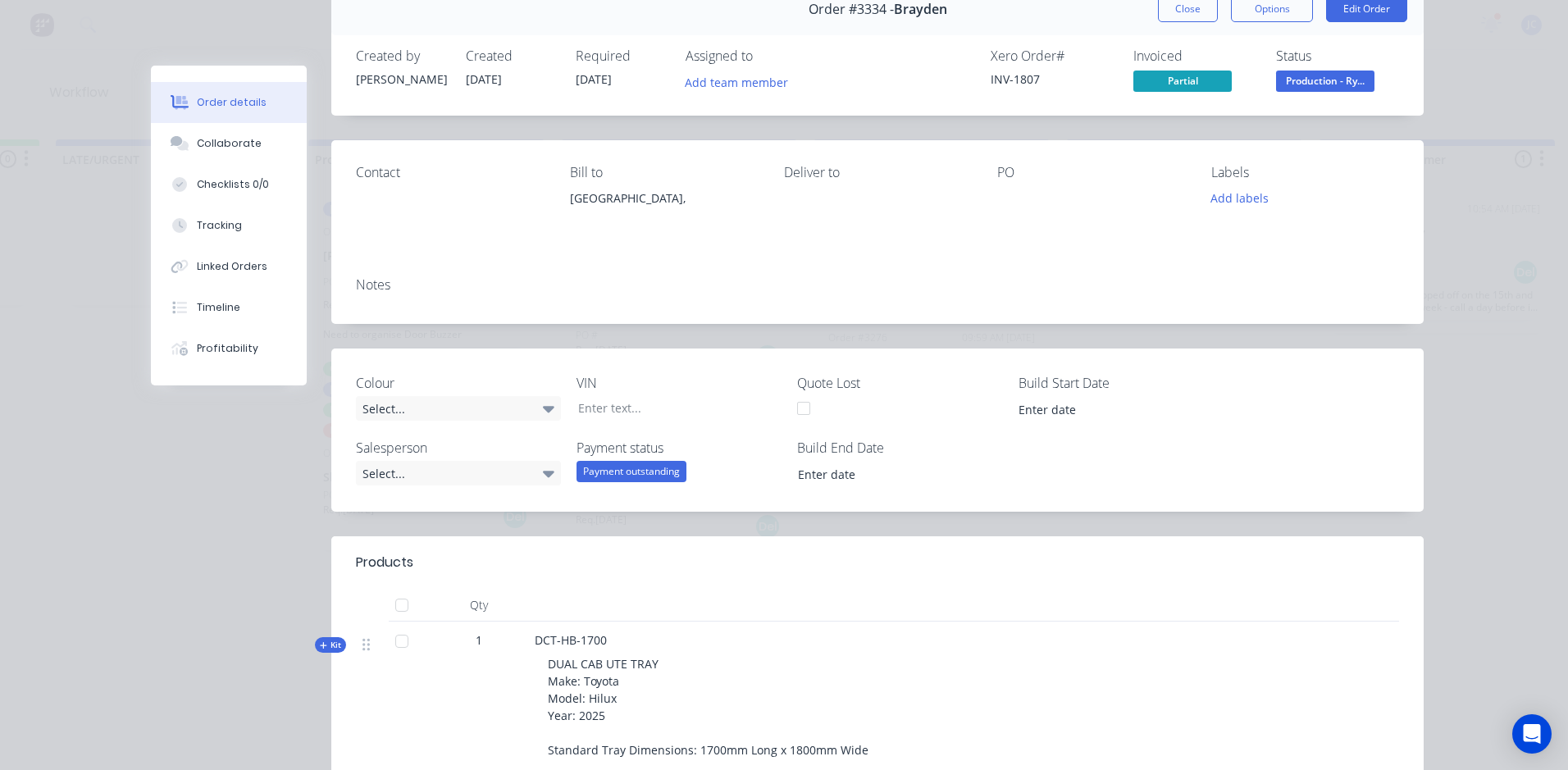
scroll to position [0, 0]
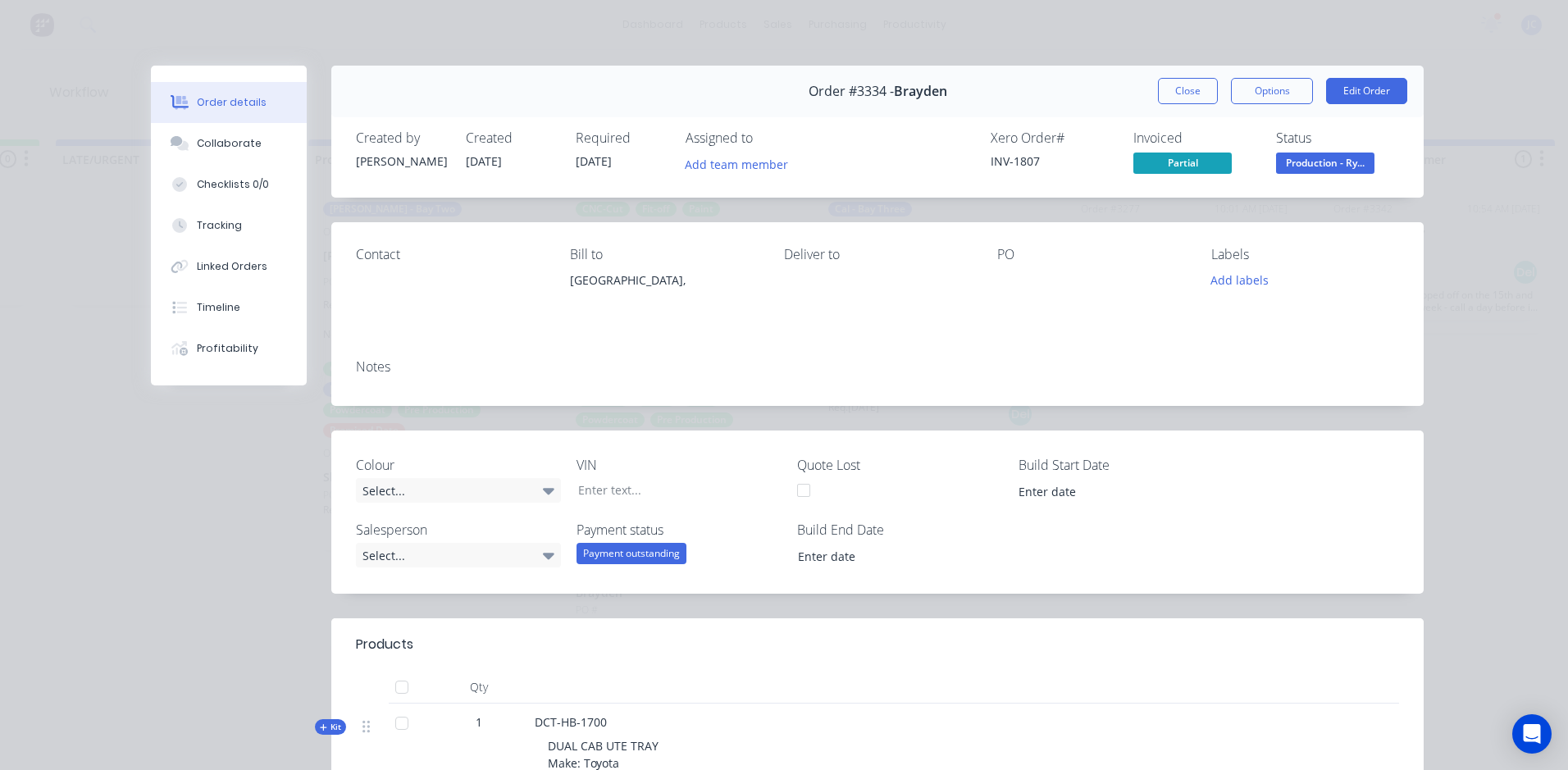
click at [1189, 86] on button "Close" at bounding box center [1187, 90] width 60 height 26
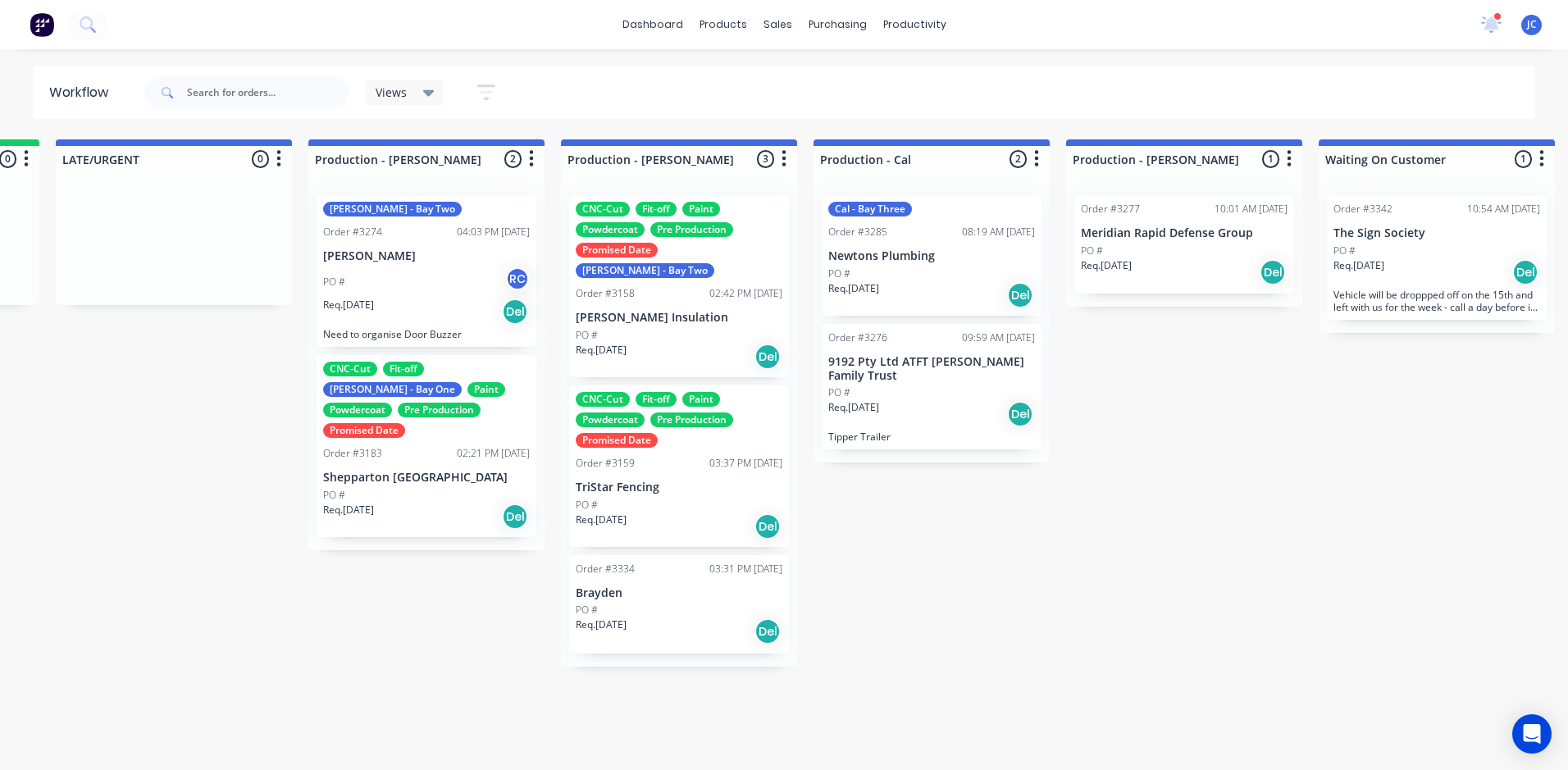
click at [644, 480] on p "TriStar Fencing" at bounding box center [679, 487] width 207 height 14
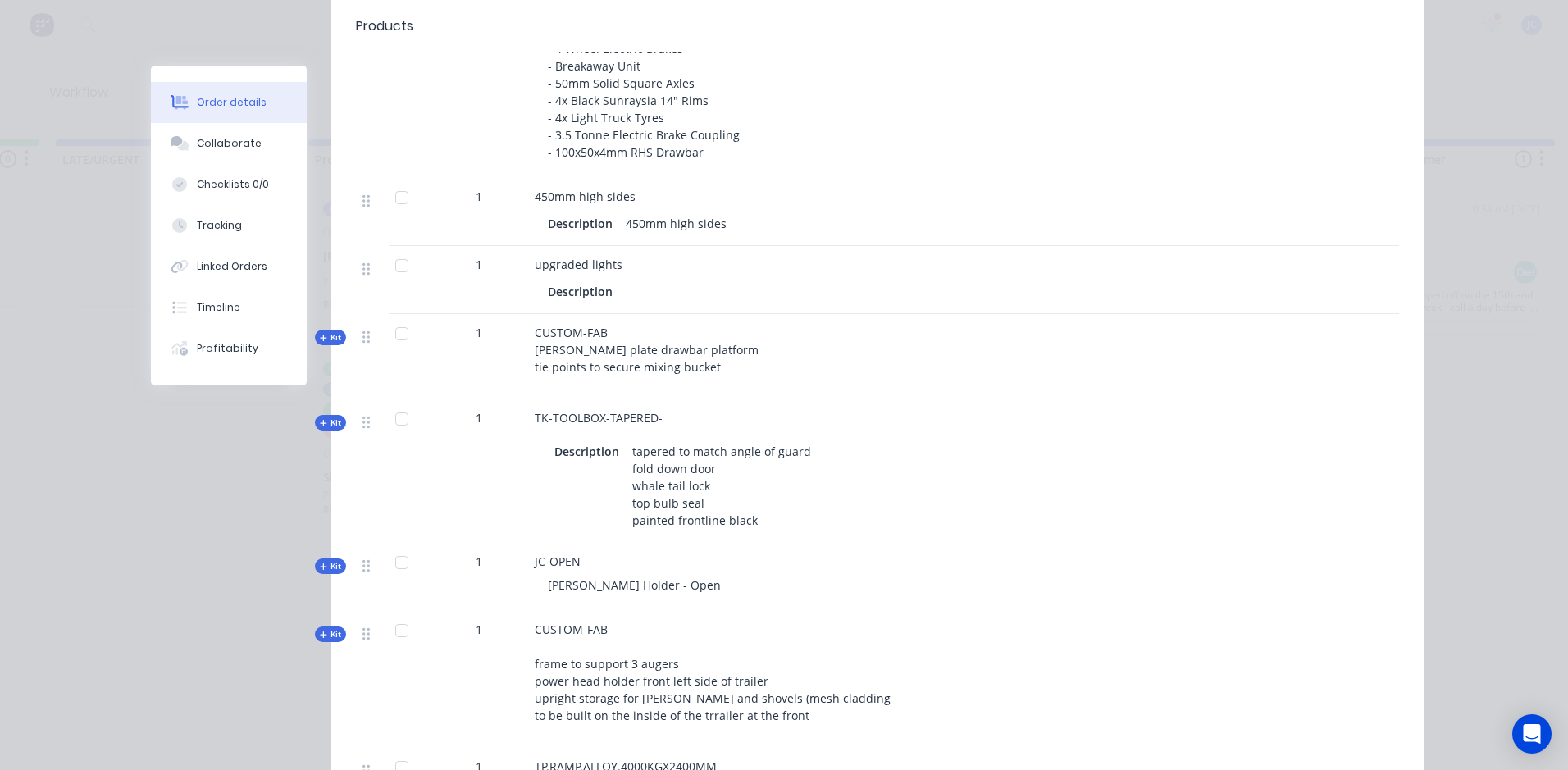
scroll to position [1230, 0]
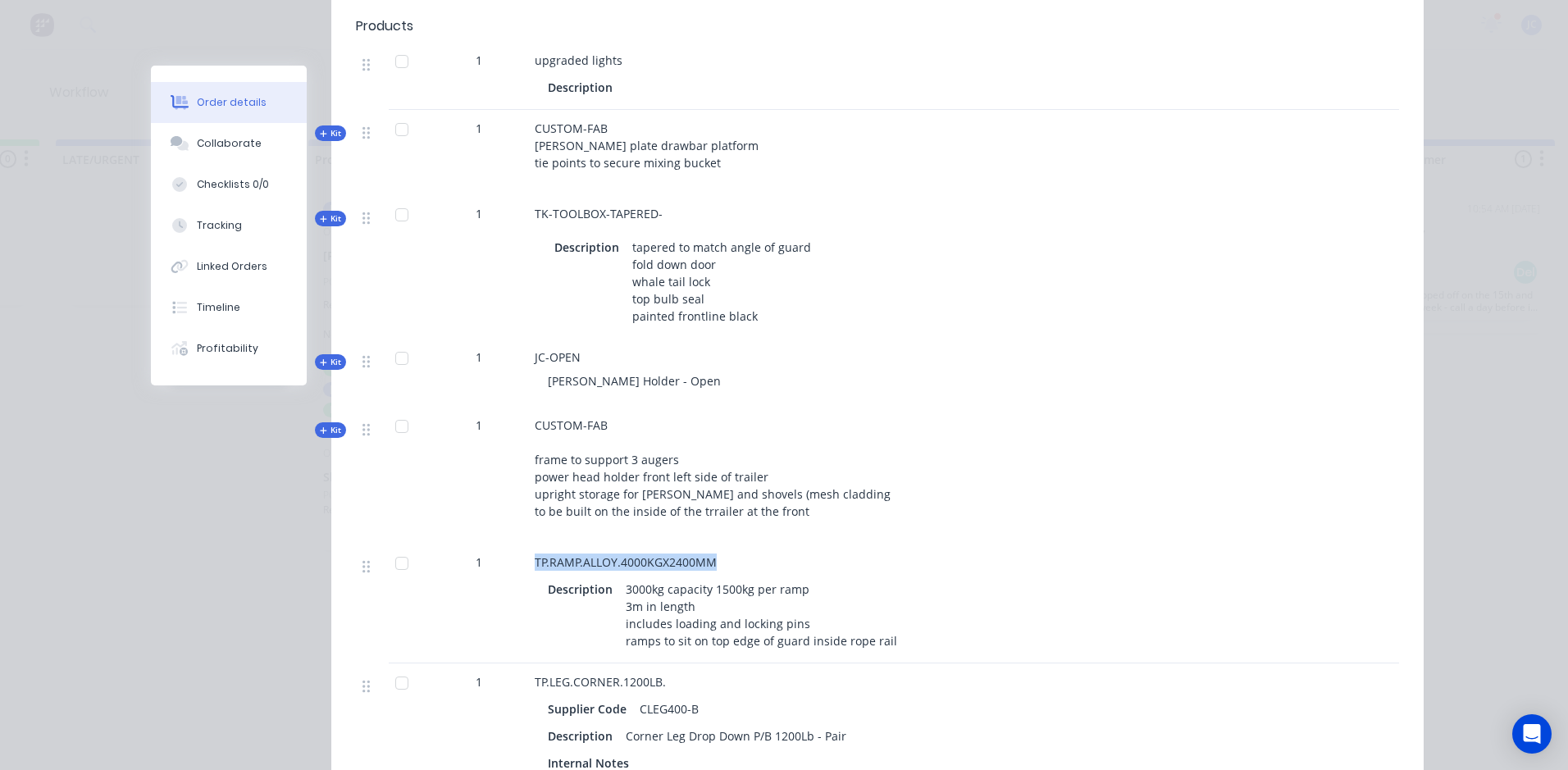
copy div "TP.RAMP.ALLOY.4000KGX2400MM"
drag, startPoint x: 707, startPoint y: 559, endPoint x: 517, endPoint y: 565, distance: 190.1
click at [517, 565] on div "1 TP.RAMP.ALLOY.4000KGX2400MM Description 3000kg capacity 1500kg per ramp 3m in…" at bounding box center [877, 603] width 1043 height 119
click at [1064, 509] on div "CUSTOM-FAB frame to support 3 augers power head holder front left side of trail…" at bounding box center [856, 475] width 656 height 137
